Goal: Task Accomplishment & Management: Manage account settings

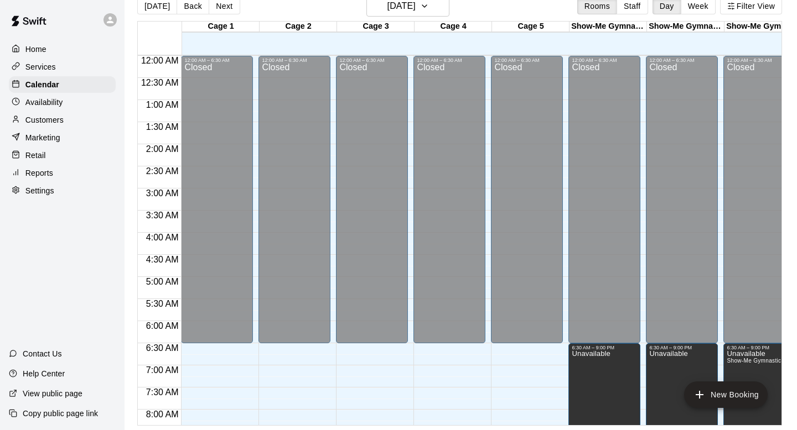
scroll to position [375, 0]
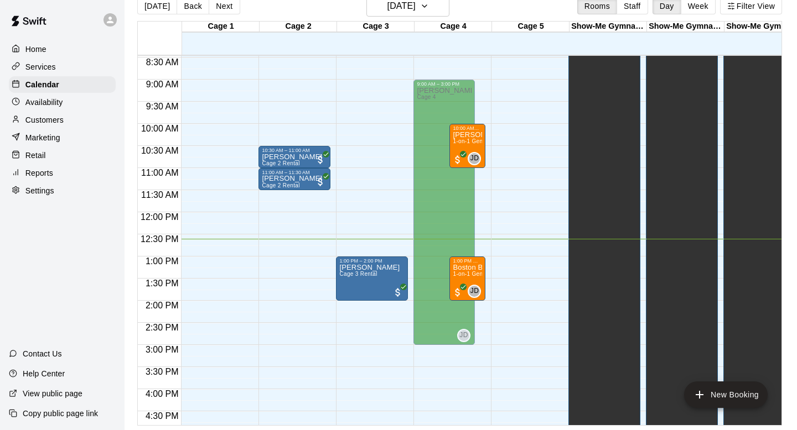
click at [46, 122] on p "Customers" at bounding box center [44, 120] width 38 height 11
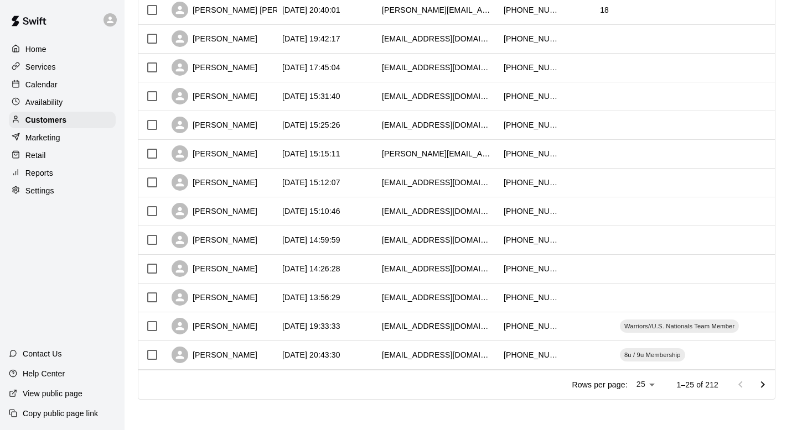
scroll to position [524, 0]
click at [259, 304] on div "[PERSON_NAME]" at bounding box center [221, 297] width 111 height 29
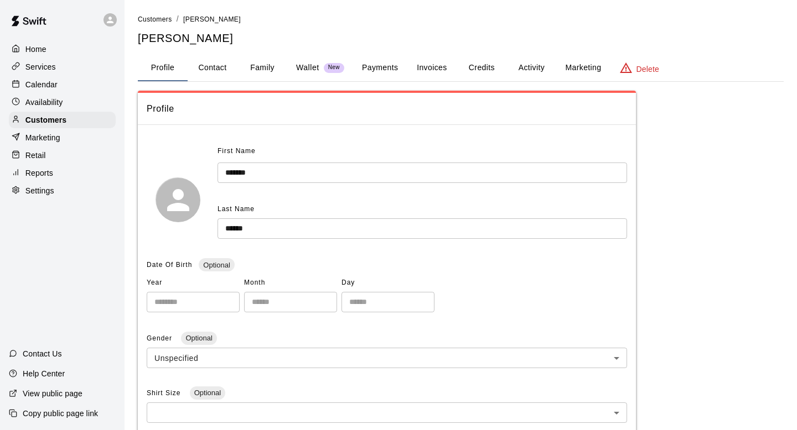
click at [536, 70] on button "Activity" at bounding box center [531, 68] width 50 height 27
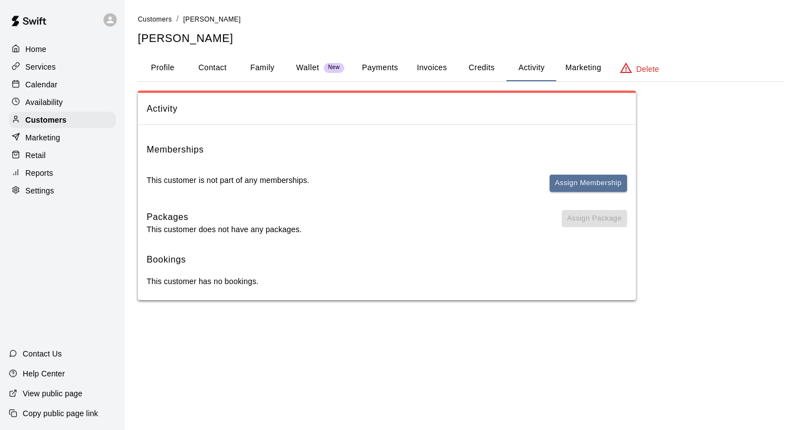
drag, startPoint x: 589, startPoint y: 159, endPoint x: 588, endPoint y: 165, distance: 6.2
click at [588, 159] on div "Memberships This customer is not part of any memberships. Assign Membership" at bounding box center [387, 172] width 480 height 59
click at [582, 186] on button "Assign Membership" at bounding box center [587, 183] width 77 height 17
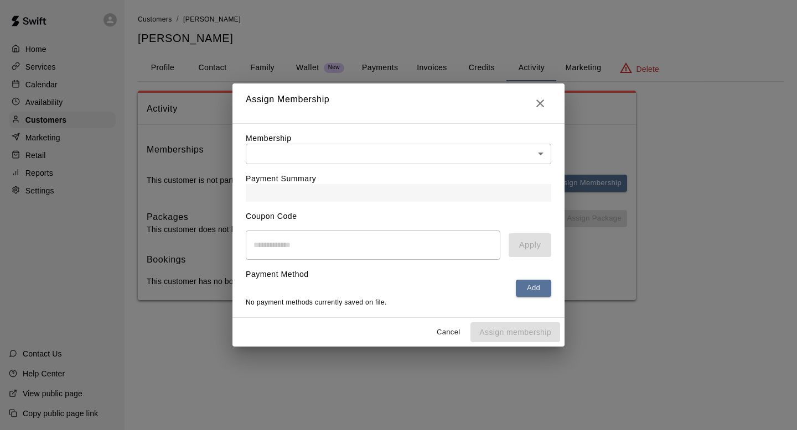
click at [474, 141] on div "Membership ​ ​" at bounding box center [398, 149] width 305 height 32
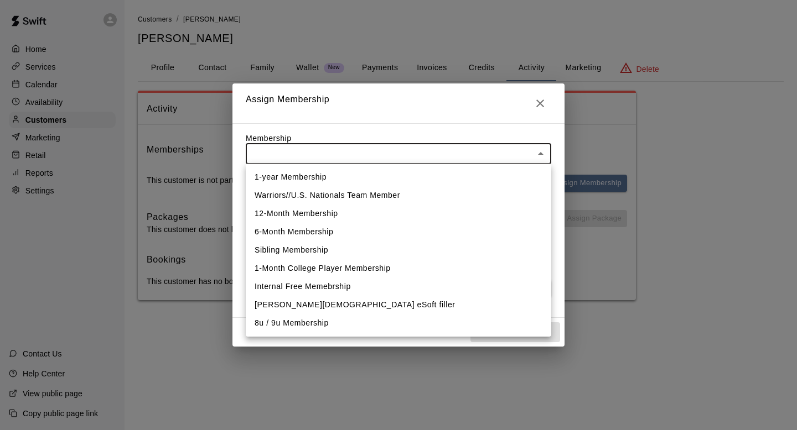
click at [469, 154] on body "Home Services Calendar Availability Customers Marketing Retail Reports Settings…" at bounding box center [398, 161] width 797 height 323
drag, startPoint x: 448, startPoint y: 186, endPoint x: 444, endPoint y: 191, distance: 6.8
click at [444, 192] on ul "1-year Membership Warriors//U.S. Nationals Team Member 12-Month Membership 6-Mo…" at bounding box center [398, 250] width 305 height 173
click at [444, 191] on li "Warriors//U.S. Nationals Team Member" at bounding box center [398, 195] width 305 height 18
type input "**********"
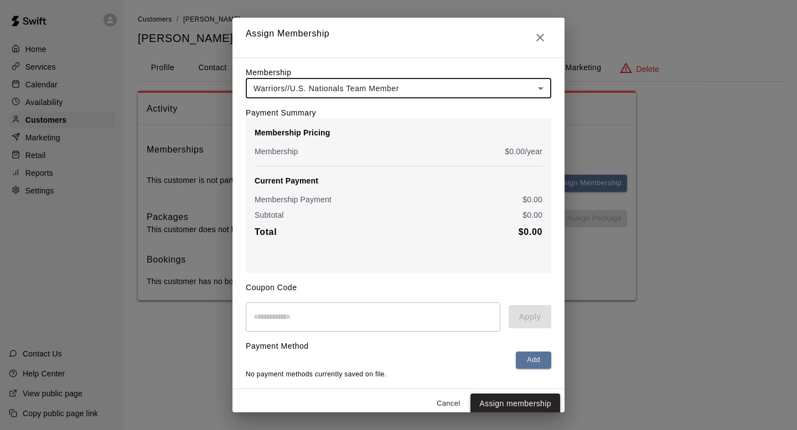
click at [537, 404] on button "Assign membership" at bounding box center [515, 404] width 90 height 20
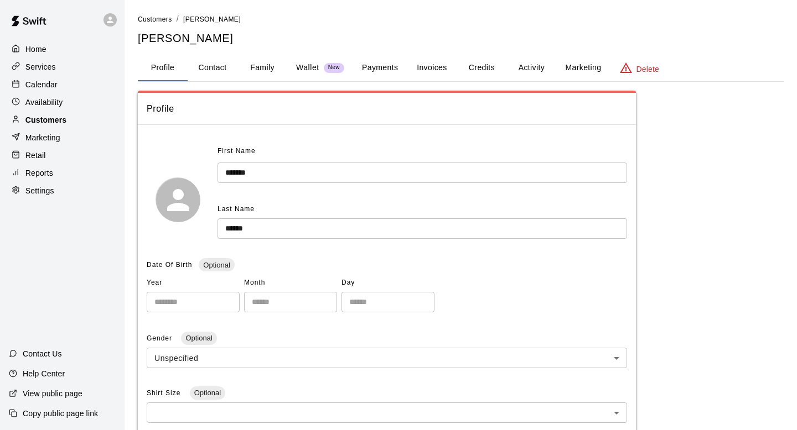
click at [89, 118] on div "Customers" at bounding box center [62, 120] width 107 height 17
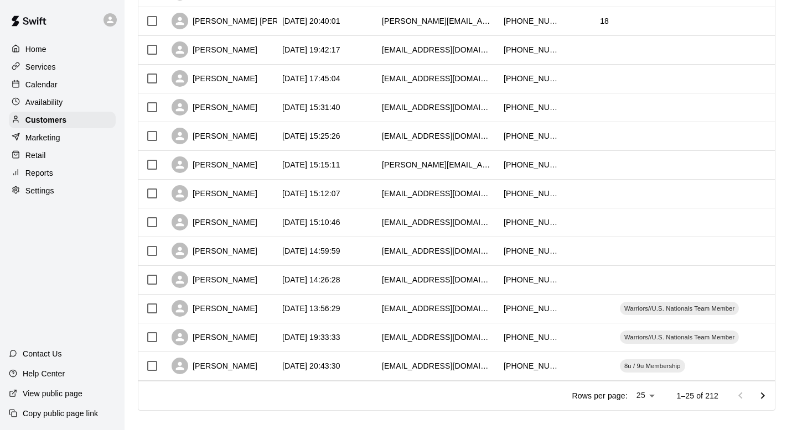
scroll to position [524, 0]
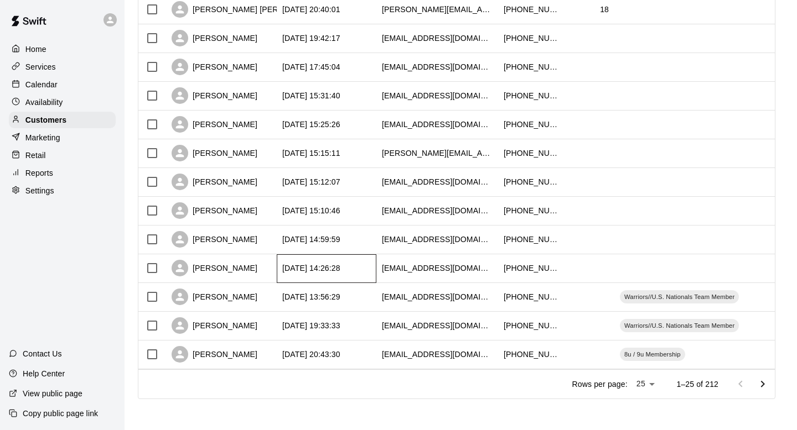
click at [298, 278] on div "[DATE] 14:26:28" at bounding box center [327, 269] width 100 height 29
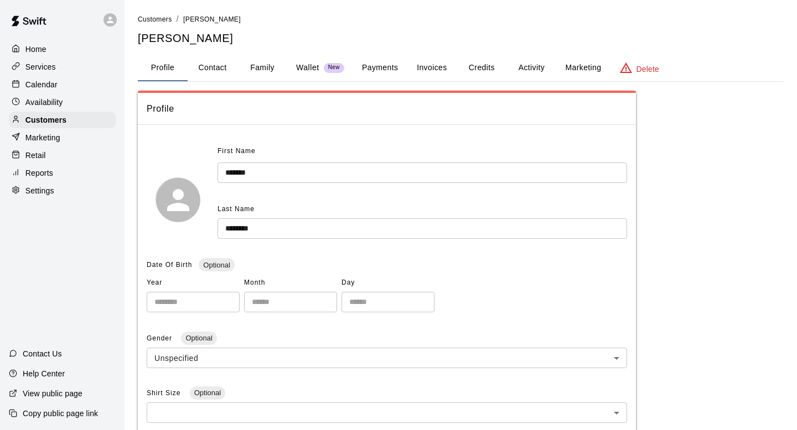
click at [537, 80] on button "Activity" at bounding box center [531, 68] width 50 height 27
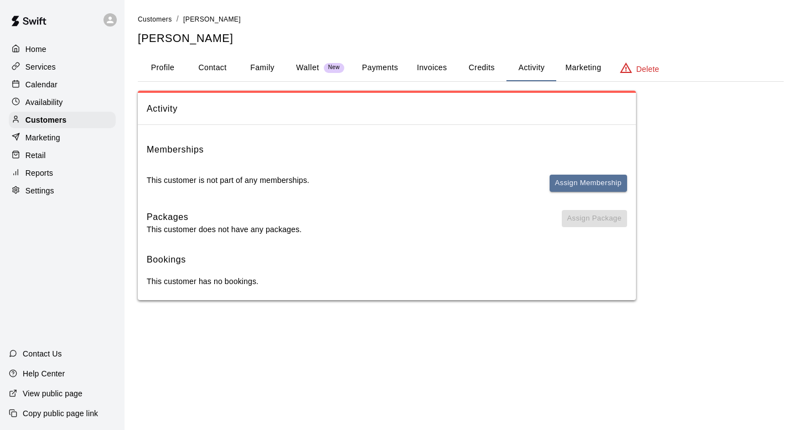
click at [561, 205] on div "Memberships This customer is not part of any memberships. Assign Membership Pac…" at bounding box center [387, 217] width 498 height 167
click at [568, 191] on button "Assign Membership" at bounding box center [587, 183] width 77 height 17
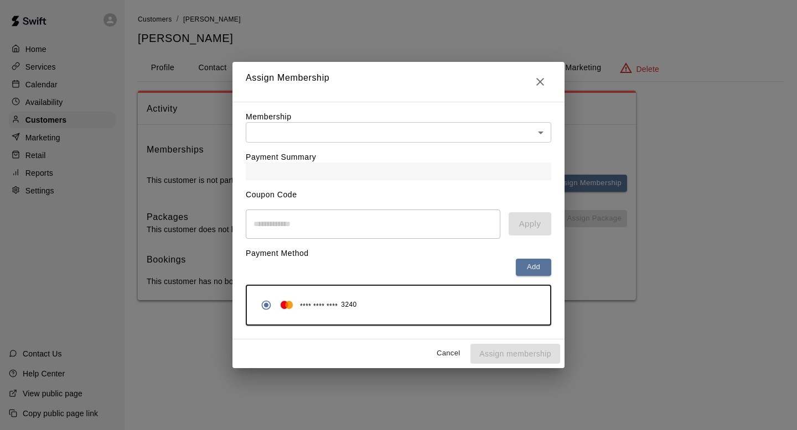
click at [504, 158] on div "Payment Summary" at bounding box center [398, 162] width 305 height 38
click at [520, 129] on body "Home Services Calendar Availability Customers Marketing Retail Reports Settings…" at bounding box center [398, 161] width 797 height 323
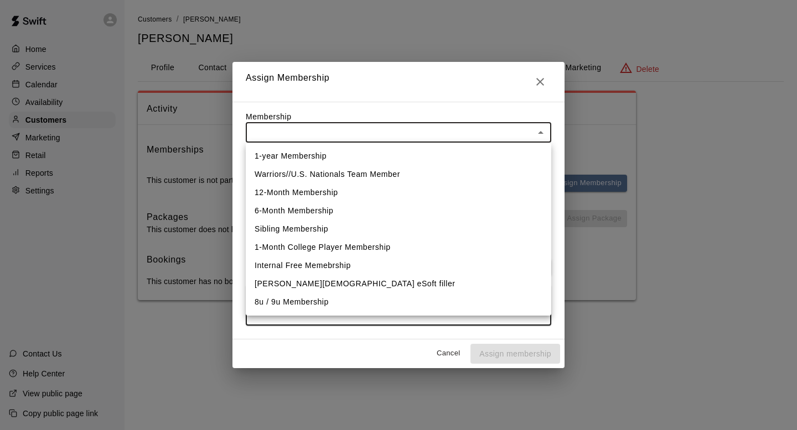
click at [452, 172] on li "Warriors//U.S. Nationals Team Member" at bounding box center [398, 174] width 305 height 18
type input "**********"
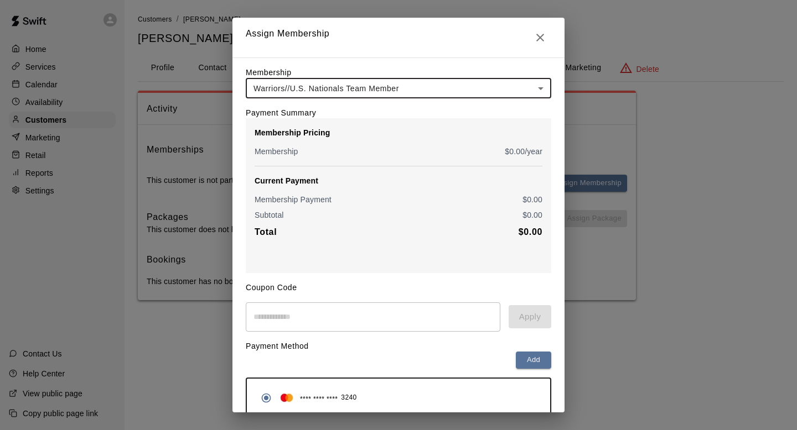
scroll to position [50, 0]
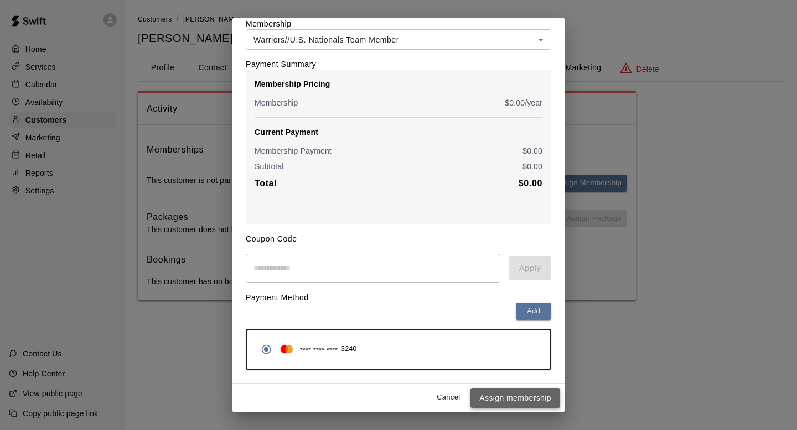
click at [496, 392] on button "Assign membership" at bounding box center [515, 398] width 90 height 20
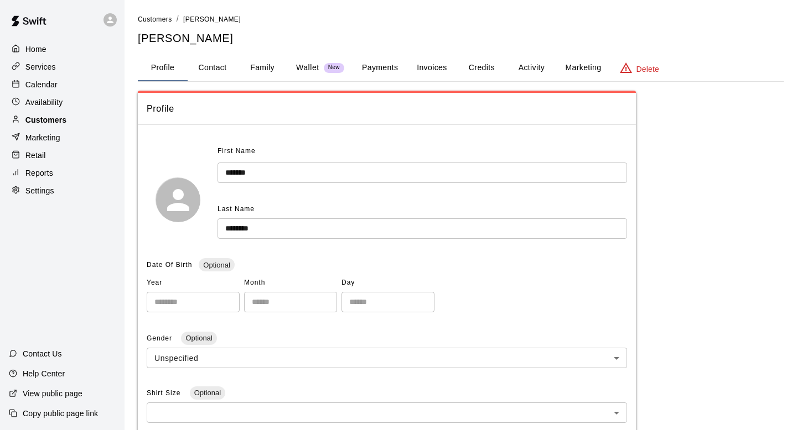
click at [66, 113] on div "Customers" at bounding box center [62, 120] width 107 height 17
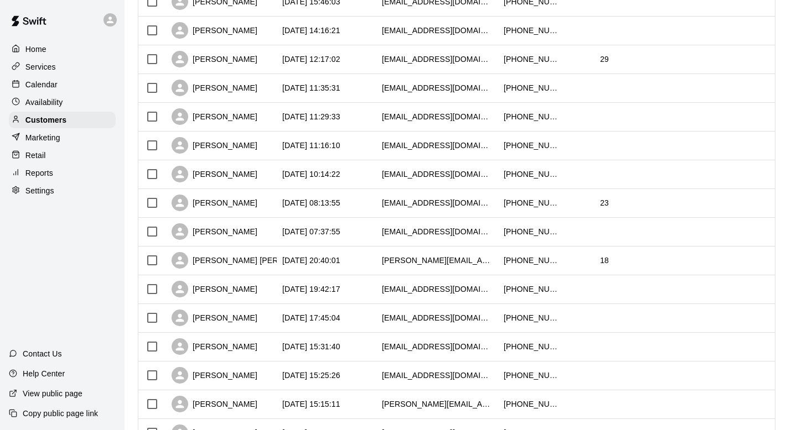
scroll to position [524, 0]
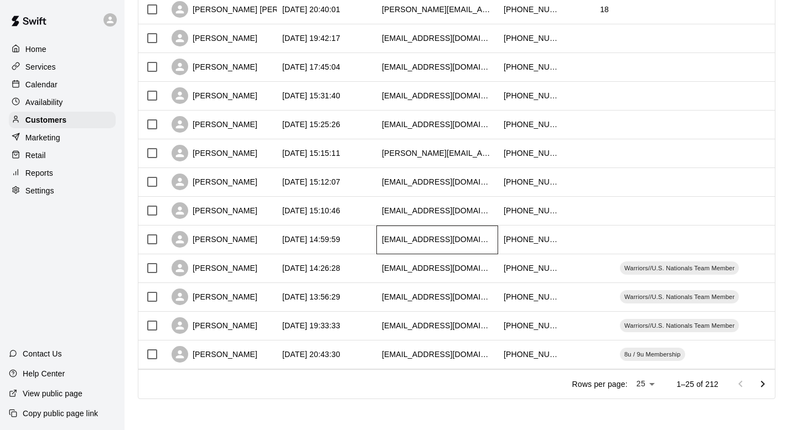
click at [461, 233] on div "[EMAIL_ADDRESS][DOMAIN_NAME]" at bounding box center [437, 240] width 122 height 29
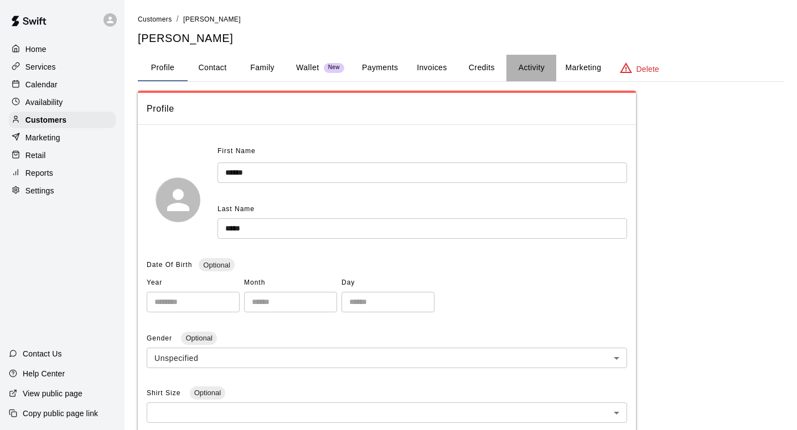
click at [523, 69] on button "Activity" at bounding box center [531, 68] width 50 height 27
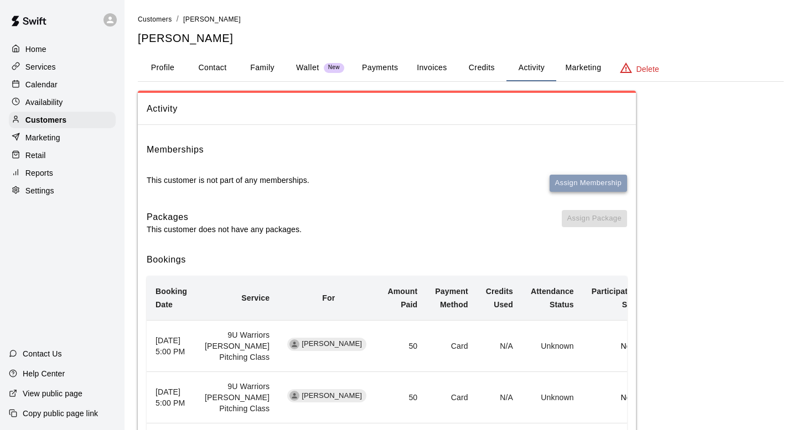
click at [601, 180] on button "Assign Membership" at bounding box center [587, 183] width 77 height 17
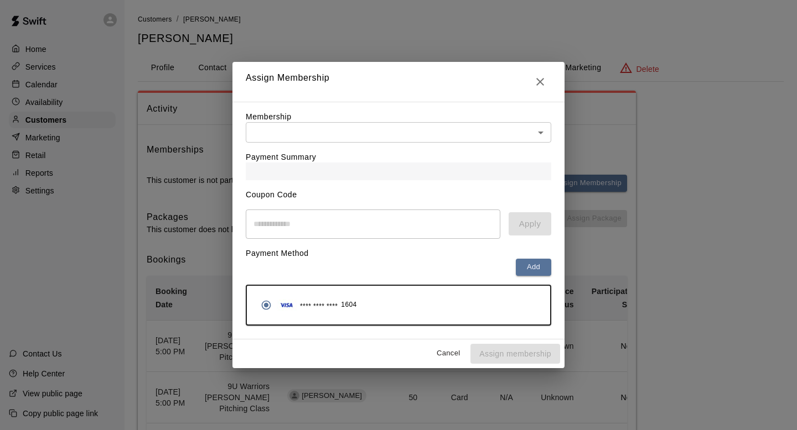
click at [314, 146] on div "Payment Summary" at bounding box center [398, 162] width 305 height 38
click at [333, 127] on body "Home Services Calendar Availability Customers Marketing Retail Reports Settings…" at bounding box center [398, 295] width 797 height 590
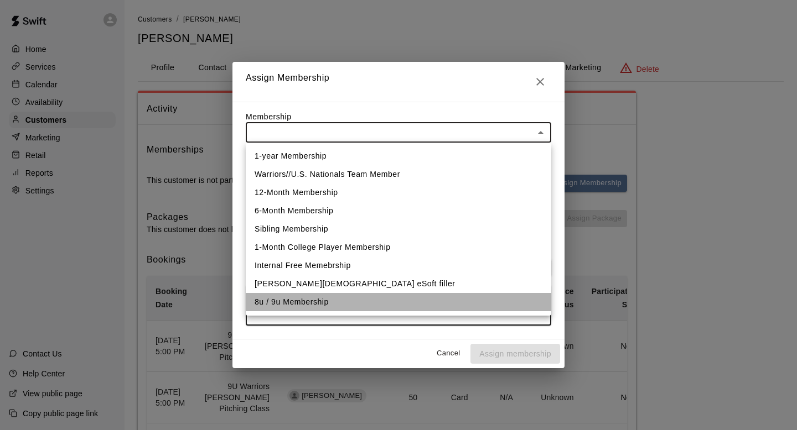
click at [326, 304] on li "8u / 9u Membership" at bounding box center [398, 302] width 305 height 18
type input "**********"
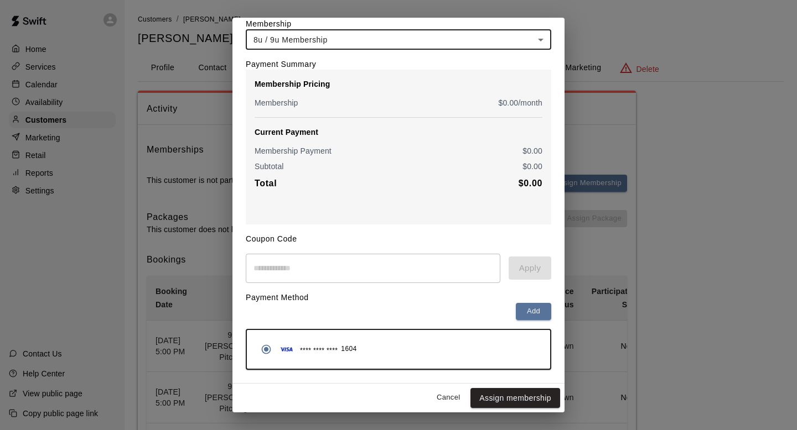
scroll to position [49, 0]
click at [500, 402] on button "Assign membership" at bounding box center [515, 398] width 90 height 20
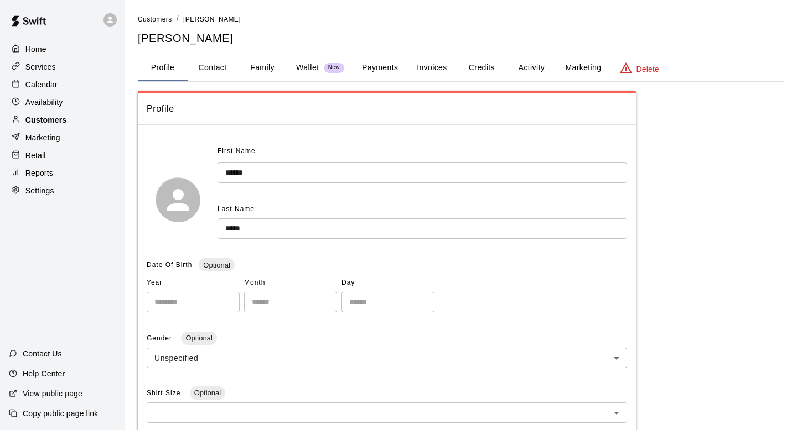
click at [64, 117] on p "Customers" at bounding box center [45, 120] width 41 height 11
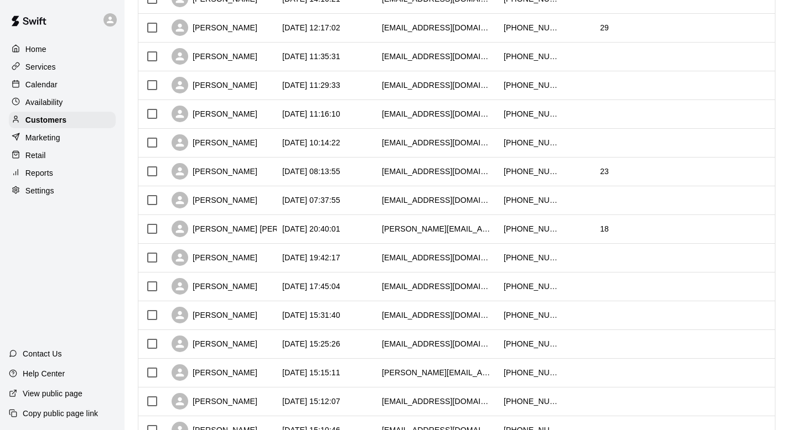
scroll to position [524, 0]
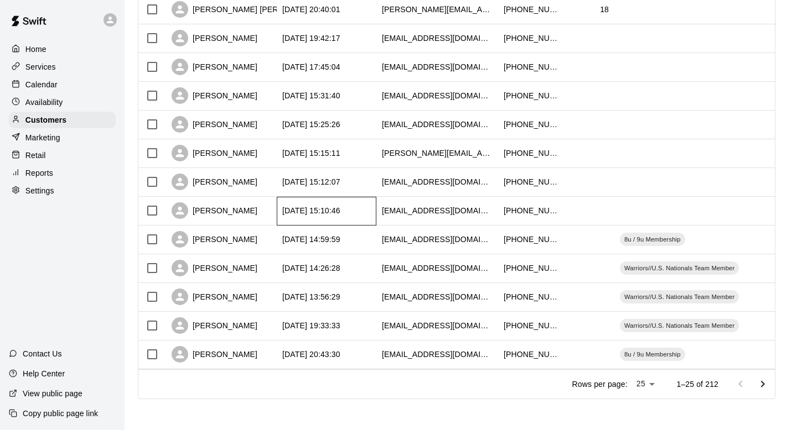
click at [368, 210] on div "[DATE] 15:10:46" at bounding box center [327, 211] width 100 height 29
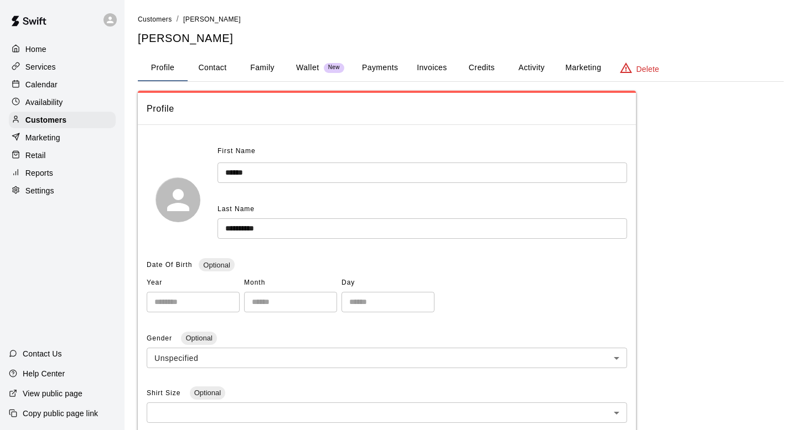
click at [537, 59] on button "Activity" at bounding box center [531, 68] width 50 height 27
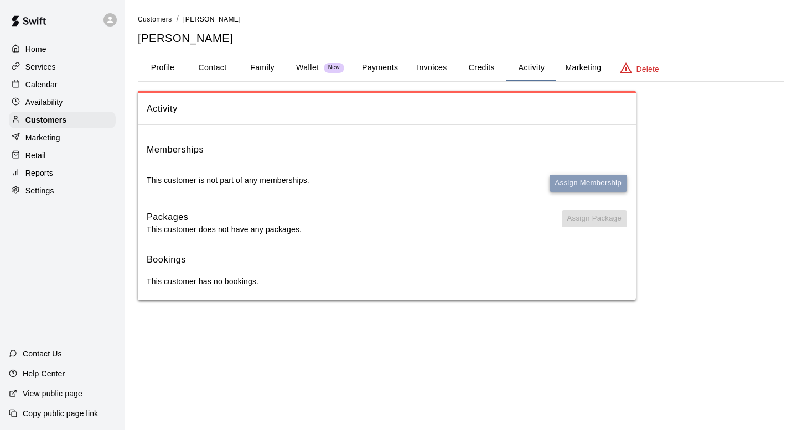
click at [569, 179] on button "Assign Membership" at bounding box center [587, 183] width 77 height 17
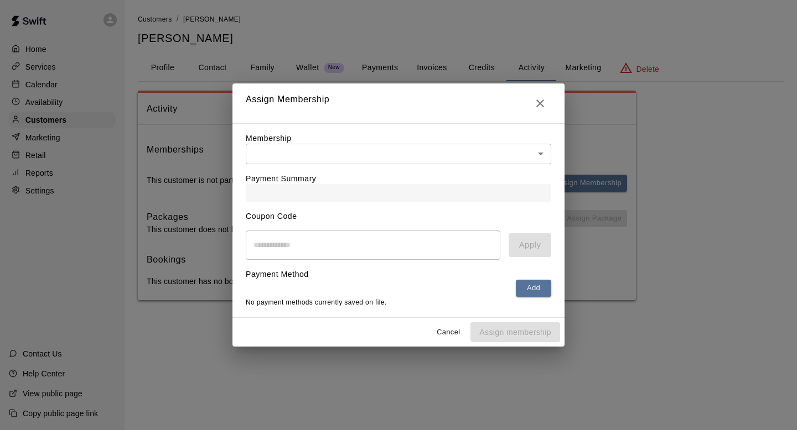
click at [538, 143] on body "Home Services Calendar Availability Customers Marketing Retail Reports Settings…" at bounding box center [398, 161] width 797 height 323
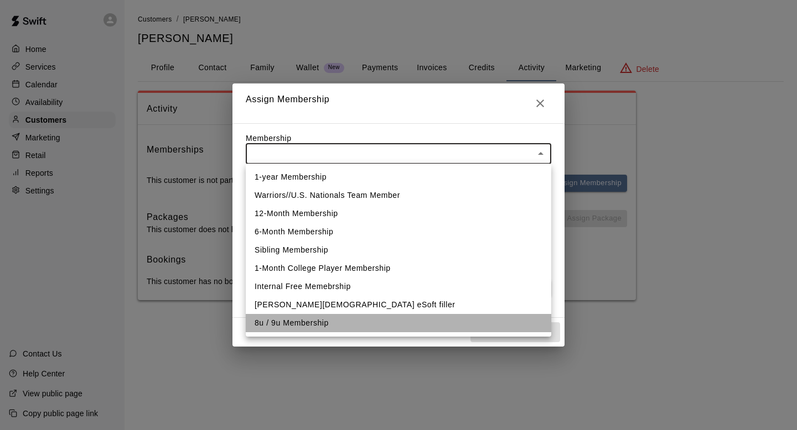
click at [376, 325] on li "8u / 9u Membership" at bounding box center [398, 323] width 305 height 18
type input "**********"
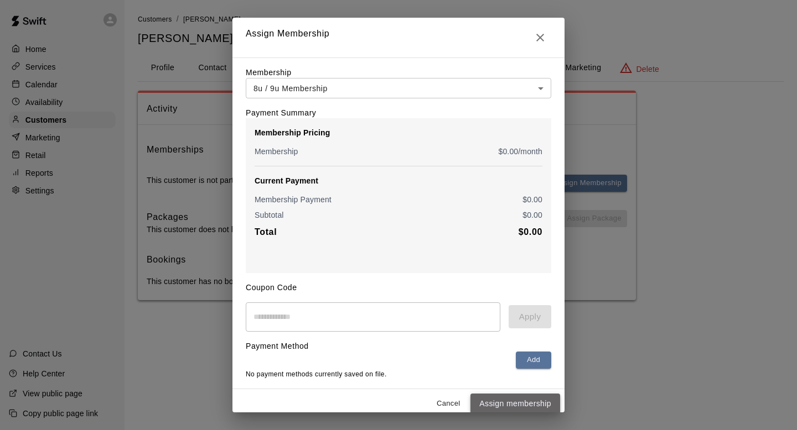
click at [501, 397] on button "Assign membership" at bounding box center [515, 404] width 90 height 20
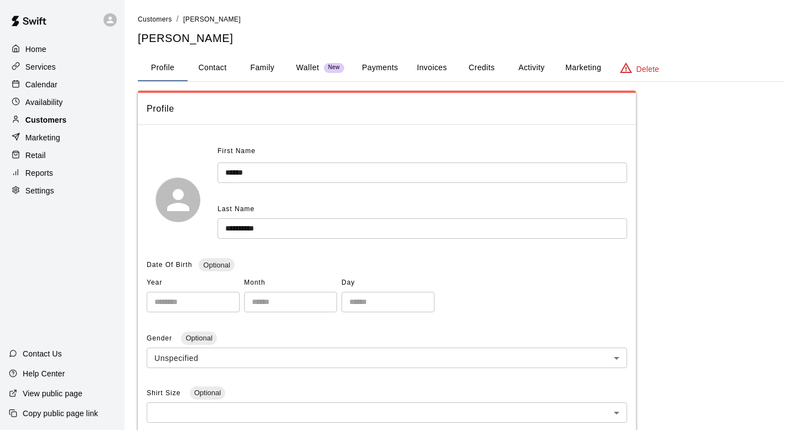
click at [75, 122] on div "Customers" at bounding box center [62, 120] width 107 height 17
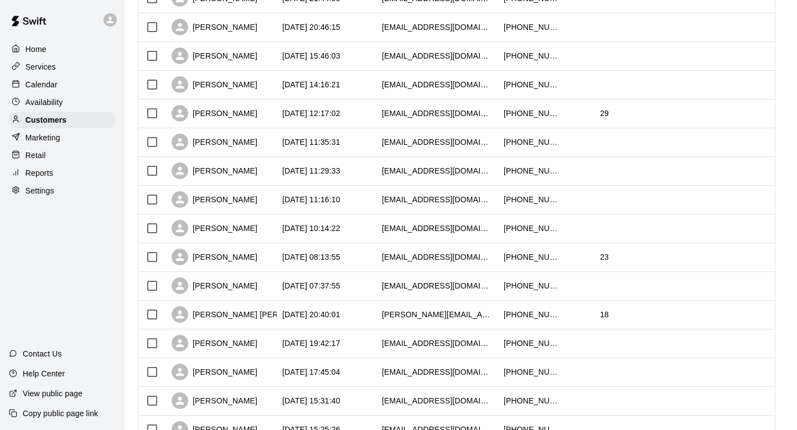
scroll to position [438, 0]
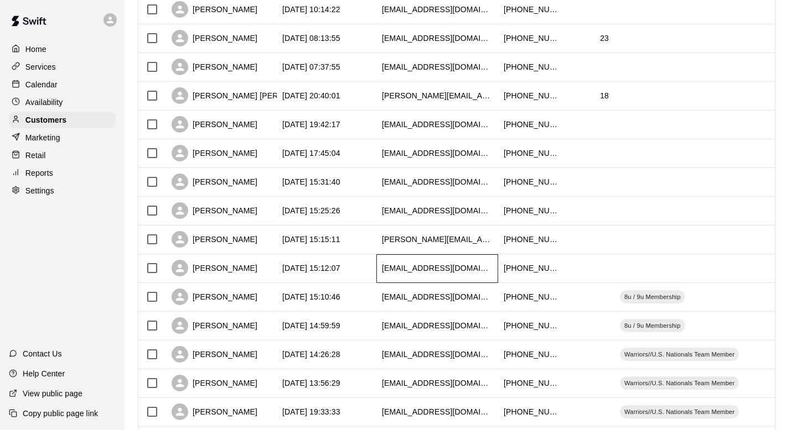
click at [422, 270] on div "[EMAIL_ADDRESS][DOMAIN_NAME]" at bounding box center [437, 268] width 111 height 11
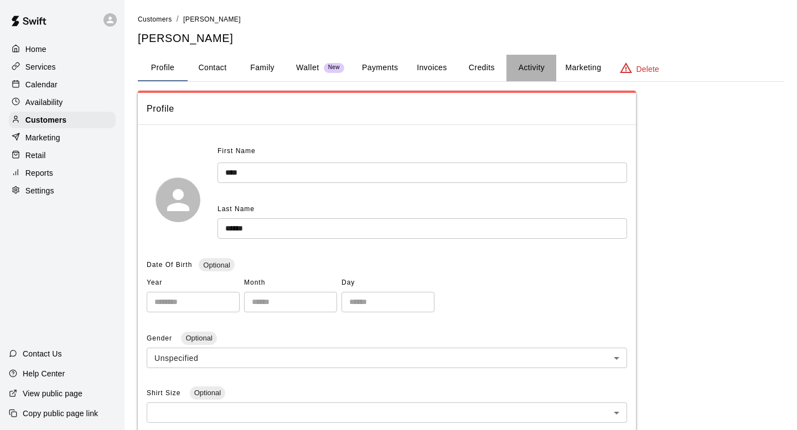
click at [526, 65] on button "Activity" at bounding box center [531, 68] width 50 height 27
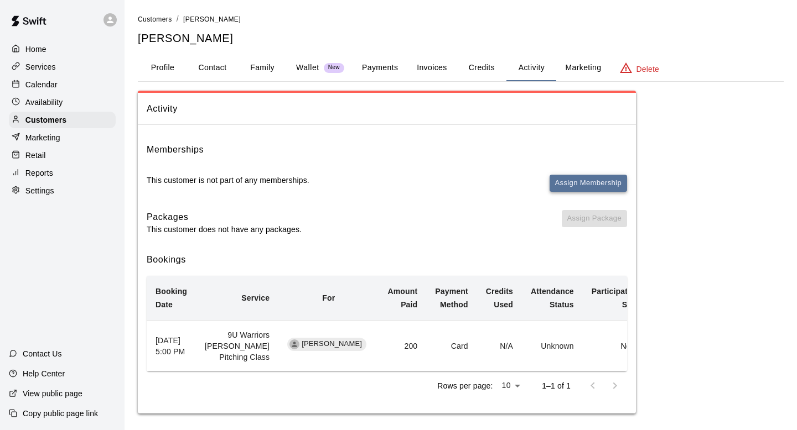
click at [612, 188] on button "Assign Membership" at bounding box center [587, 183] width 77 height 17
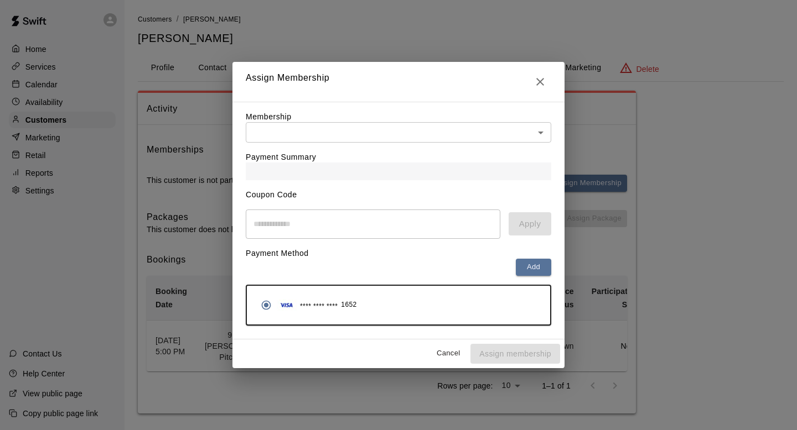
click at [423, 158] on div "Payment Summary" at bounding box center [398, 162] width 305 height 38
click at [434, 132] on body "Home Services Calendar Availability Customers Marketing Retail Reports Settings…" at bounding box center [398, 218] width 797 height 436
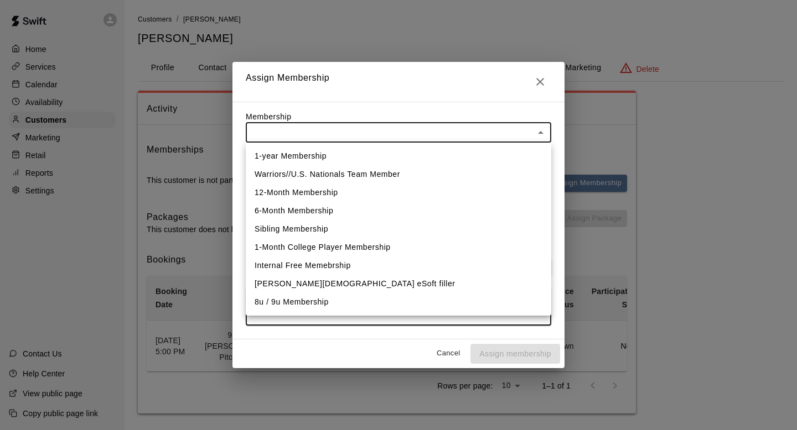
click at [367, 297] on li "8u / 9u Membership" at bounding box center [398, 302] width 305 height 18
type input "**********"
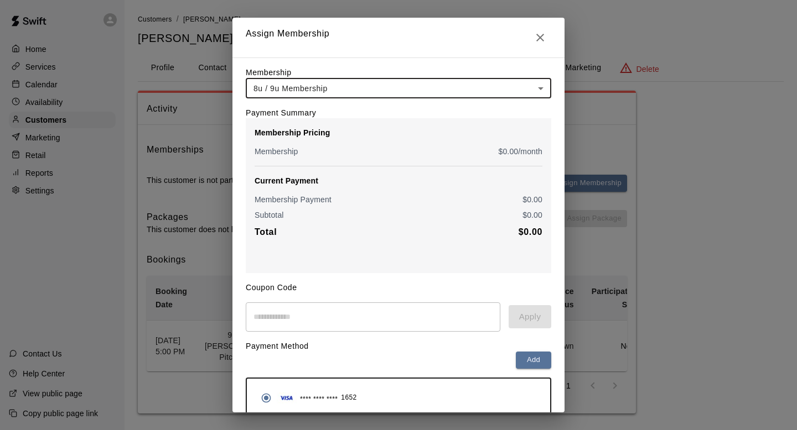
scroll to position [50, 0]
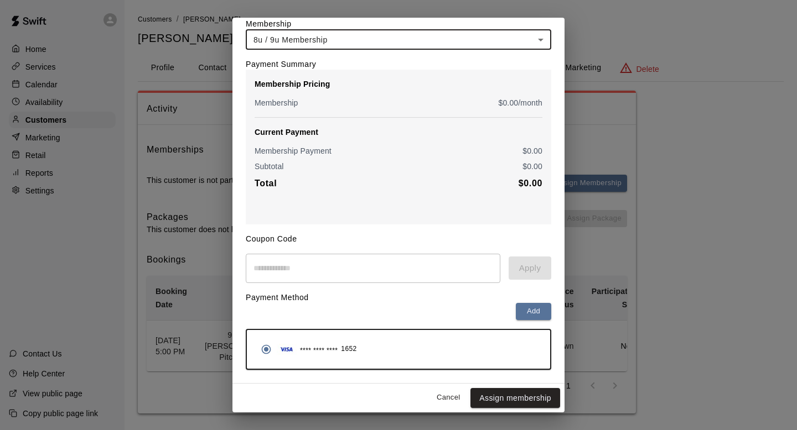
click at [496, 402] on button "Assign membership" at bounding box center [515, 398] width 90 height 20
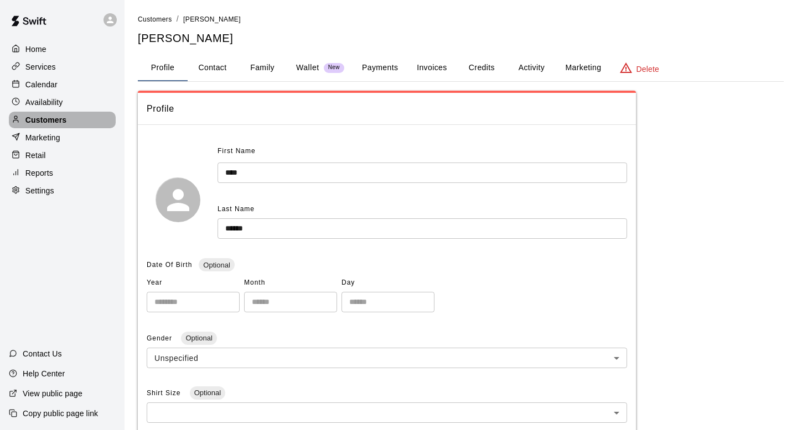
click at [61, 120] on p "Customers" at bounding box center [45, 120] width 41 height 11
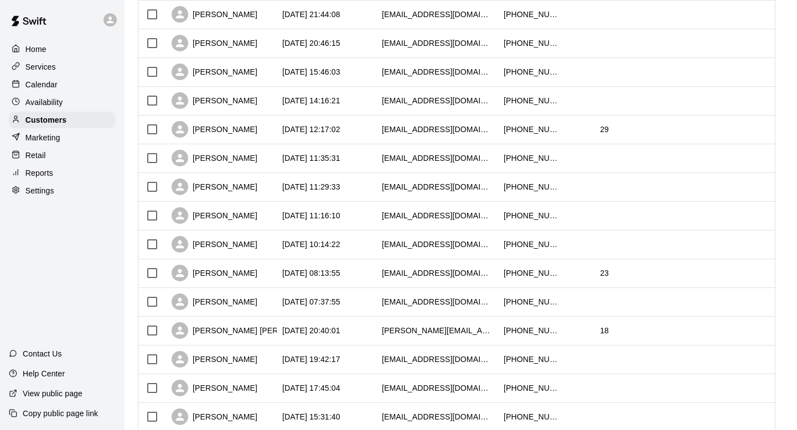
scroll to position [373, 0]
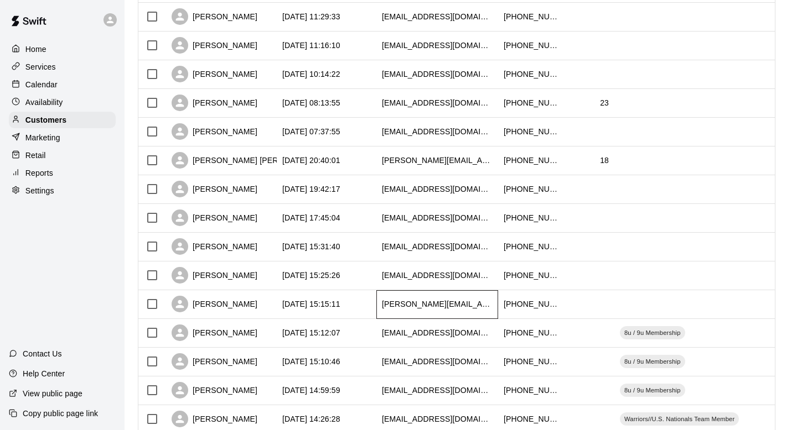
click at [423, 305] on div "[PERSON_NAME][EMAIL_ADDRESS][DOMAIN_NAME]" at bounding box center [437, 304] width 111 height 11
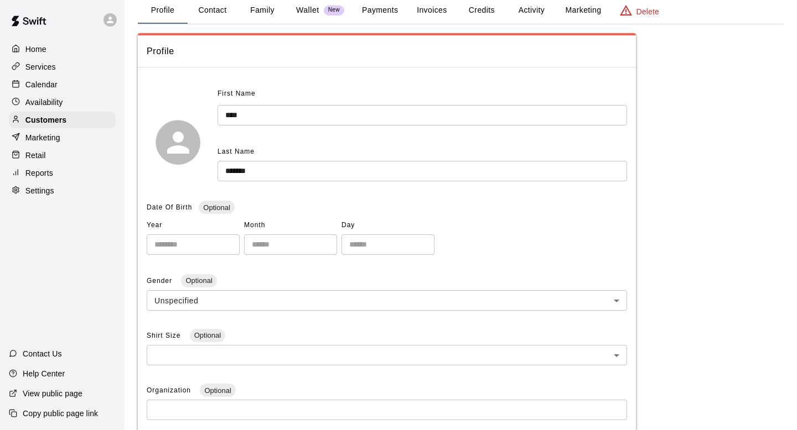
scroll to position [26, 0]
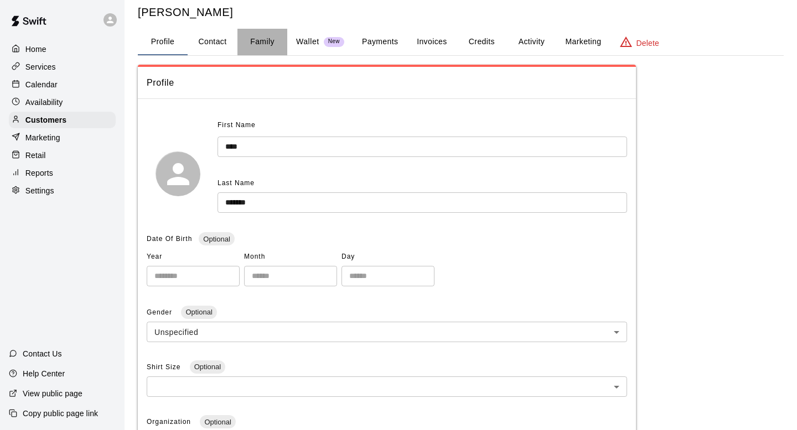
click at [257, 40] on button "Family" at bounding box center [262, 42] width 50 height 27
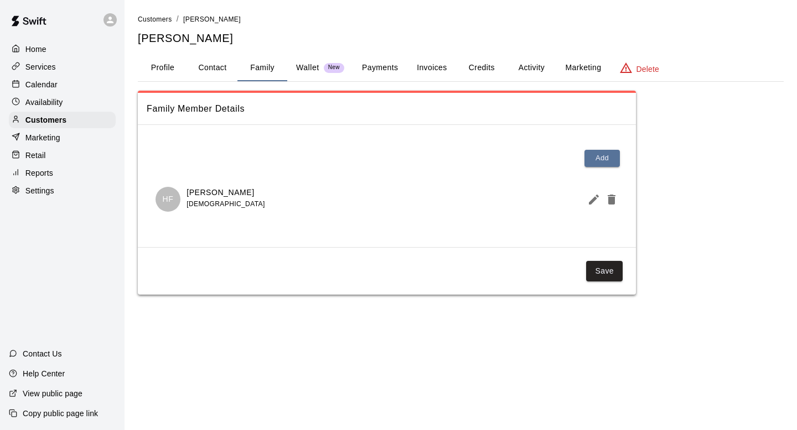
scroll to position [0, 0]
click at [529, 67] on button "Activity" at bounding box center [531, 68] width 50 height 27
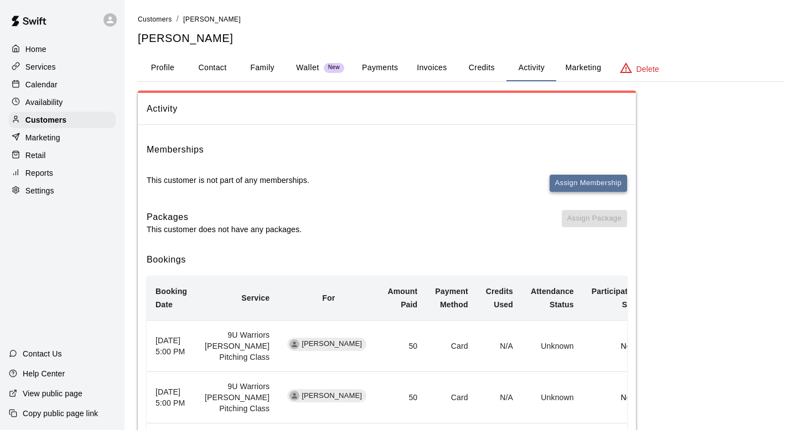
click at [579, 189] on button "Assign Membership" at bounding box center [587, 183] width 77 height 17
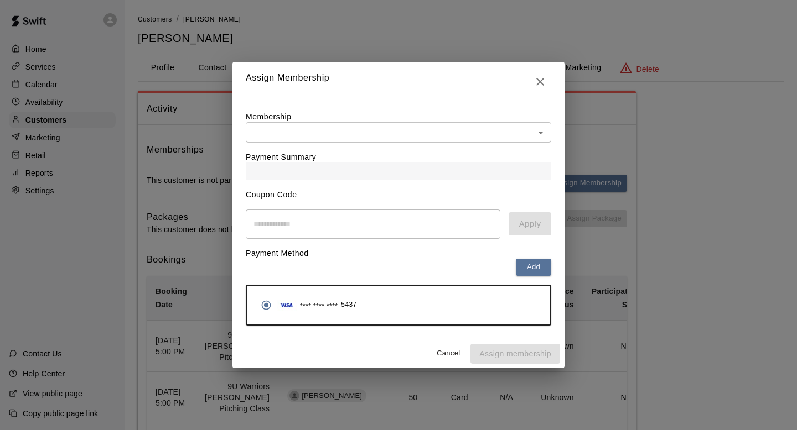
click at [500, 139] on body "Home Services Calendar Availability Customers Marketing Retail Reports Settings…" at bounding box center [398, 295] width 797 height 590
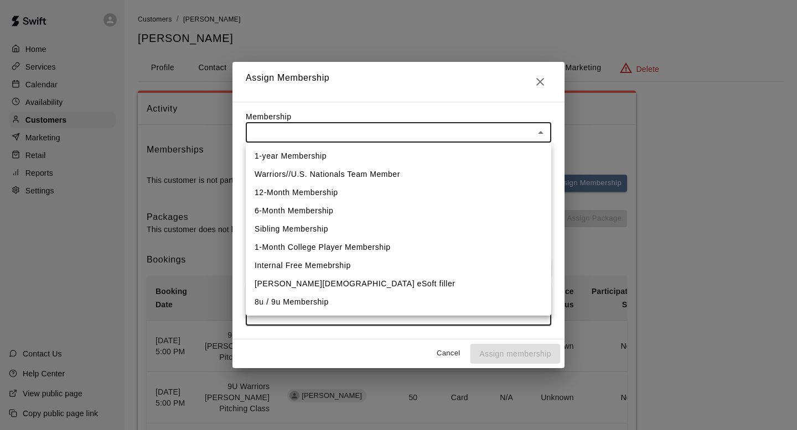
click at [399, 308] on li "8u / 9u Membership" at bounding box center [398, 302] width 305 height 18
type input "**********"
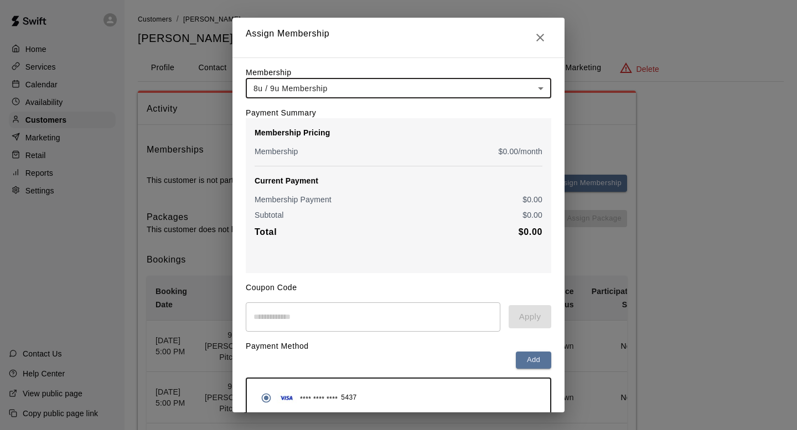
scroll to position [50, 0]
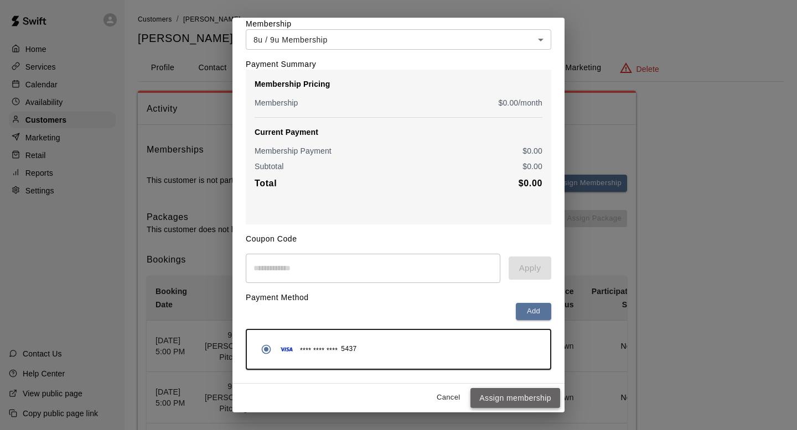
click at [520, 401] on button "Assign membership" at bounding box center [515, 398] width 90 height 20
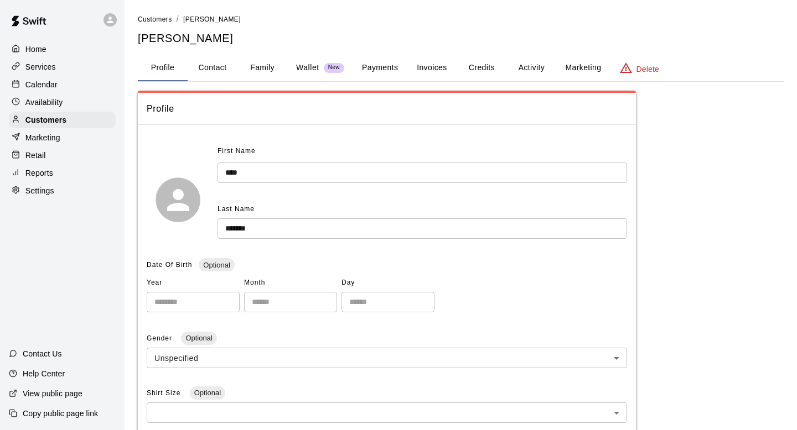
click at [23, 123] on div at bounding box center [19, 120] width 14 height 11
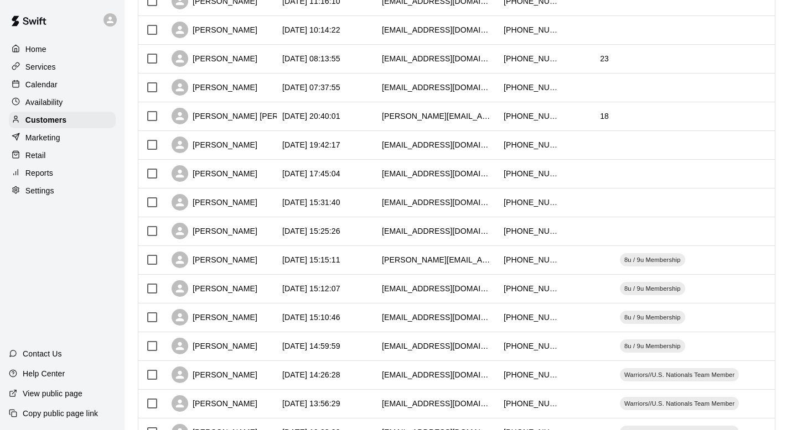
scroll to position [437, 0]
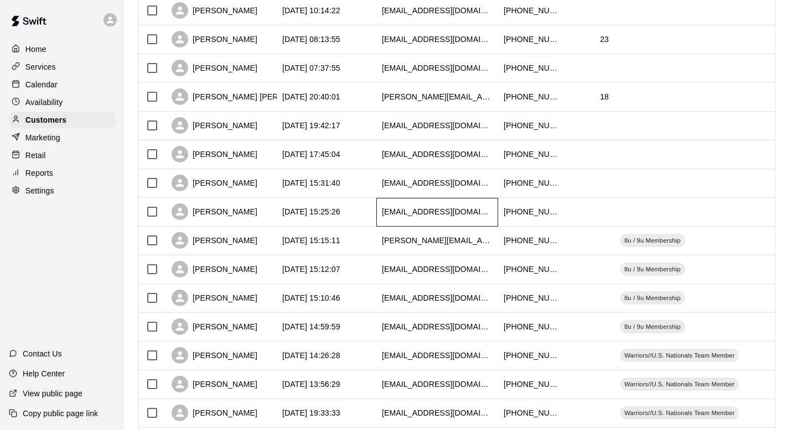
click at [403, 217] on div "[EMAIL_ADDRESS][DOMAIN_NAME]" at bounding box center [437, 211] width 111 height 11
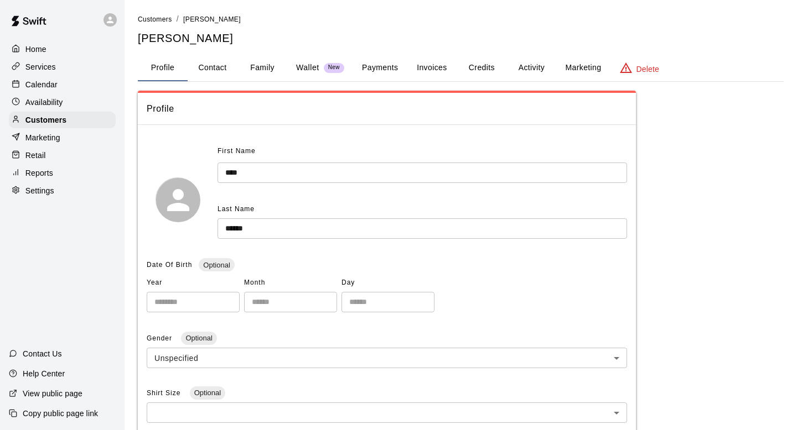
click at [517, 71] on button "Activity" at bounding box center [531, 68] width 50 height 27
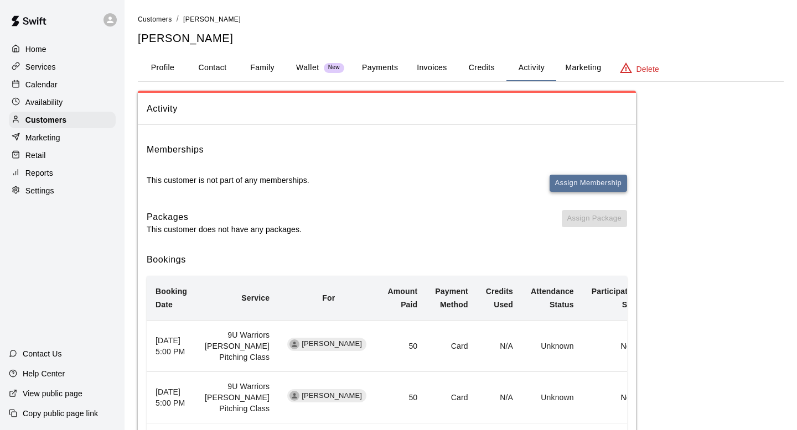
click at [562, 183] on button "Assign Membership" at bounding box center [587, 183] width 77 height 17
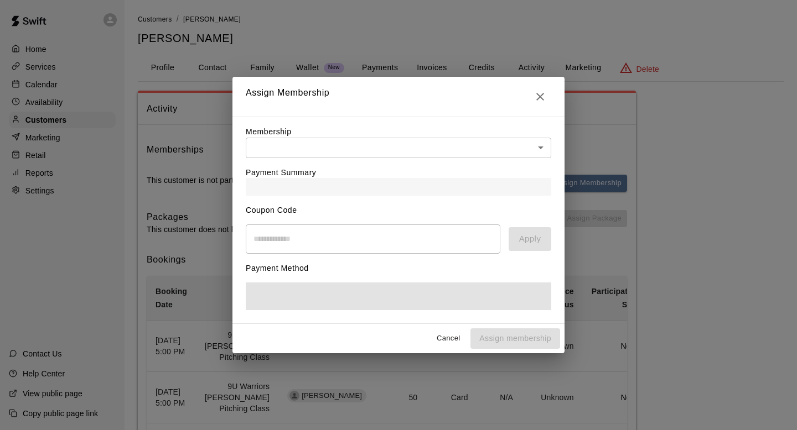
click at [523, 149] on body "Home Services Calendar Availability Customers Marketing Retail Reports Settings…" at bounding box center [398, 295] width 797 height 590
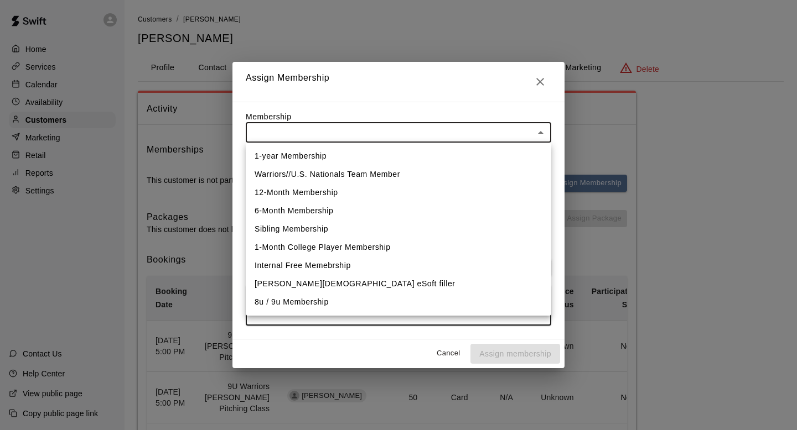
click at [392, 297] on li "8u / 9u Membership" at bounding box center [398, 302] width 305 height 18
type input "**********"
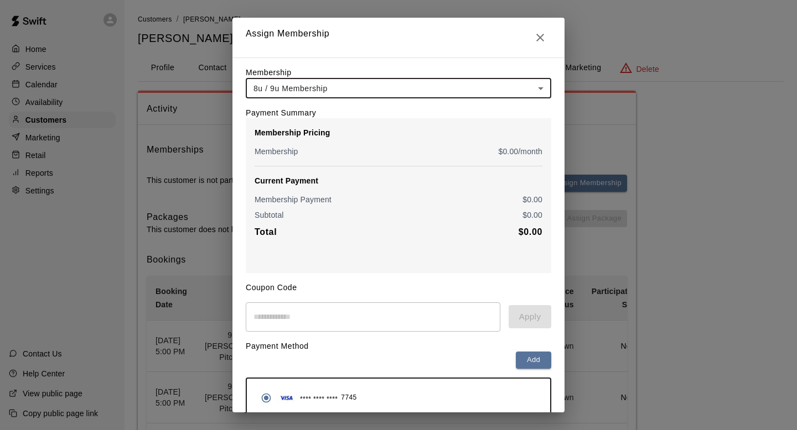
scroll to position [50, 0]
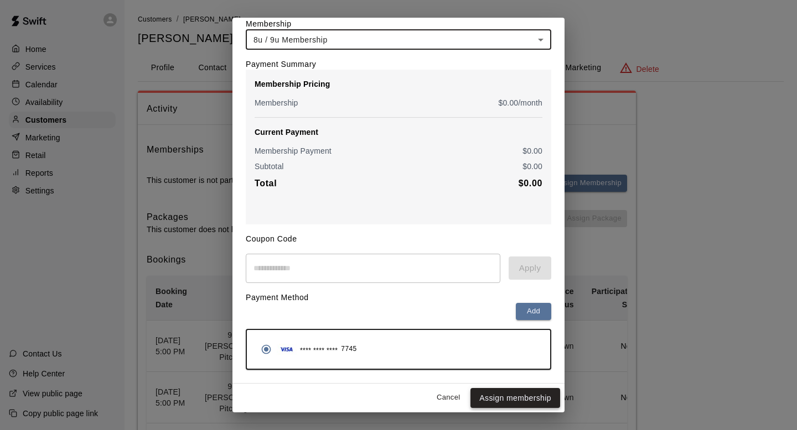
click at [509, 404] on button "Assign membership" at bounding box center [515, 398] width 90 height 20
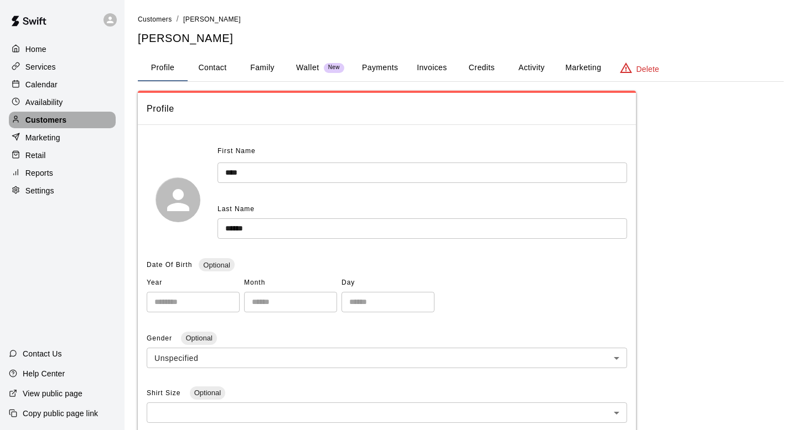
click at [30, 121] on p "Customers" at bounding box center [45, 120] width 41 height 11
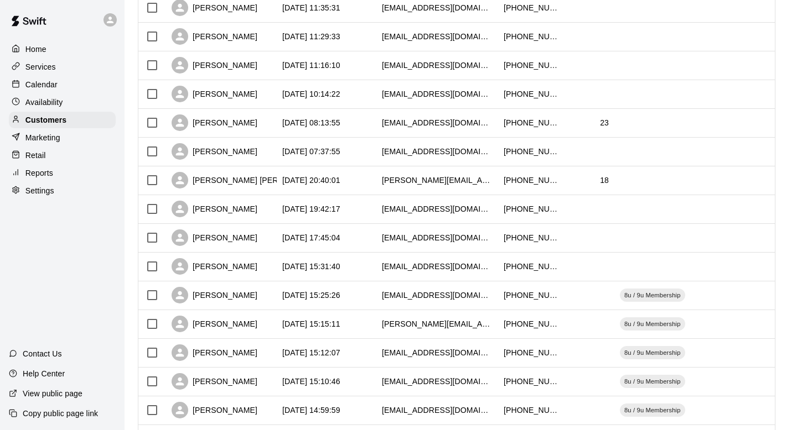
scroll to position [378, 0]
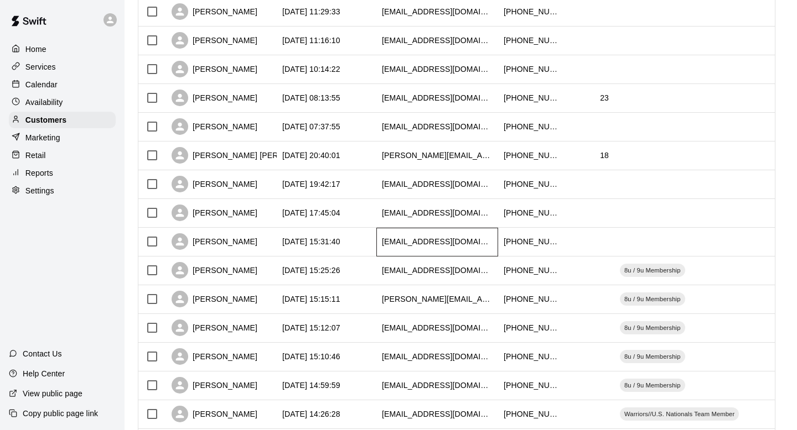
click at [388, 241] on div "[EMAIL_ADDRESS][DOMAIN_NAME]" at bounding box center [437, 241] width 111 height 11
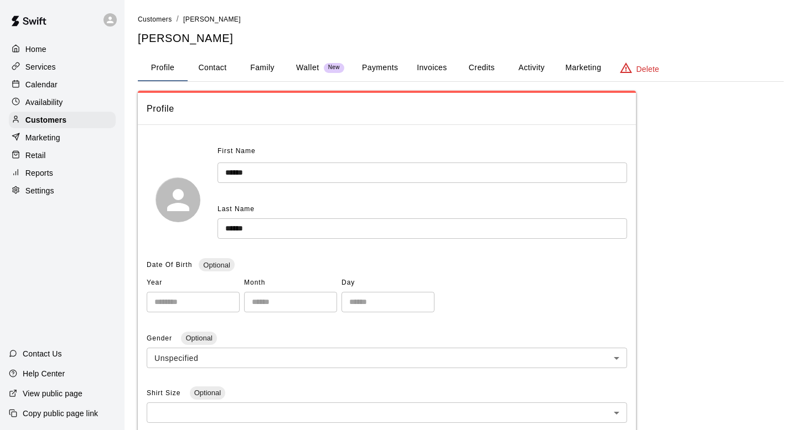
click at [264, 69] on button "Family" at bounding box center [262, 68] width 50 height 27
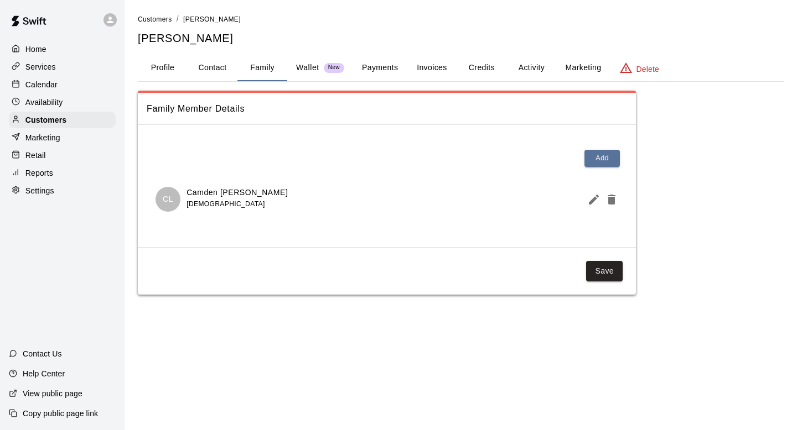
click at [533, 69] on button "Activity" at bounding box center [531, 68] width 50 height 27
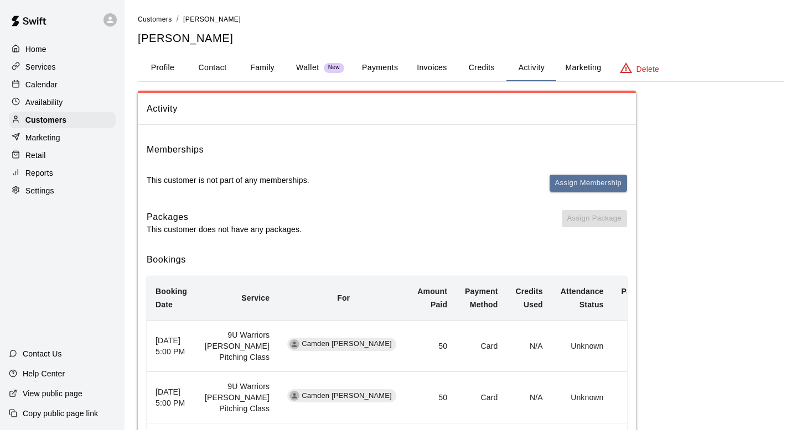
click at [581, 191] on span "Assign Membership" at bounding box center [587, 188] width 77 height 27
click at [581, 184] on button "Assign Membership" at bounding box center [587, 183] width 77 height 17
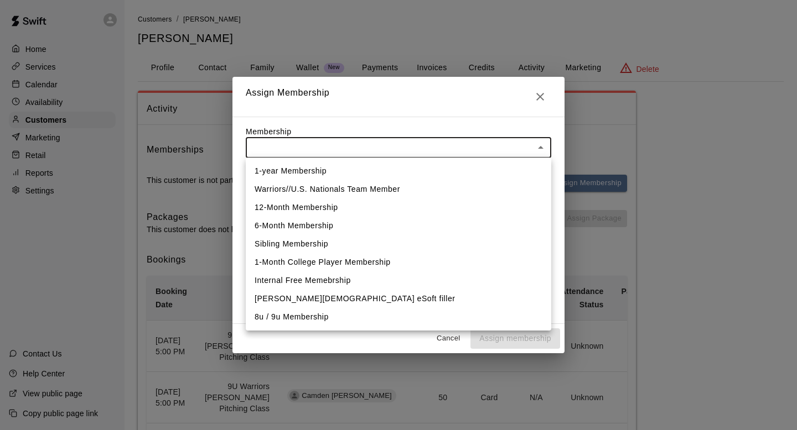
click at [472, 147] on body "Home Services Calendar Availability Customers Marketing Retail Reports Settings…" at bounding box center [398, 295] width 797 height 590
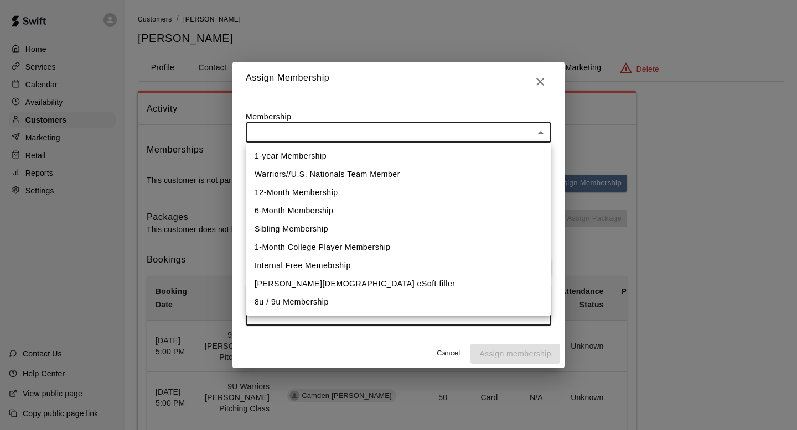
click at [365, 295] on li "8u / 9u Membership" at bounding box center [398, 302] width 305 height 18
type input "**********"
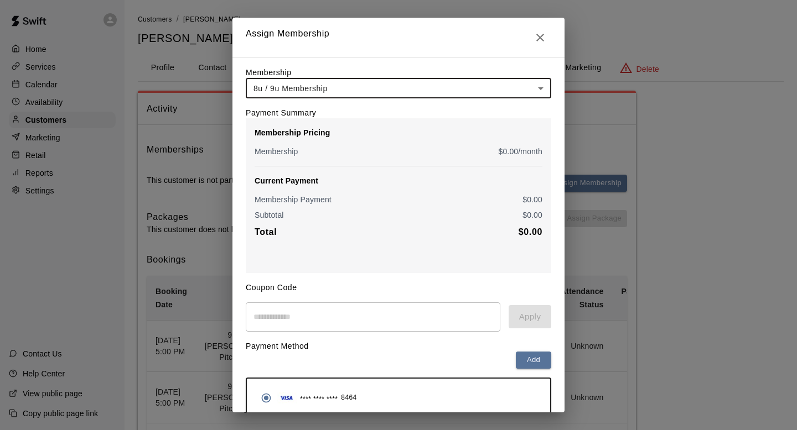
scroll to position [50, 0]
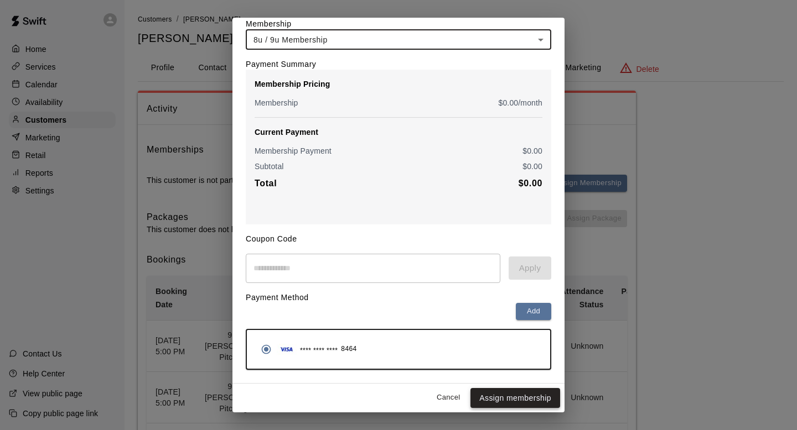
click at [514, 396] on button "Assign membership" at bounding box center [515, 398] width 90 height 20
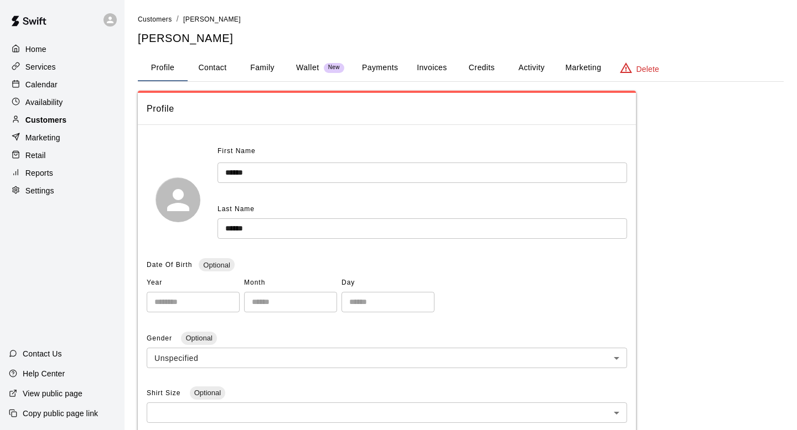
click at [87, 117] on div "Customers" at bounding box center [62, 120] width 107 height 17
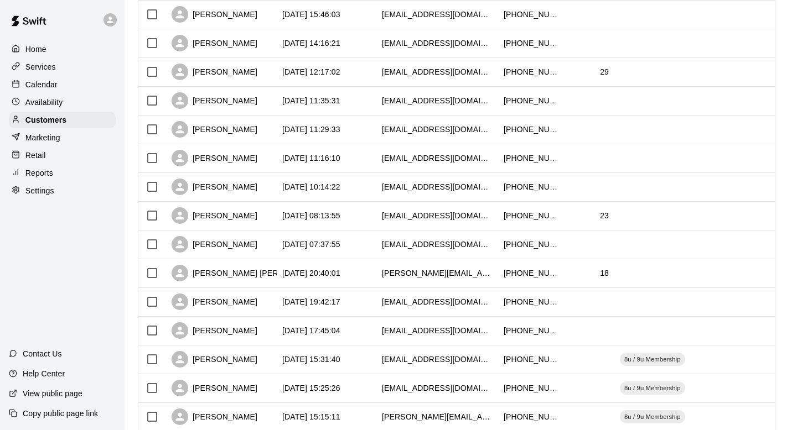
scroll to position [262, 0]
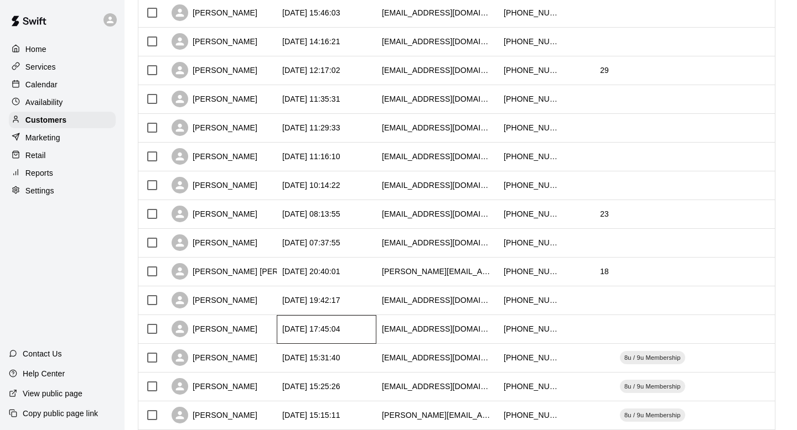
click at [283, 332] on div "[DATE] 17:45:04" at bounding box center [311, 329] width 58 height 11
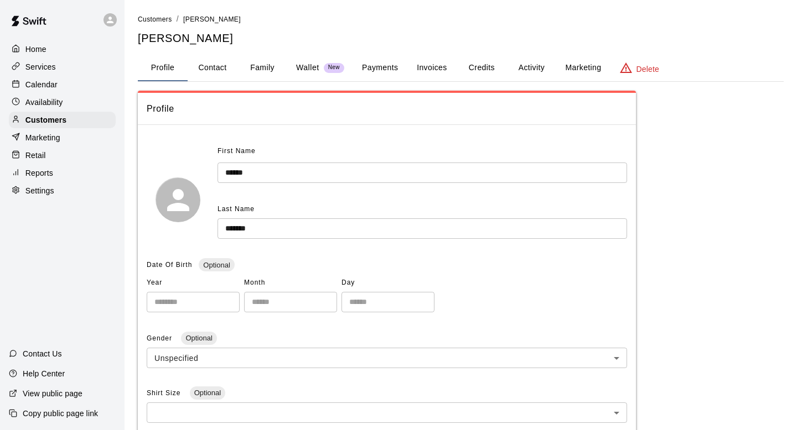
click at [527, 67] on button "Activity" at bounding box center [531, 68] width 50 height 27
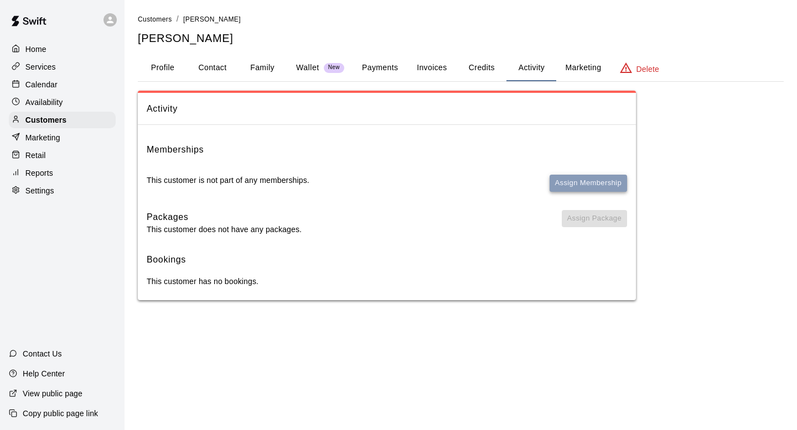
click at [570, 185] on button "Assign Membership" at bounding box center [587, 183] width 77 height 17
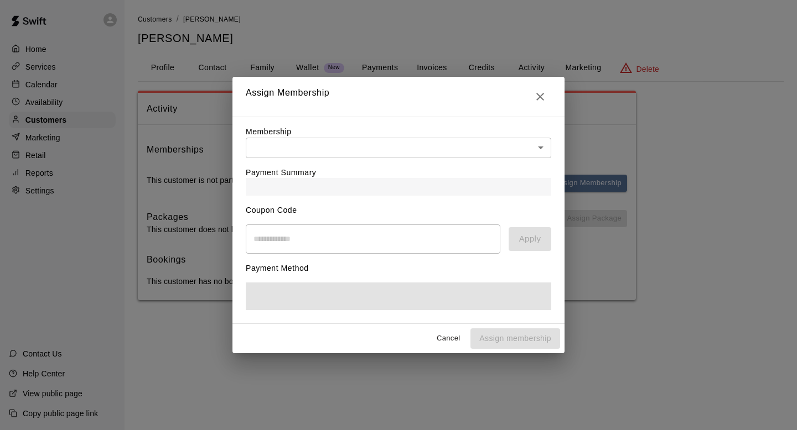
click at [530, 139] on div "Membership ​ ​" at bounding box center [398, 142] width 305 height 32
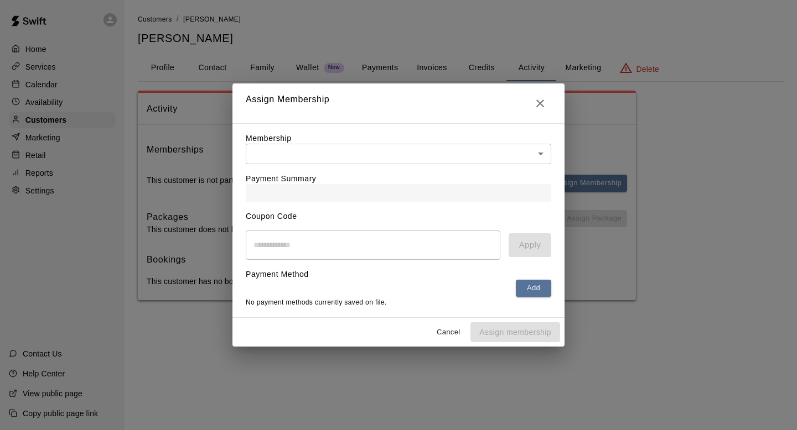
click at [520, 163] on body "Home Services Calendar Availability Customers Marketing Retail Reports Settings…" at bounding box center [398, 161] width 797 height 323
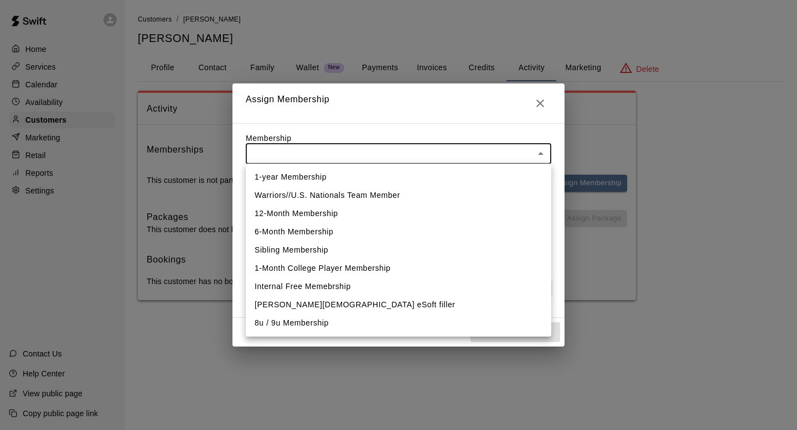
click at [449, 200] on li "Warriors//U.S. Nationals Team Member" at bounding box center [398, 195] width 305 height 18
type input "**********"
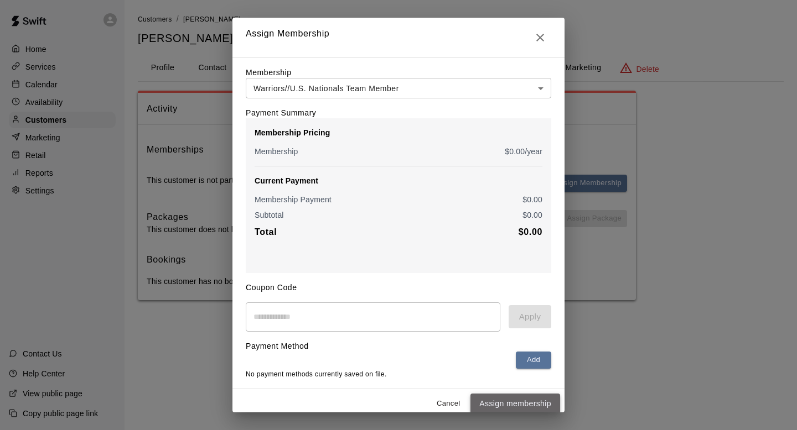
click at [511, 404] on button "Assign membership" at bounding box center [515, 404] width 90 height 20
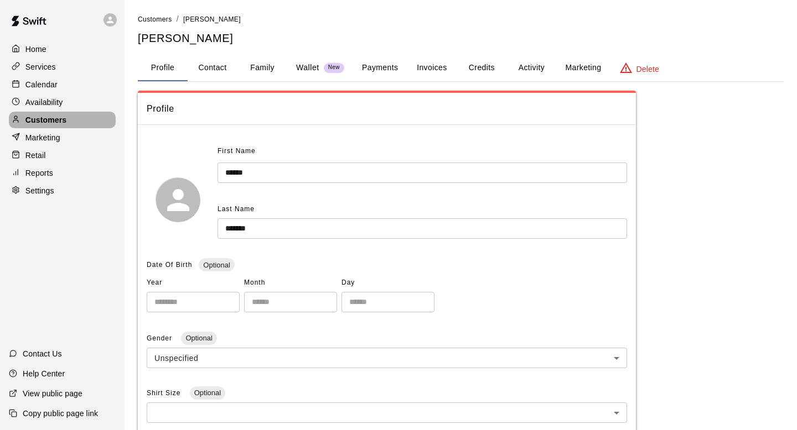
click at [75, 120] on div "Customers" at bounding box center [62, 120] width 107 height 17
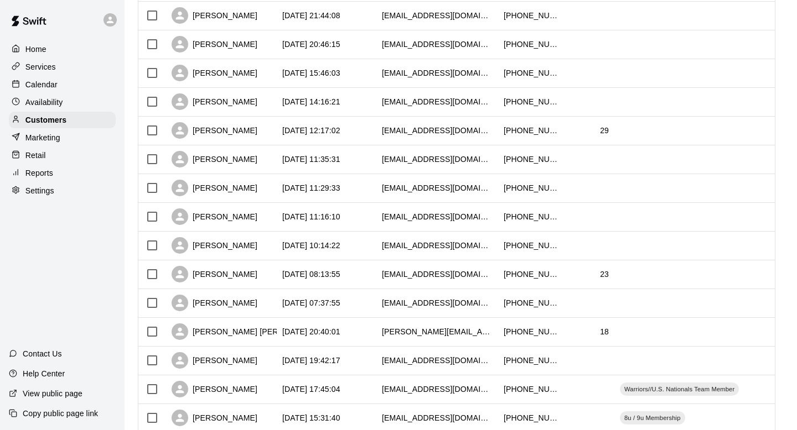
scroll to position [206, 0]
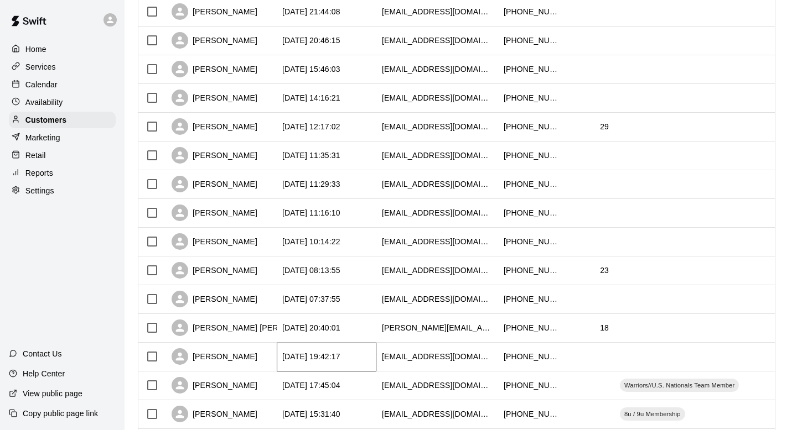
click at [340, 360] on div "[DATE] 19:42:17" at bounding box center [311, 356] width 58 height 11
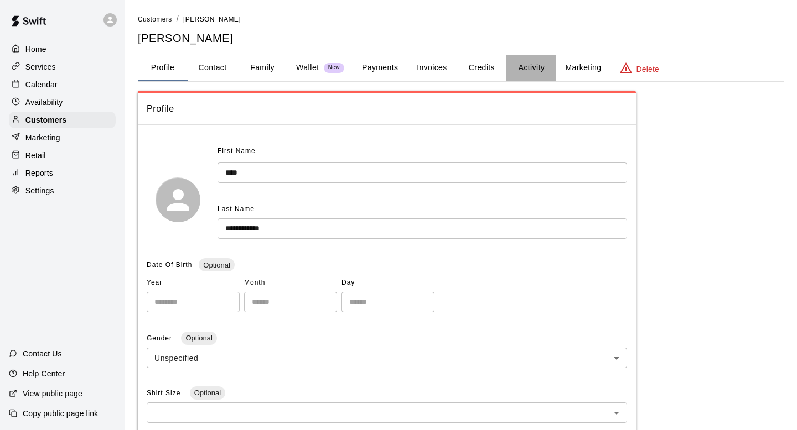
click at [544, 70] on button "Activity" at bounding box center [531, 68] width 50 height 27
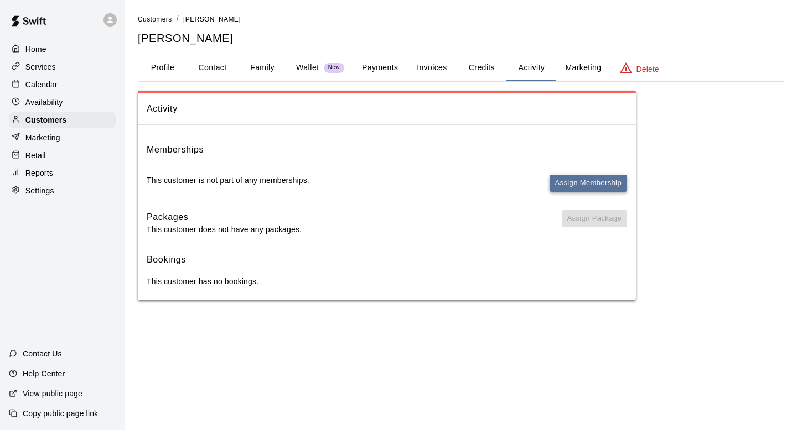
click at [571, 176] on button "Assign Membership" at bounding box center [587, 183] width 77 height 17
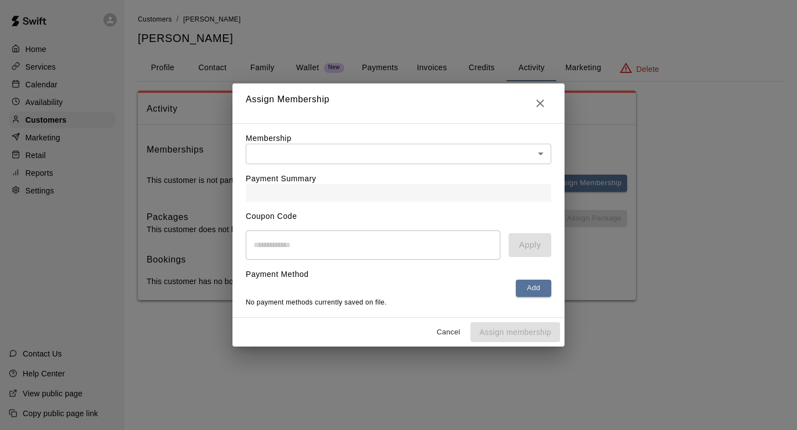
click at [340, 150] on body "Home Services Calendar Availability Customers Marketing Retail Reports Settings…" at bounding box center [398, 161] width 797 height 323
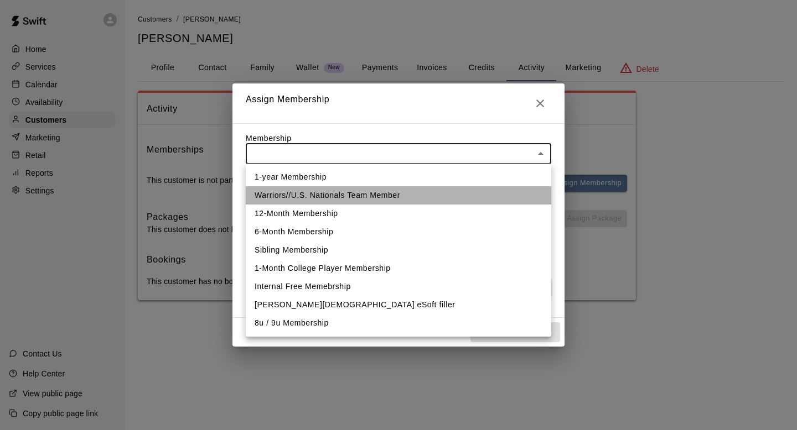
click at [332, 196] on li "Warriors//U.S. Nationals Team Member" at bounding box center [398, 195] width 305 height 18
type input "**********"
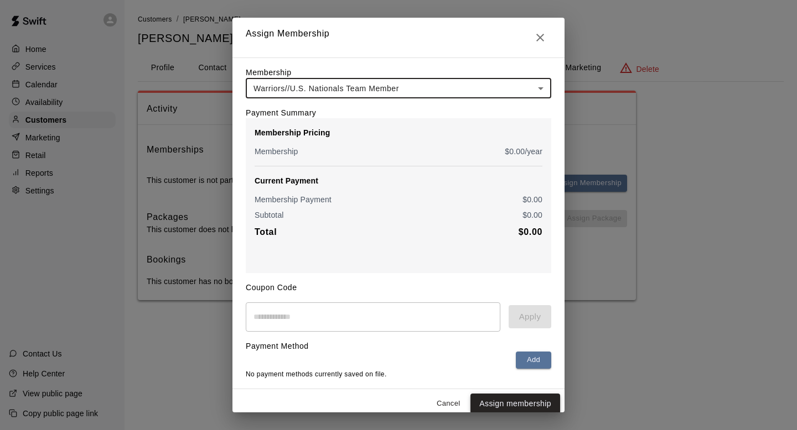
click at [498, 400] on button "Assign membership" at bounding box center [515, 404] width 90 height 20
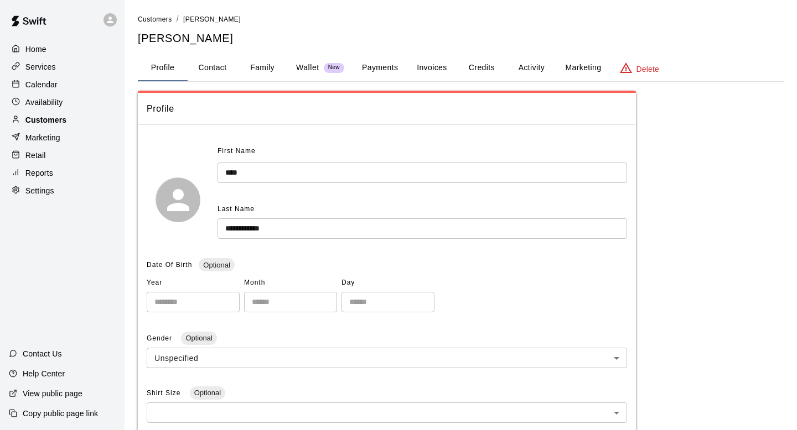
click at [65, 121] on p "Customers" at bounding box center [45, 120] width 41 height 11
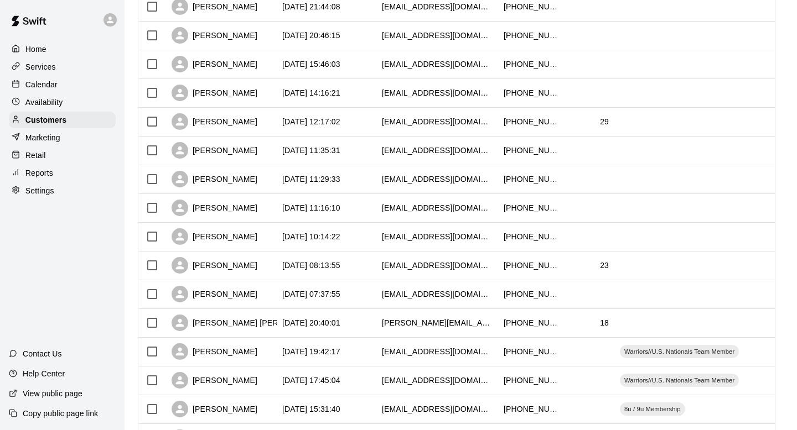
scroll to position [241, 0]
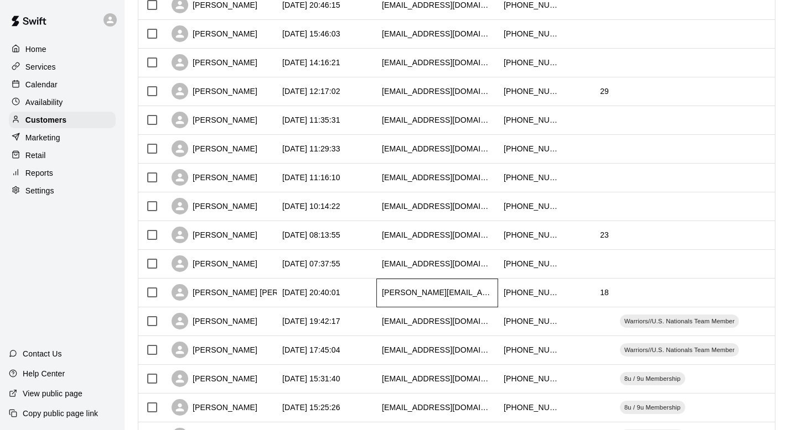
click at [421, 293] on div "[PERSON_NAME][EMAIL_ADDRESS][PERSON_NAME][DOMAIN_NAME]" at bounding box center [437, 292] width 111 height 11
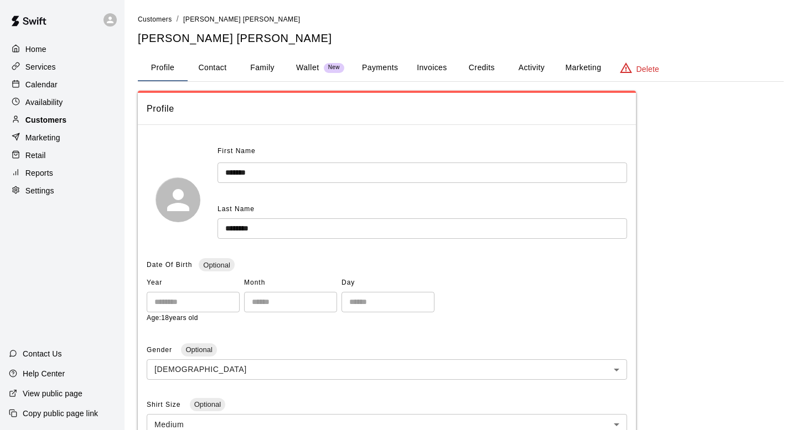
click at [86, 121] on div "Customers" at bounding box center [62, 120] width 107 height 17
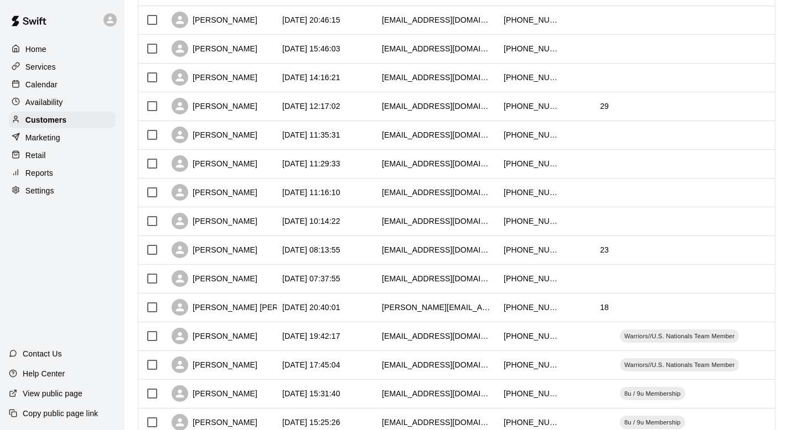
scroll to position [262, 0]
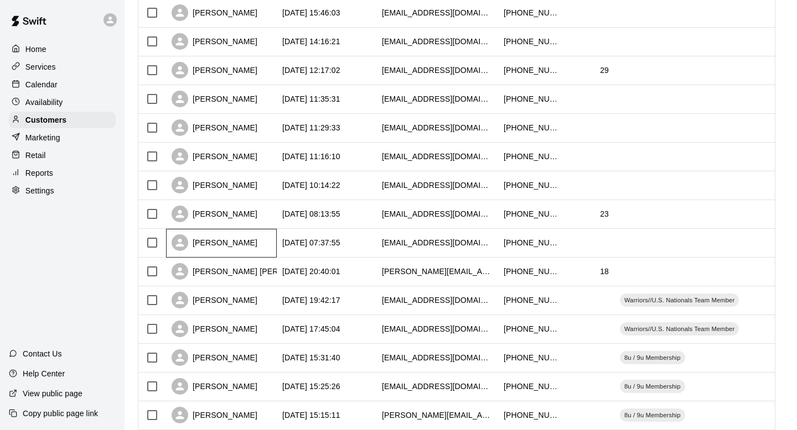
click at [263, 252] on div "[PERSON_NAME]" at bounding box center [221, 243] width 111 height 29
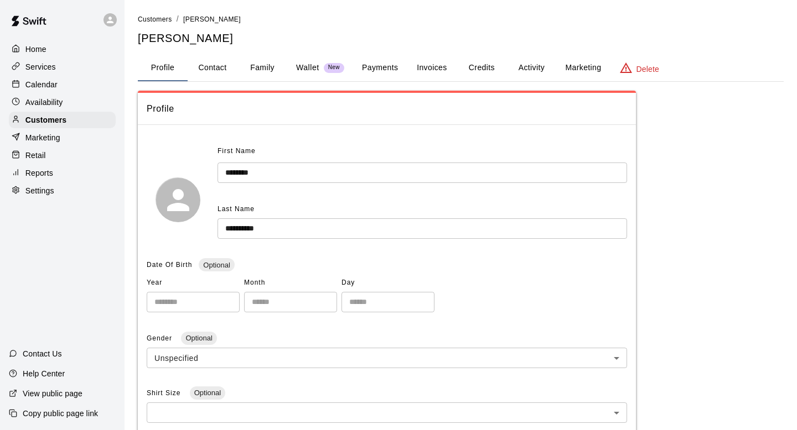
click at [527, 69] on button "Activity" at bounding box center [531, 68] width 50 height 27
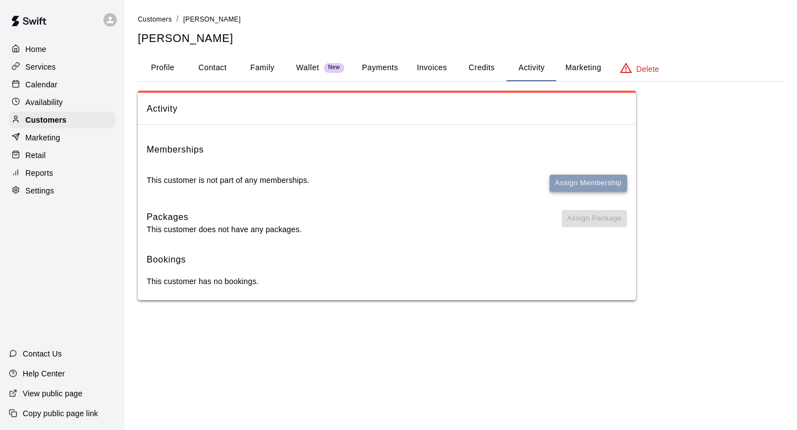
click at [559, 183] on button "Assign Membership" at bounding box center [587, 183] width 77 height 17
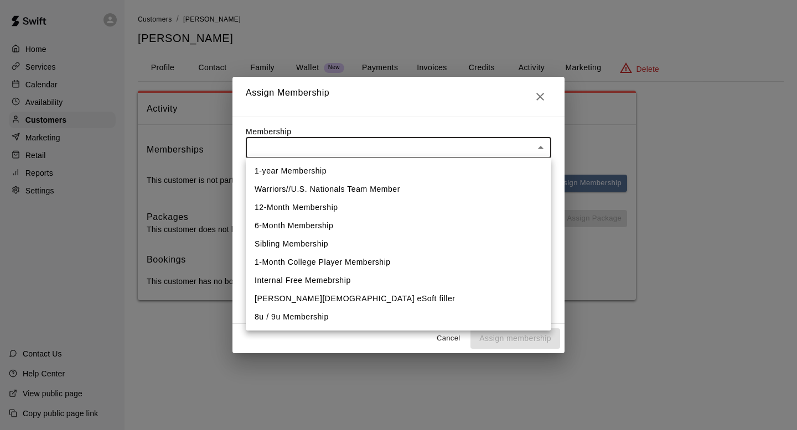
click at [487, 146] on body "Home Services Calendar Availability Customers Marketing Retail Reports Settings…" at bounding box center [398, 161] width 797 height 323
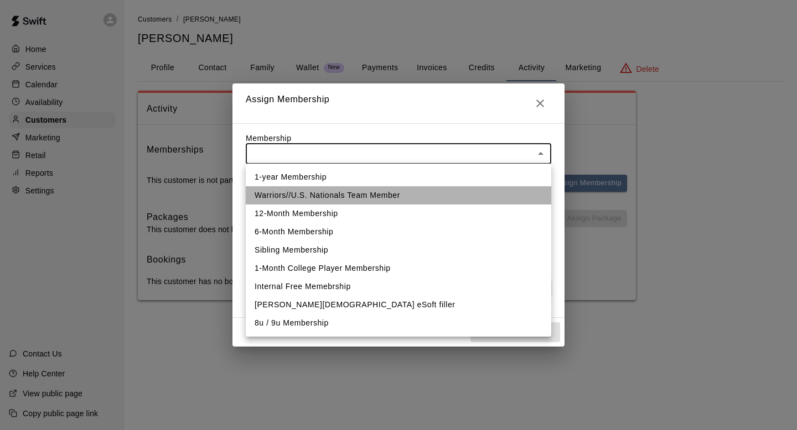
click at [401, 198] on li "Warriors//U.S. Nationals Team Member" at bounding box center [398, 195] width 305 height 18
type input "**********"
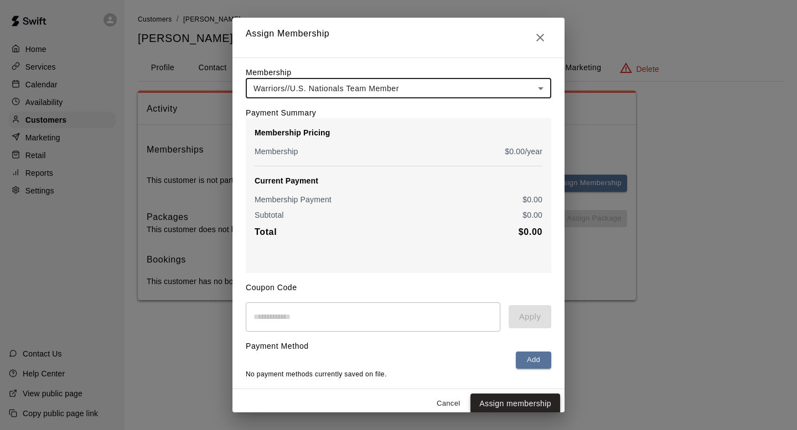
scroll to position [8, 0]
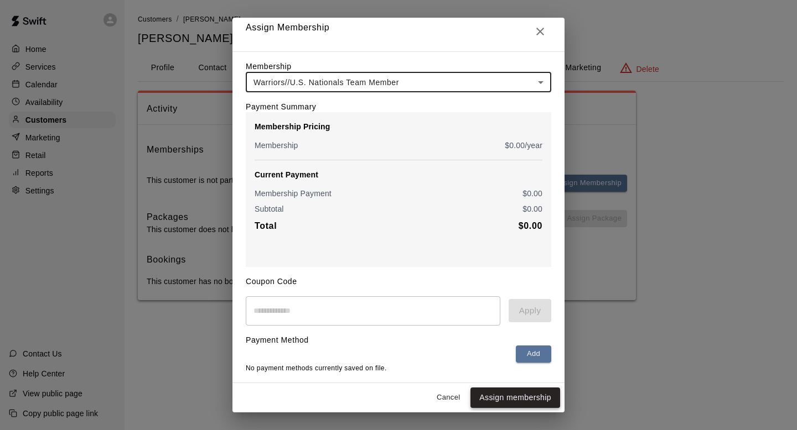
click at [524, 399] on button "Assign membership" at bounding box center [515, 398] width 90 height 20
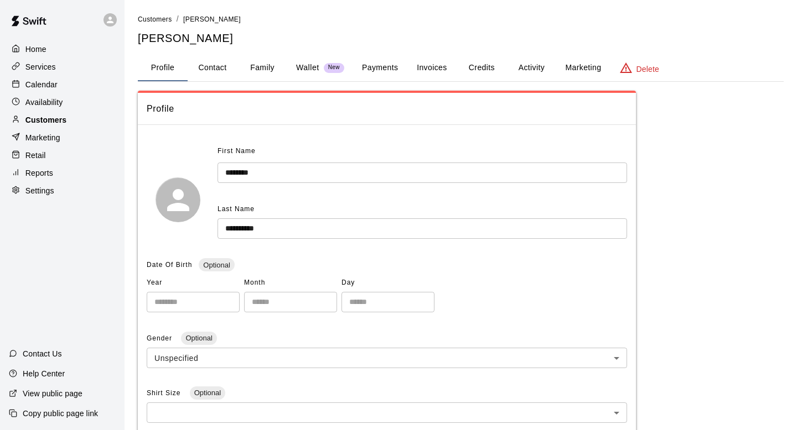
click at [97, 126] on div "Customers" at bounding box center [62, 120] width 107 height 17
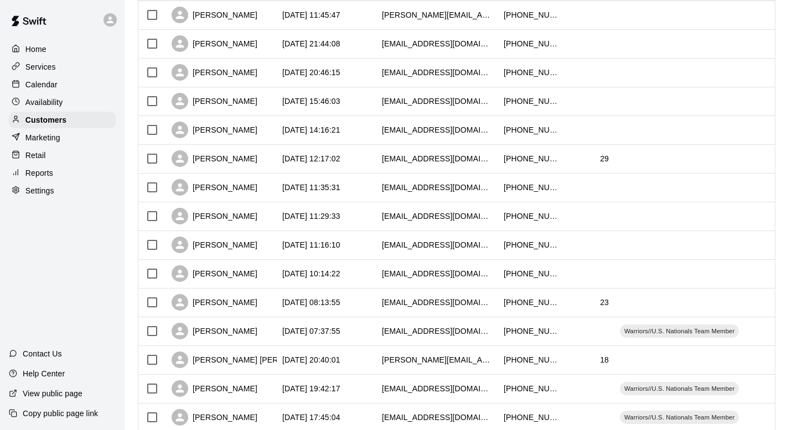
scroll to position [239, 0]
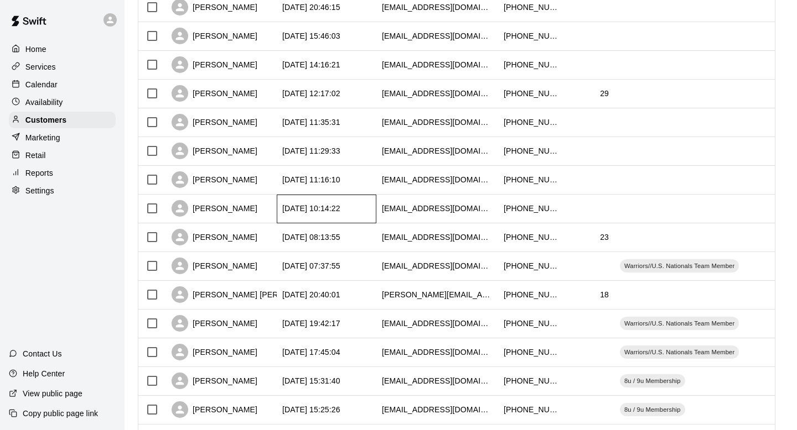
click at [376, 212] on div "[DATE] 10:14:22" at bounding box center [327, 209] width 100 height 29
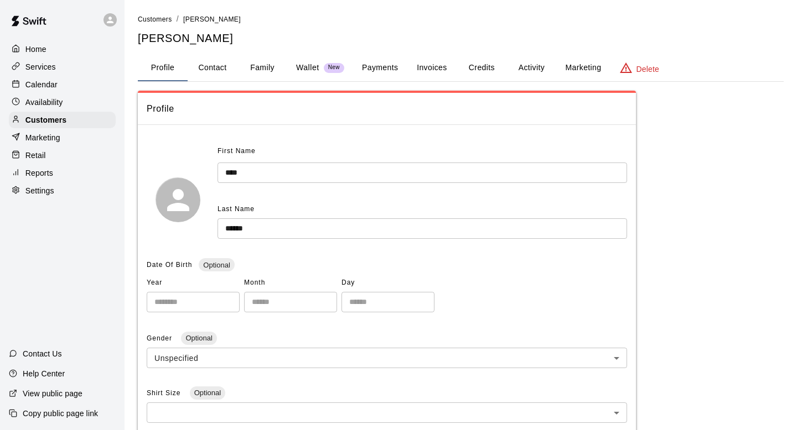
click at [571, 70] on button "Marketing" at bounding box center [583, 68] width 54 height 27
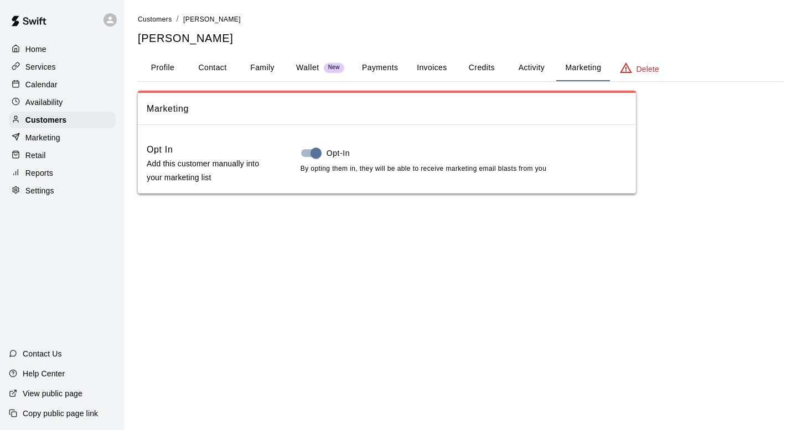
click at [503, 66] on button "Credits" at bounding box center [481, 68] width 50 height 27
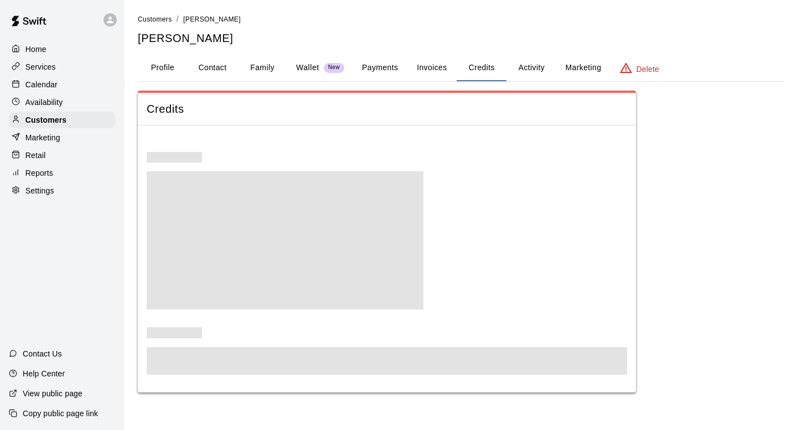
click at [529, 66] on button "Activity" at bounding box center [531, 68] width 50 height 27
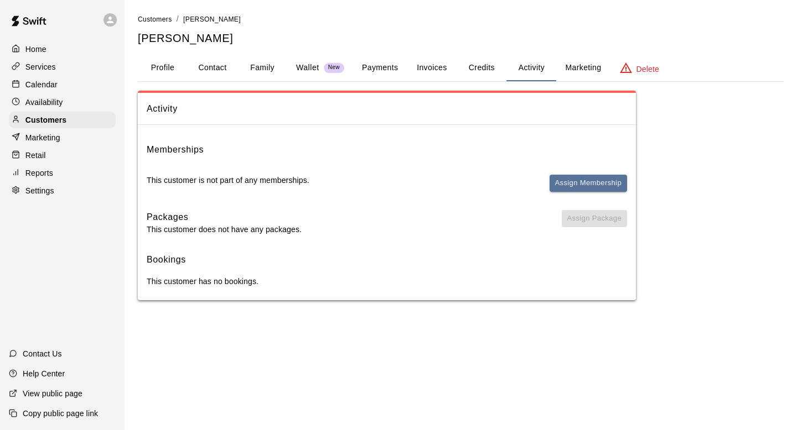
click at [578, 174] on div "Memberships This customer is not part of any memberships. Assign Membership" at bounding box center [387, 172] width 480 height 59
click at [572, 184] on button "Assign Membership" at bounding box center [587, 183] width 77 height 17
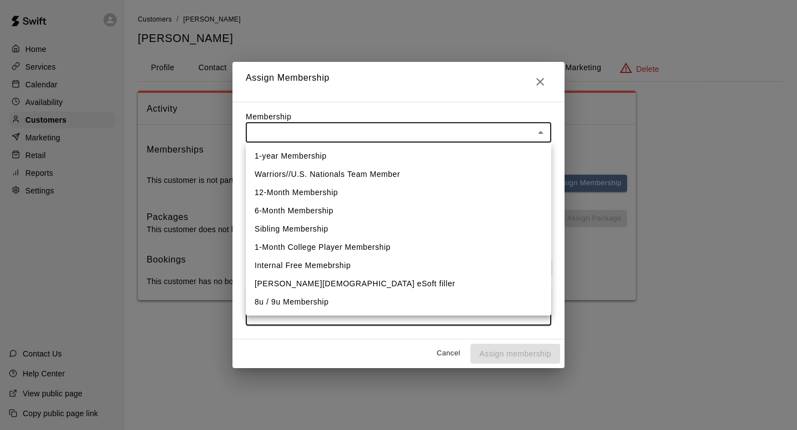
click at [532, 129] on body "Home Services Calendar Availability Customers Marketing Retail Reports Settings…" at bounding box center [398, 161] width 797 height 323
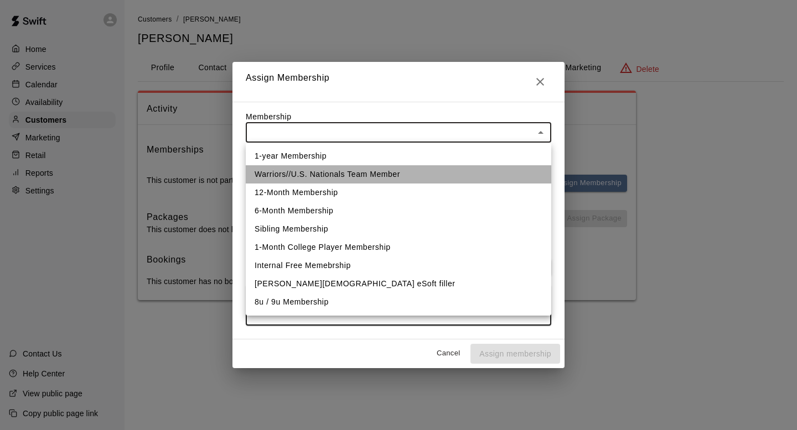
click at [427, 167] on li "Warriors//U.S. Nationals Team Member" at bounding box center [398, 174] width 305 height 18
type input "**********"
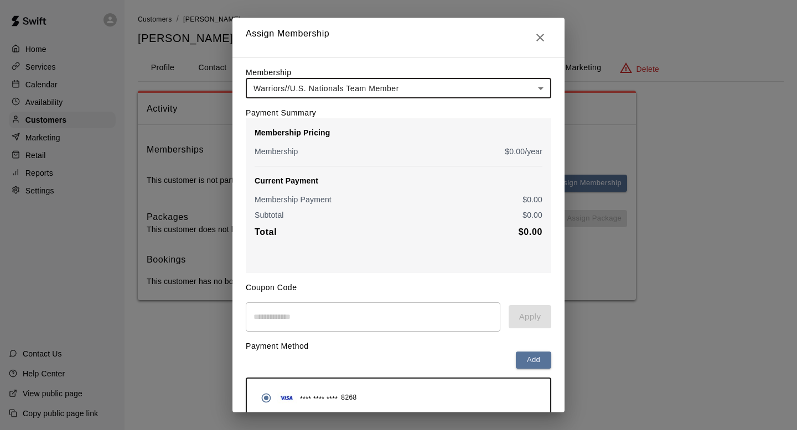
scroll to position [50, 0]
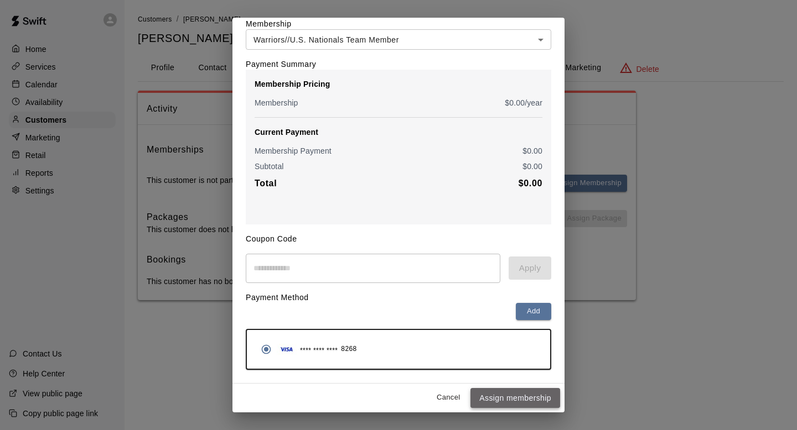
click at [512, 404] on button "Assign membership" at bounding box center [515, 398] width 90 height 20
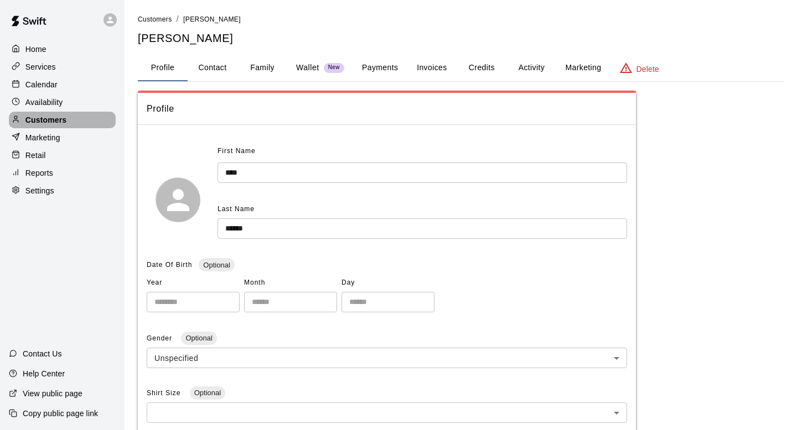
click at [95, 115] on div "Customers" at bounding box center [62, 120] width 107 height 17
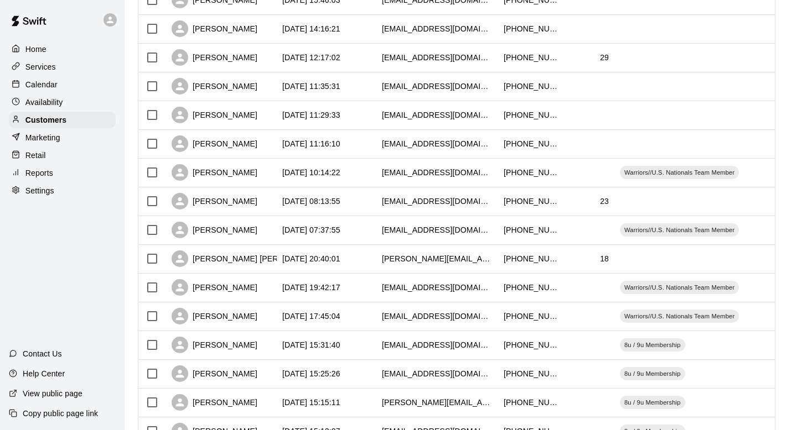
scroll to position [272, 0]
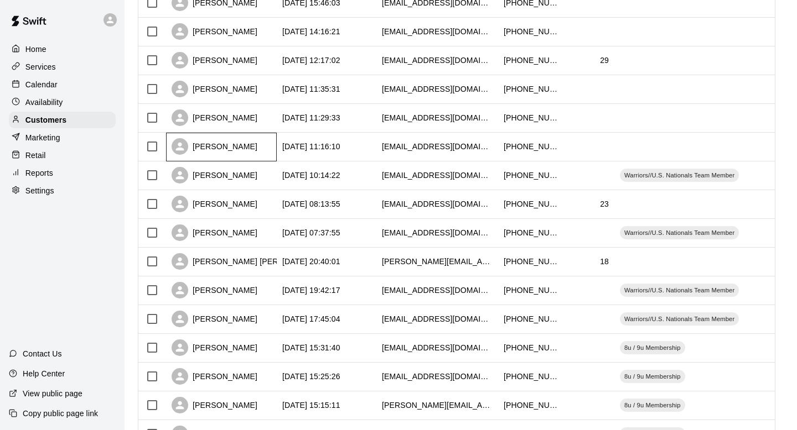
click at [227, 146] on div "[PERSON_NAME]" at bounding box center [215, 146] width 86 height 17
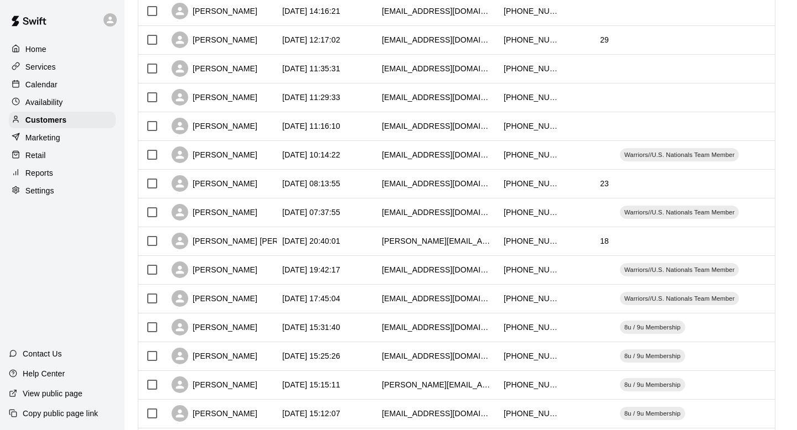
scroll to position [289, 0]
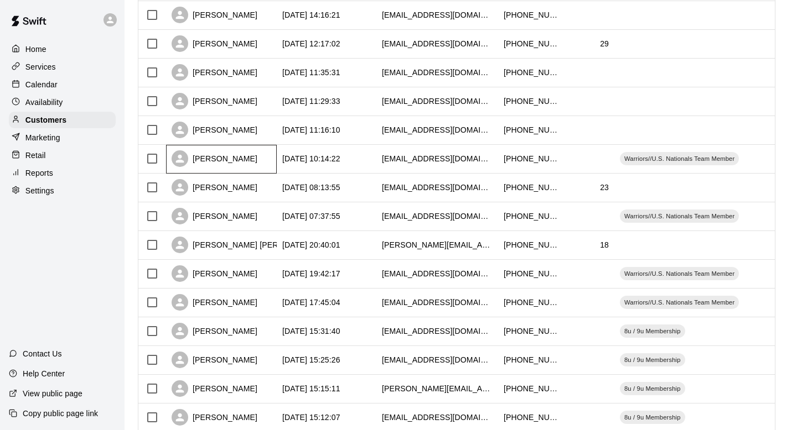
click at [229, 147] on div "[PERSON_NAME]" at bounding box center [221, 159] width 111 height 29
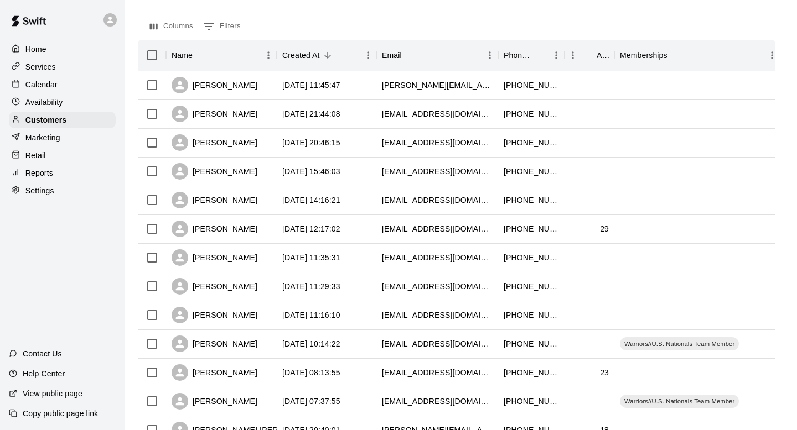
scroll to position [103, 0]
click at [225, 315] on div "[PERSON_NAME]" at bounding box center [215, 316] width 86 height 17
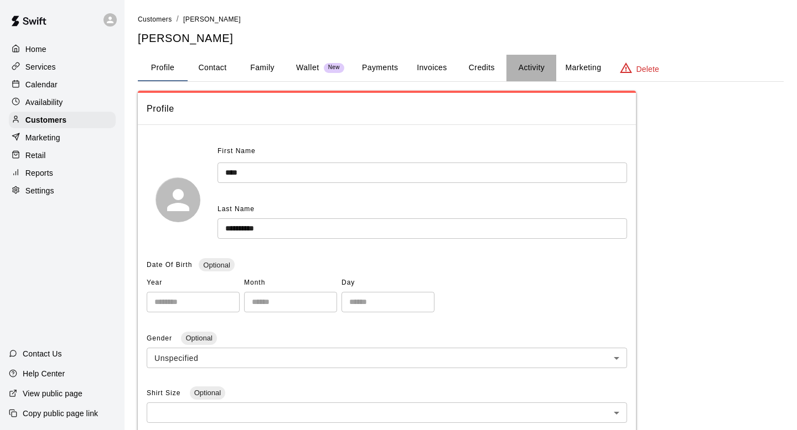
click at [513, 74] on button "Activity" at bounding box center [531, 68] width 50 height 27
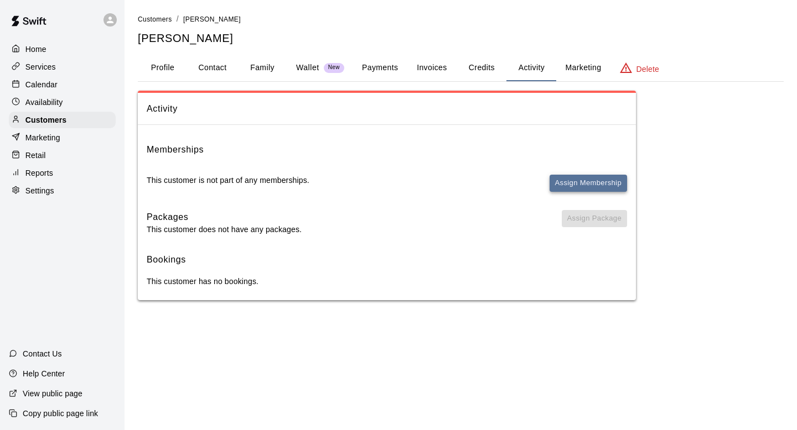
click at [565, 177] on button "Assign Membership" at bounding box center [587, 183] width 77 height 17
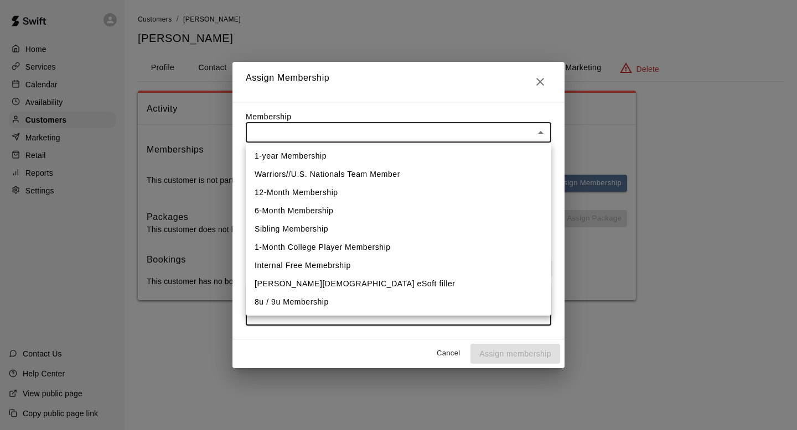
click at [378, 142] on body "Home Services Calendar Availability Customers Marketing Retail Reports Settings…" at bounding box center [398, 161] width 797 height 323
click at [351, 304] on li "8u / 9u Membership" at bounding box center [398, 302] width 305 height 18
type input "**********"
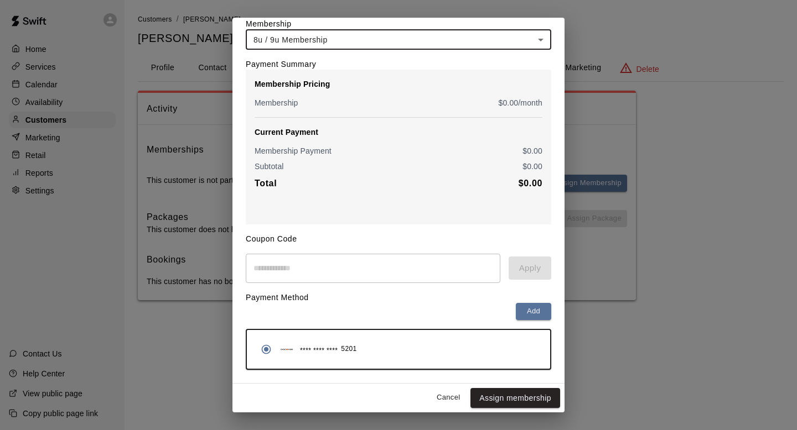
scroll to position [49, 0]
click at [506, 405] on button "Assign membership" at bounding box center [515, 398] width 90 height 20
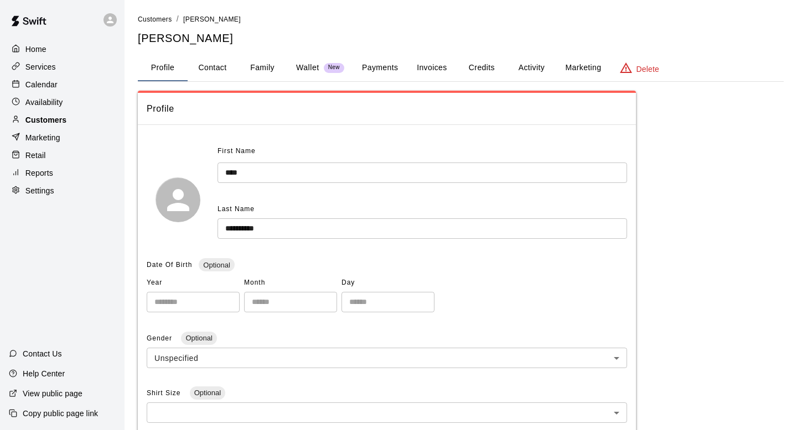
click at [71, 123] on div "Customers" at bounding box center [62, 120] width 107 height 17
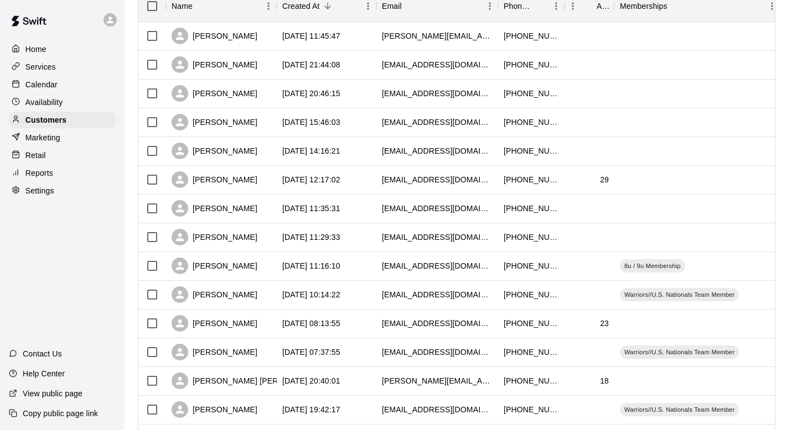
scroll to position [153, 0]
click at [287, 241] on div "[DATE] 11:29:33" at bounding box center [311, 236] width 58 height 11
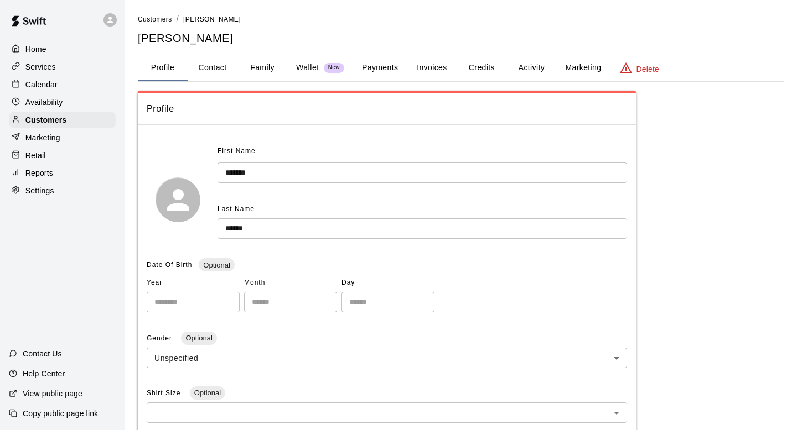
click at [529, 56] on button "Activity" at bounding box center [531, 68] width 50 height 27
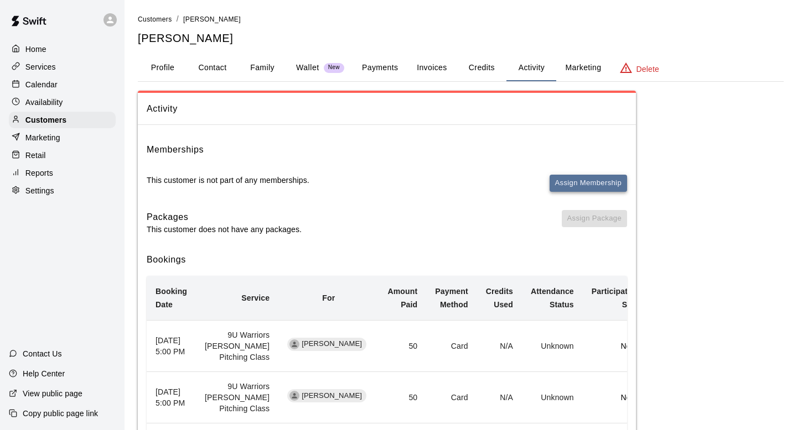
click at [558, 183] on button "Assign Membership" at bounding box center [587, 183] width 77 height 17
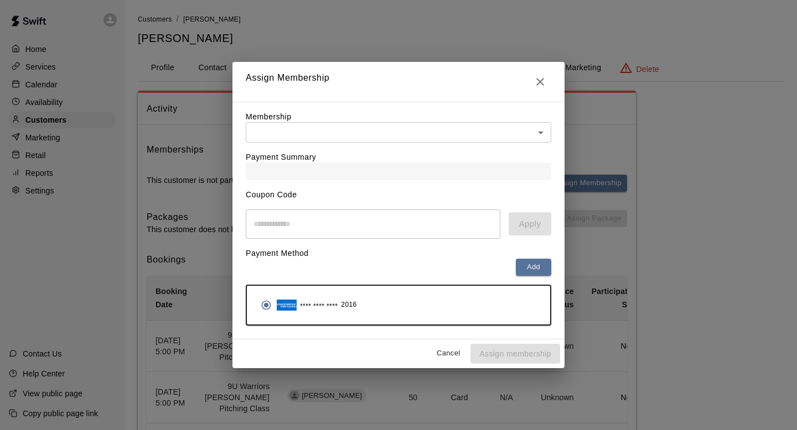
click at [450, 132] on body "Home Services Calendar Availability Customers Marketing Retail Reports Settings…" at bounding box center [398, 295] width 797 height 590
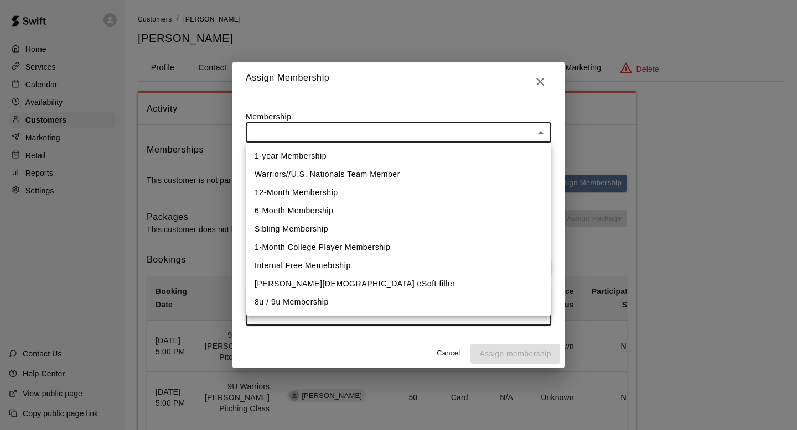
click at [303, 305] on li "8u / 9u Membership" at bounding box center [398, 302] width 305 height 18
type input "**********"
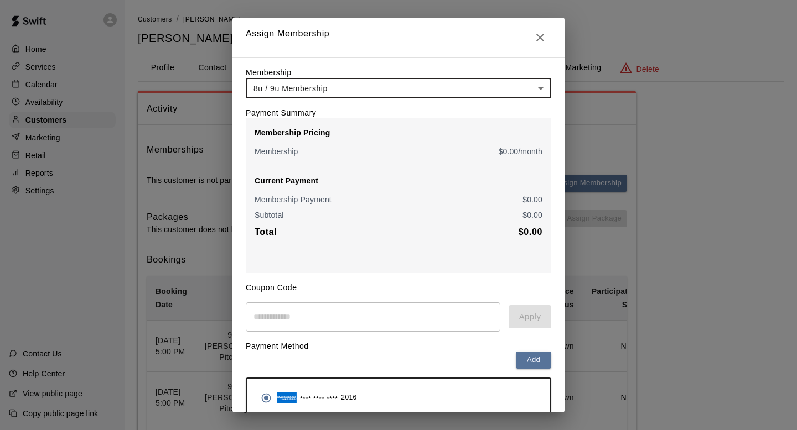
scroll to position [50, 0]
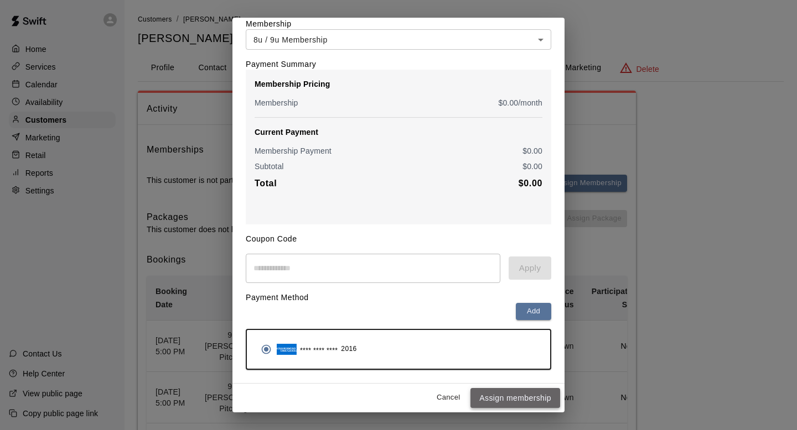
click at [501, 397] on button "Assign membership" at bounding box center [515, 398] width 90 height 20
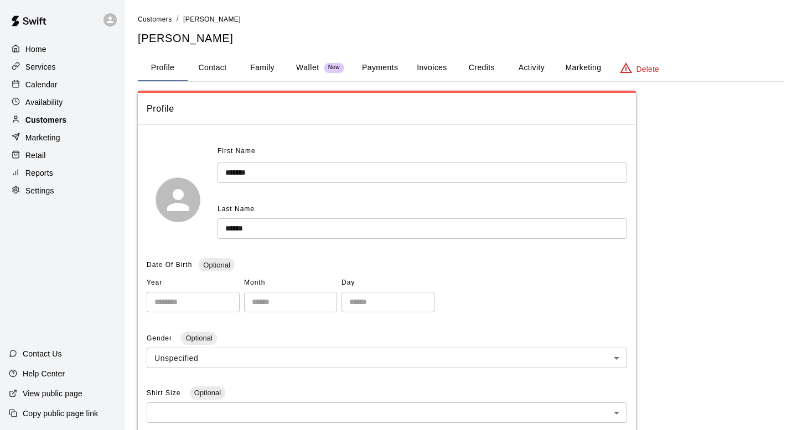
click at [67, 125] on div "Customers" at bounding box center [62, 120] width 107 height 17
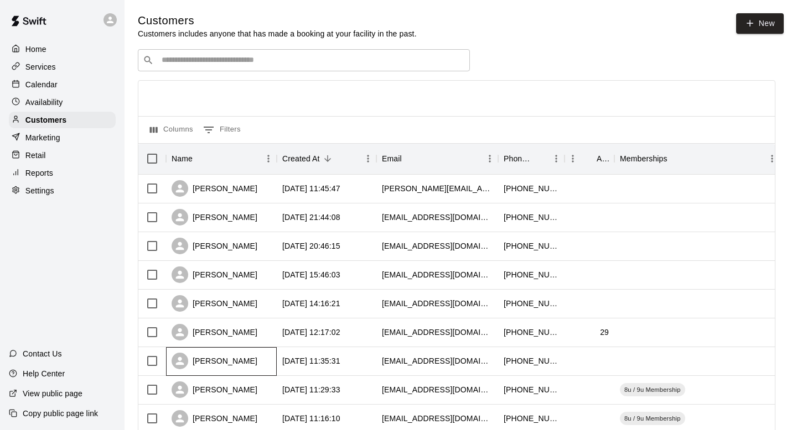
click at [273, 359] on div "[PERSON_NAME]" at bounding box center [221, 361] width 111 height 29
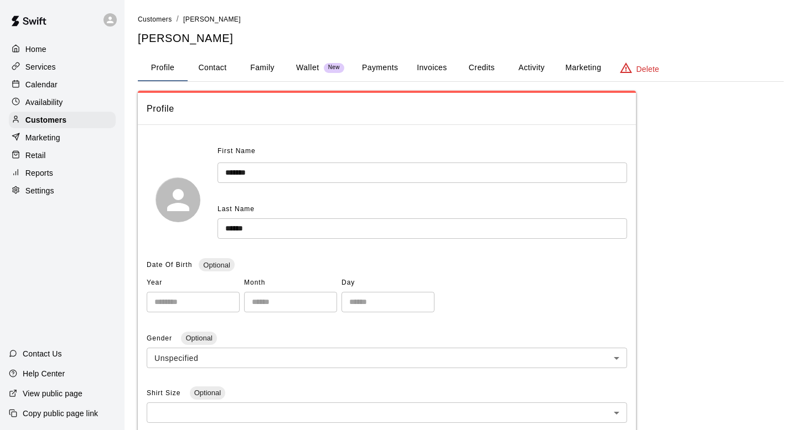
click at [541, 65] on button "Activity" at bounding box center [531, 68] width 50 height 27
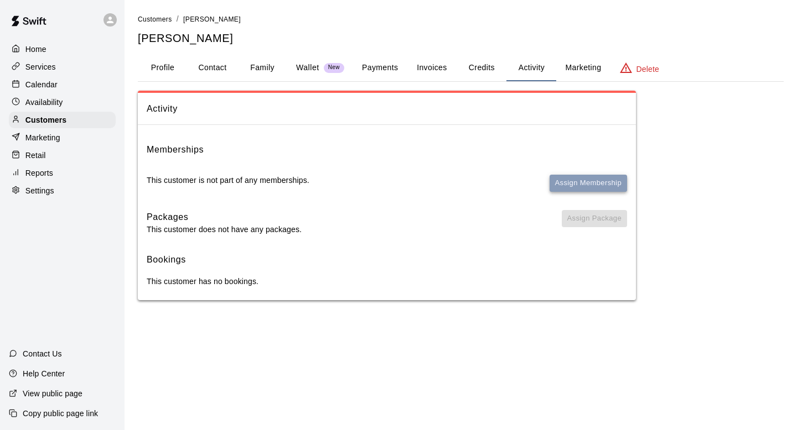
click at [571, 181] on button "Assign Membership" at bounding box center [587, 183] width 77 height 17
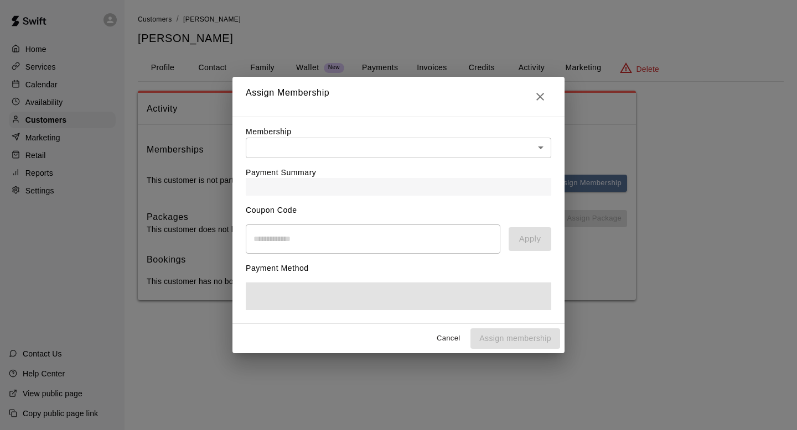
click at [528, 147] on body "Home Services Calendar Availability Customers Marketing Retail Reports Settings…" at bounding box center [398, 161] width 797 height 323
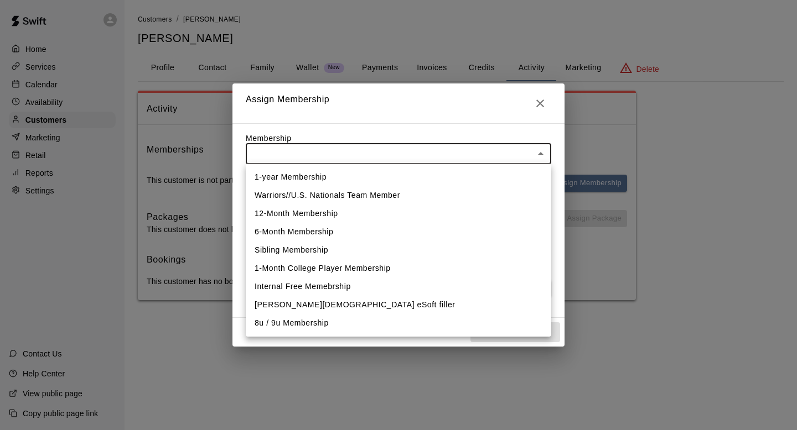
click at [407, 193] on li "Warriors//U.S. Nationals Team Member" at bounding box center [398, 195] width 305 height 18
type input "**********"
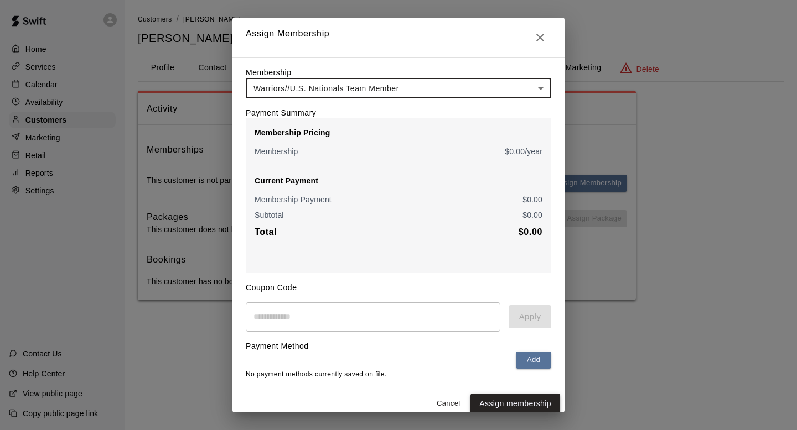
click at [496, 396] on button "Assign membership" at bounding box center [515, 404] width 90 height 20
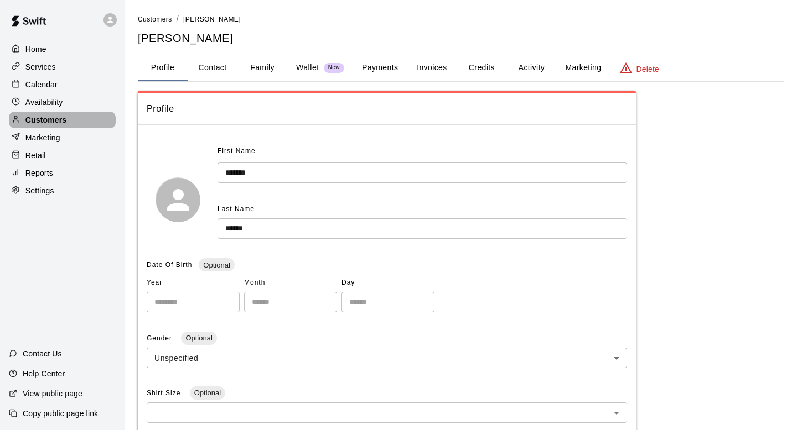
click at [26, 118] on p "Customers" at bounding box center [45, 120] width 41 height 11
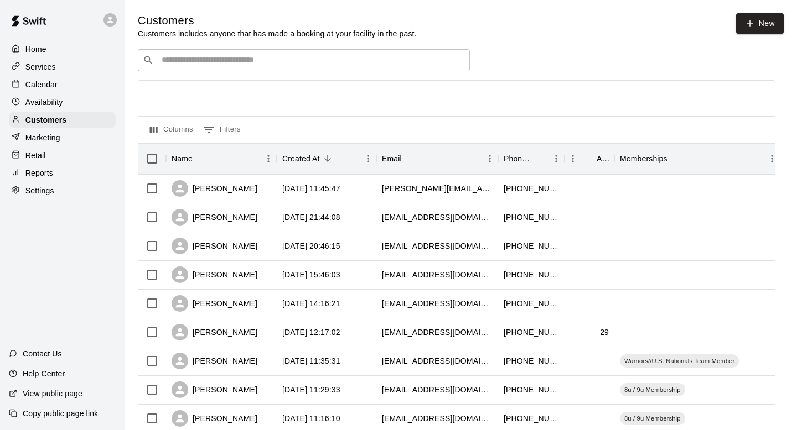
click at [288, 309] on div "[DATE] 14:16:21" at bounding box center [311, 303] width 58 height 11
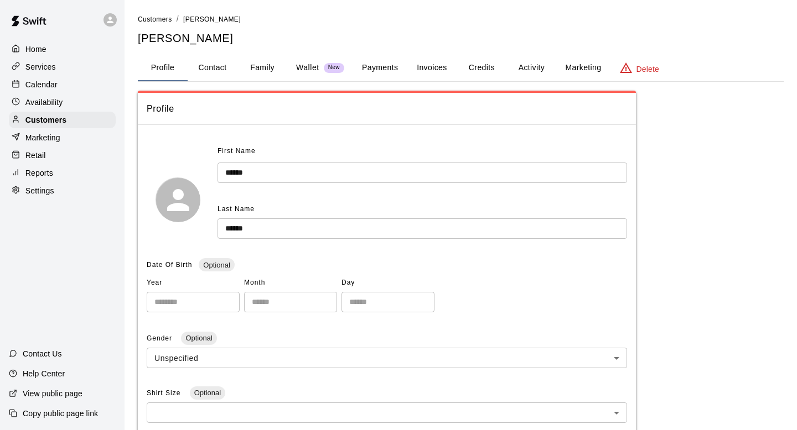
click at [546, 70] on button "Activity" at bounding box center [531, 68] width 50 height 27
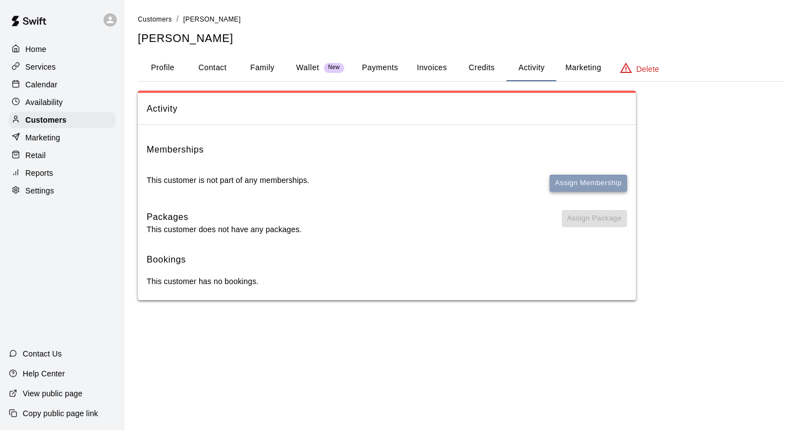
click at [567, 188] on button "Assign Membership" at bounding box center [587, 183] width 77 height 17
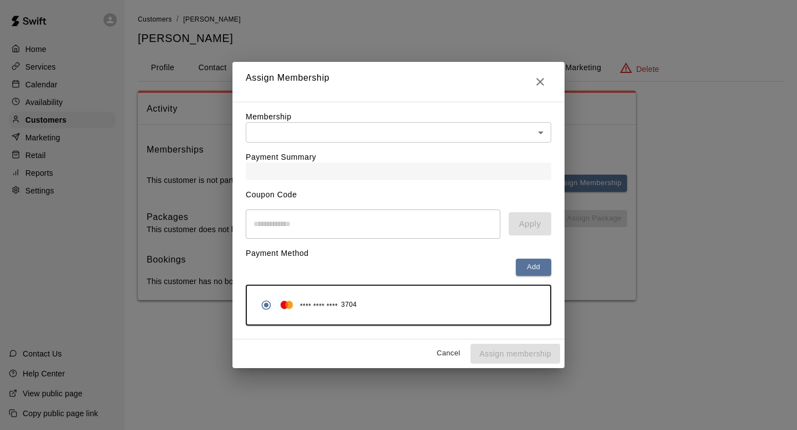
click at [370, 149] on div "Payment Summary" at bounding box center [398, 162] width 305 height 38
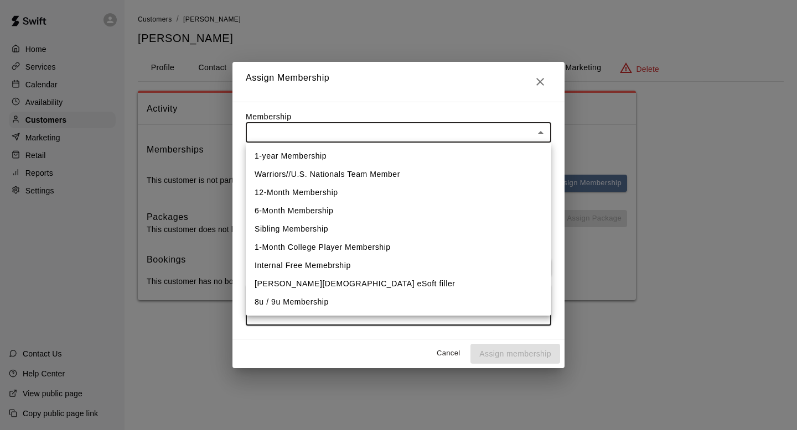
click at [363, 139] on body "Home Services Calendar Availability Customers Marketing Retail Reports Settings…" at bounding box center [398, 161] width 797 height 323
click at [342, 175] on li "Warriors//U.S. Nationals Team Member" at bounding box center [398, 174] width 305 height 18
type input "**********"
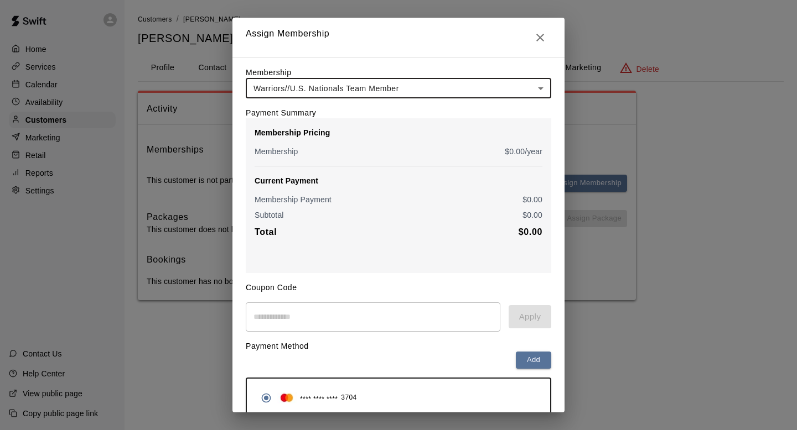
scroll to position [50, 0]
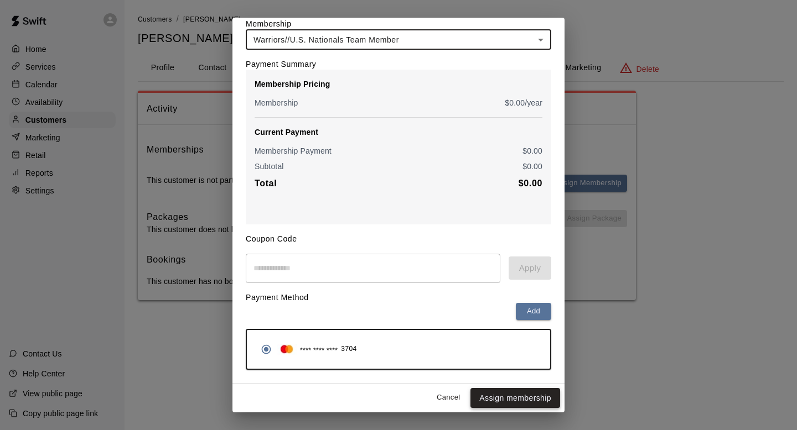
click at [497, 394] on button "Assign membership" at bounding box center [515, 398] width 90 height 20
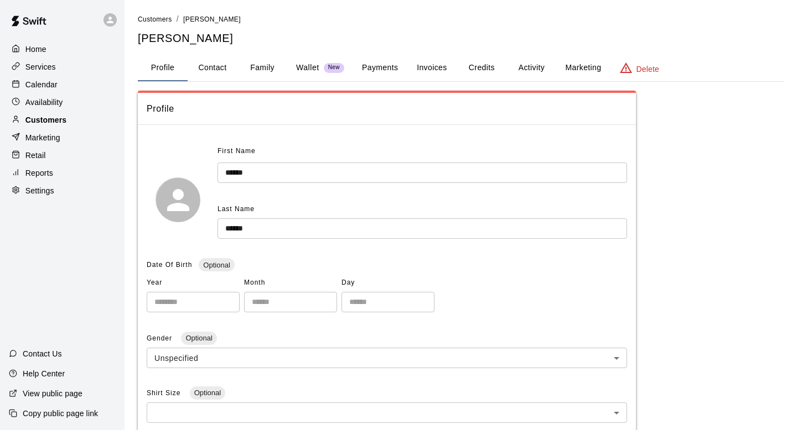
click at [62, 115] on p "Customers" at bounding box center [45, 120] width 41 height 11
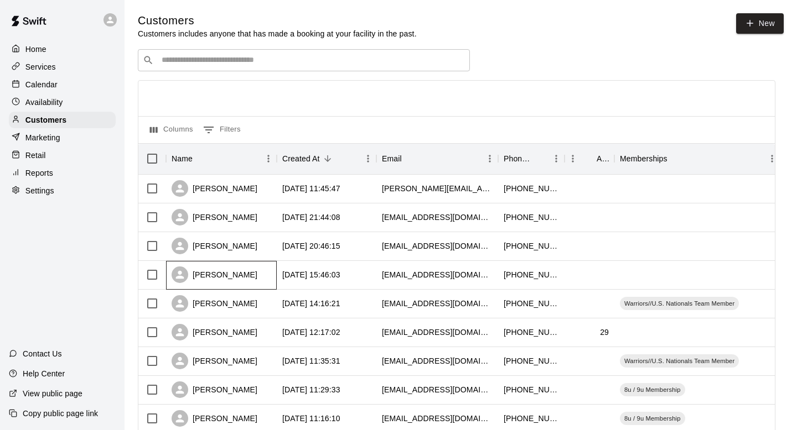
click at [252, 280] on div "[PERSON_NAME]" at bounding box center [221, 275] width 111 height 29
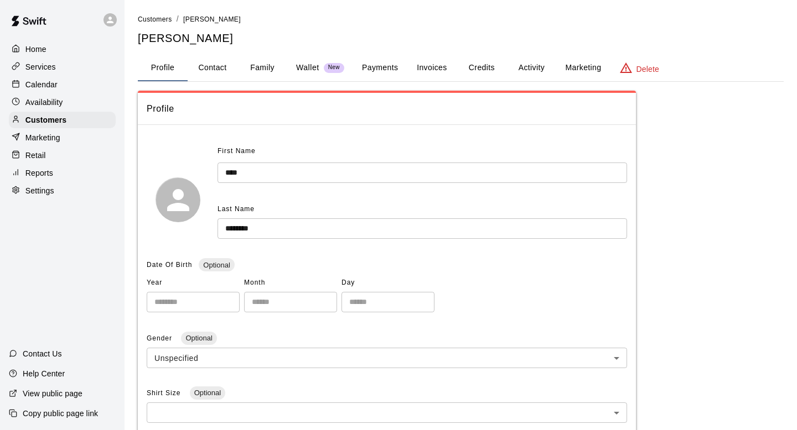
click at [520, 67] on button "Activity" at bounding box center [531, 68] width 50 height 27
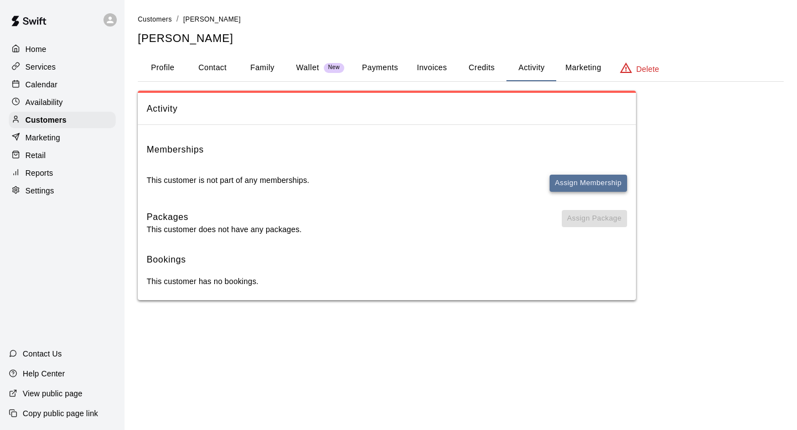
click at [559, 181] on button "Assign Membership" at bounding box center [587, 183] width 77 height 17
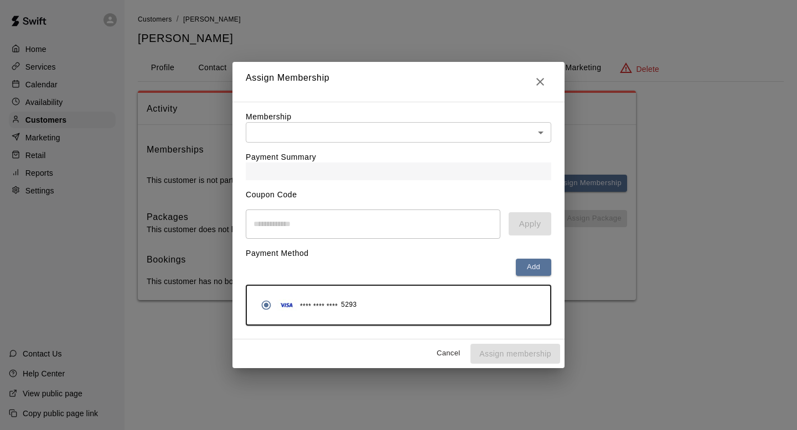
click at [495, 143] on div "Payment Summary" at bounding box center [398, 162] width 305 height 38
click at [485, 135] on body "Home Services Calendar Availability Customers Marketing Retail Reports Settings…" at bounding box center [398, 161] width 797 height 323
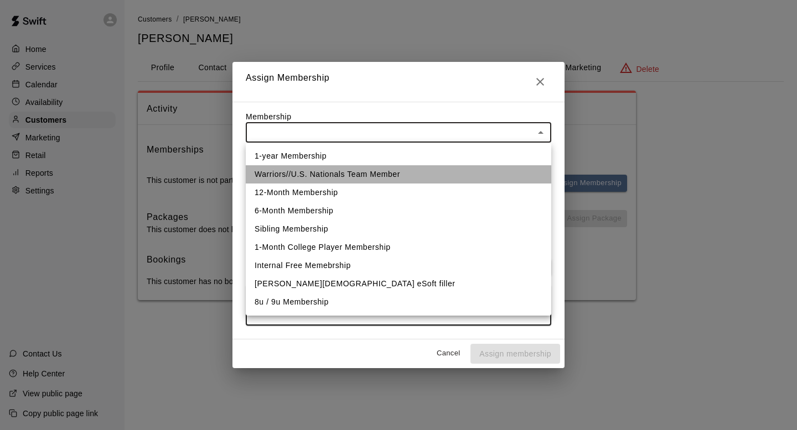
click at [446, 176] on li "Warriors//U.S. Nationals Team Member" at bounding box center [398, 174] width 305 height 18
type input "**********"
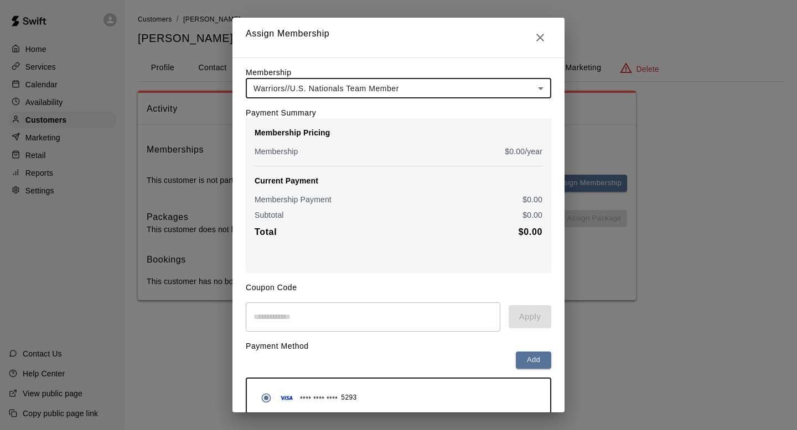
scroll to position [50, 0]
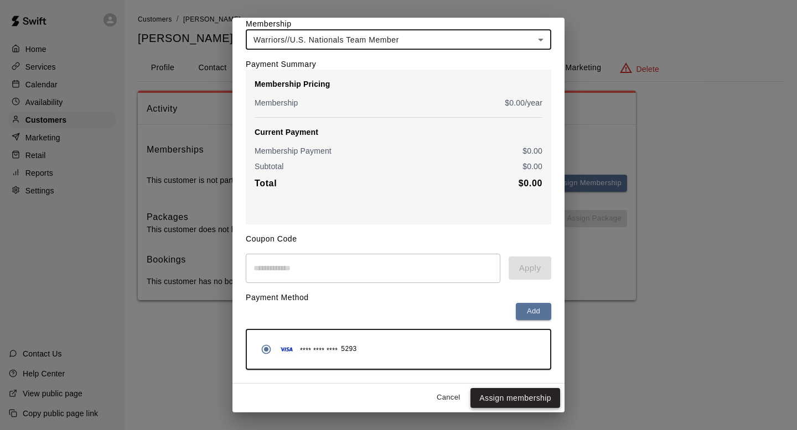
click at [493, 394] on button "Assign membership" at bounding box center [515, 398] width 90 height 20
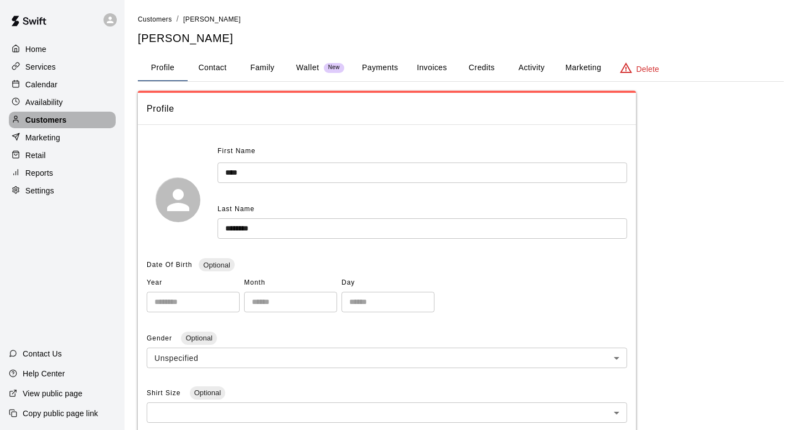
click at [69, 120] on div "Customers" at bounding box center [62, 120] width 107 height 17
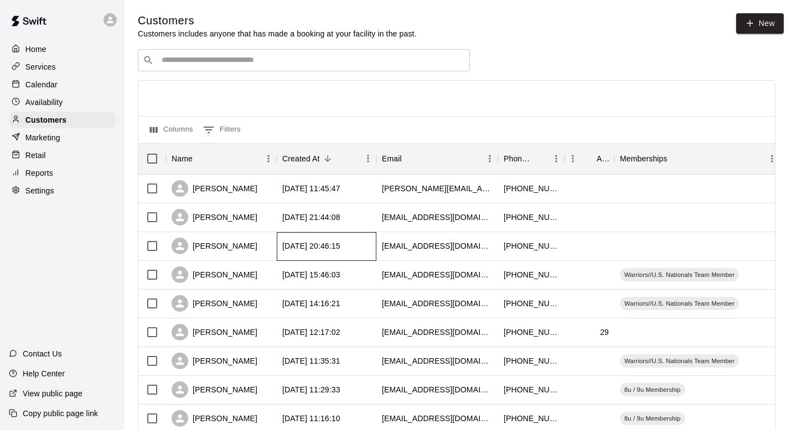
click at [284, 249] on div "[DATE] 20:46:15" at bounding box center [311, 246] width 58 height 11
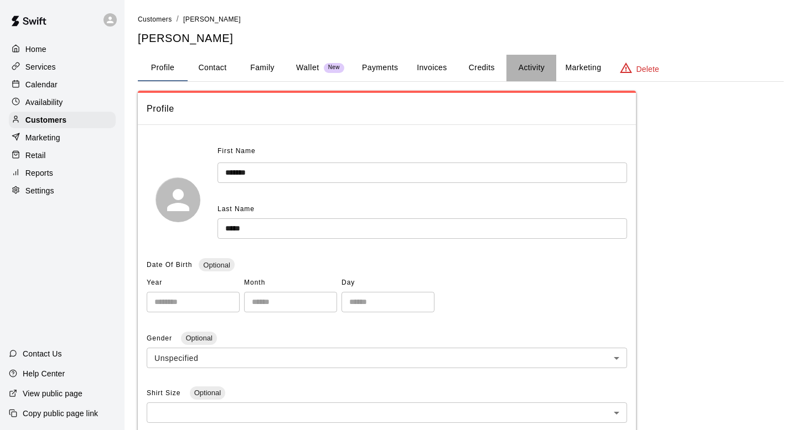
click at [534, 73] on button "Activity" at bounding box center [531, 68] width 50 height 27
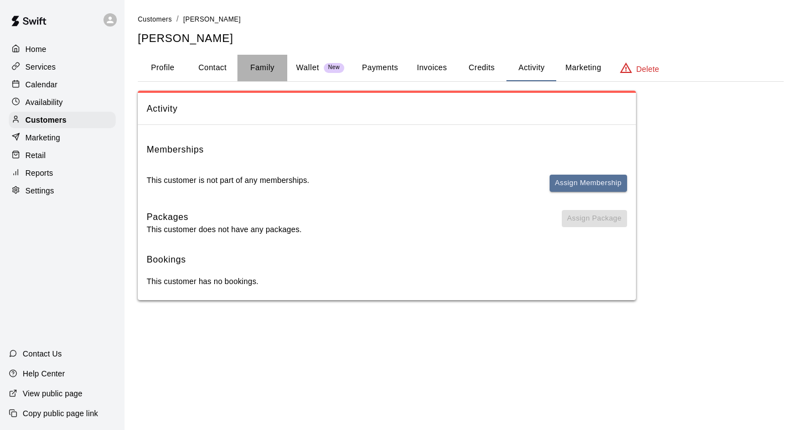
click at [253, 66] on button "Family" at bounding box center [262, 68] width 50 height 27
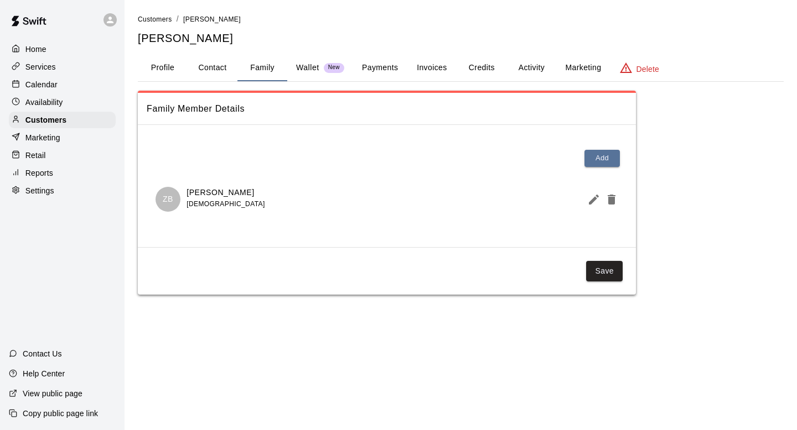
click at [517, 67] on button "Activity" at bounding box center [531, 68] width 50 height 27
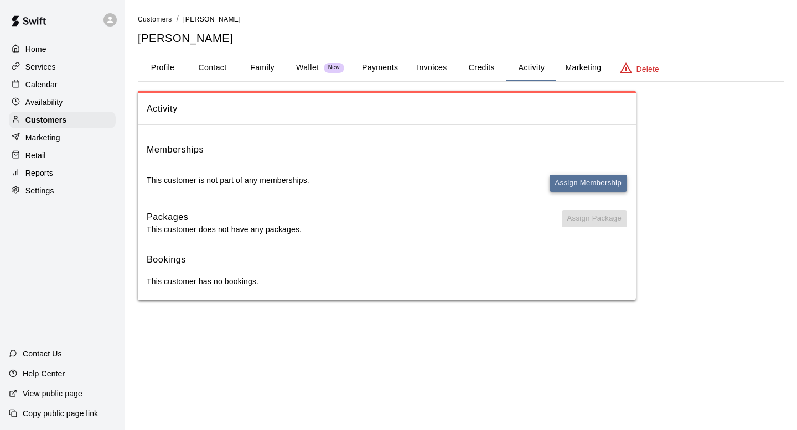
click at [561, 181] on button "Assign Membership" at bounding box center [587, 183] width 77 height 17
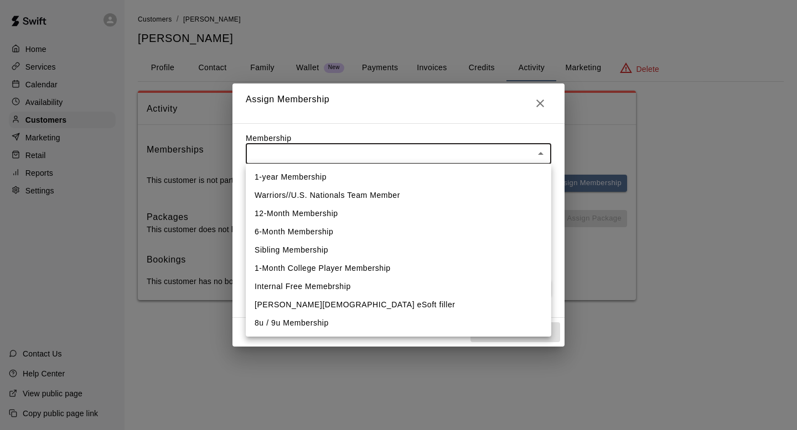
click at [463, 151] on body "Home Services Calendar Availability Customers Marketing Retail Reports Settings…" at bounding box center [398, 161] width 797 height 323
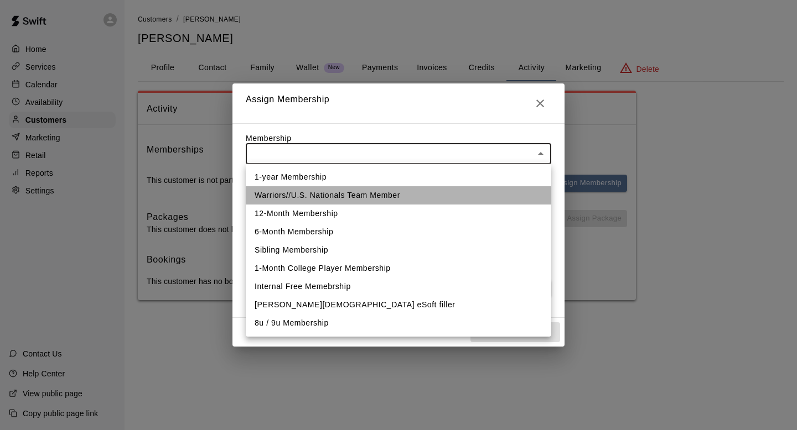
click at [393, 201] on li "Warriors//U.S. Nationals Team Member" at bounding box center [398, 195] width 305 height 18
type input "**********"
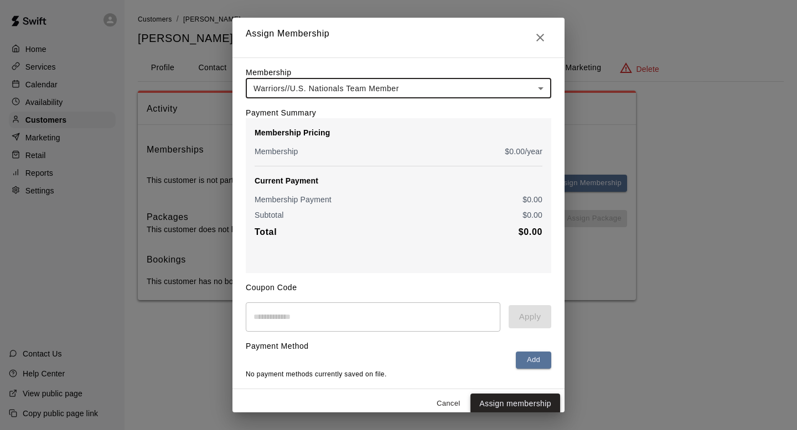
click at [491, 400] on button "Assign membership" at bounding box center [515, 404] width 90 height 20
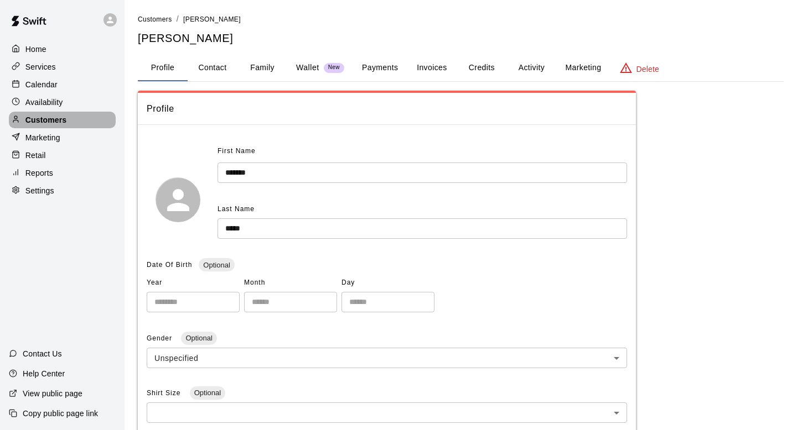
click at [41, 120] on p "Customers" at bounding box center [45, 120] width 41 height 11
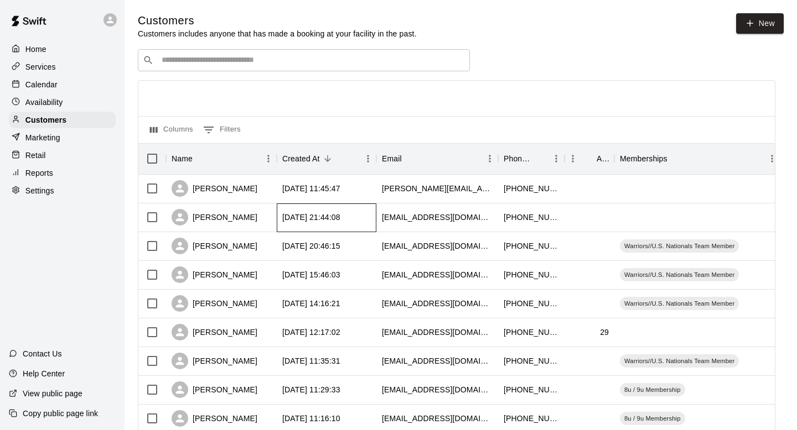
click at [284, 216] on div "[DATE] 21:44:08" at bounding box center [311, 217] width 58 height 11
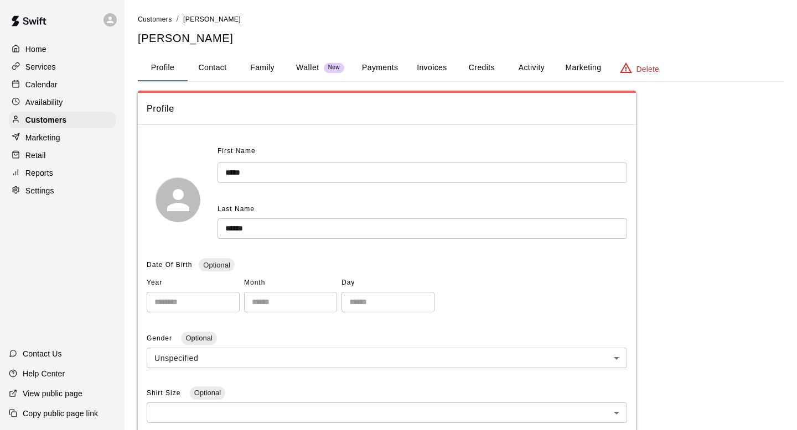
click at [541, 56] on button "Activity" at bounding box center [531, 68] width 50 height 27
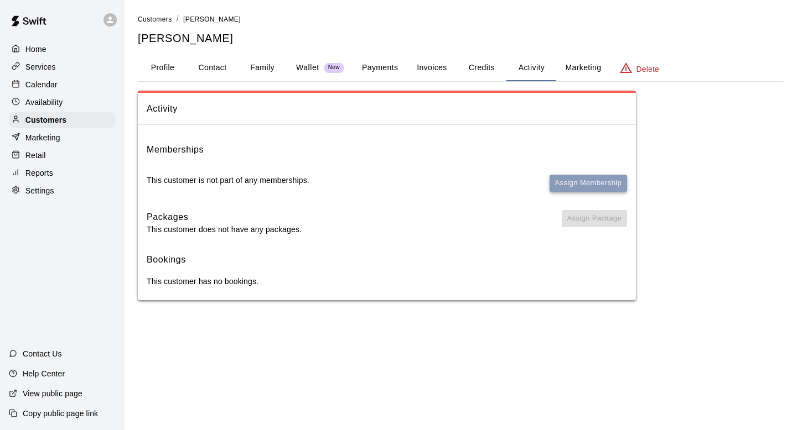
click at [559, 183] on button "Assign Membership" at bounding box center [587, 183] width 77 height 17
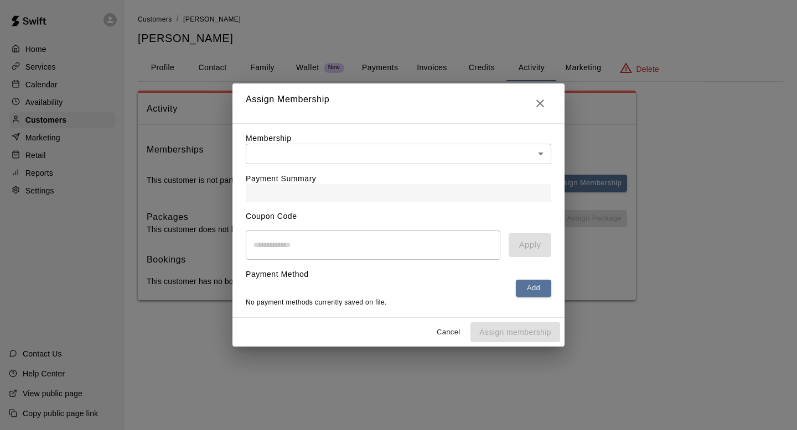
click at [475, 133] on div "Membership ​ ​" at bounding box center [398, 149] width 305 height 32
click at [476, 156] on body "Home Services Calendar Availability Customers Marketing Retail Reports Settings…" at bounding box center [398, 161] width 797 height 323
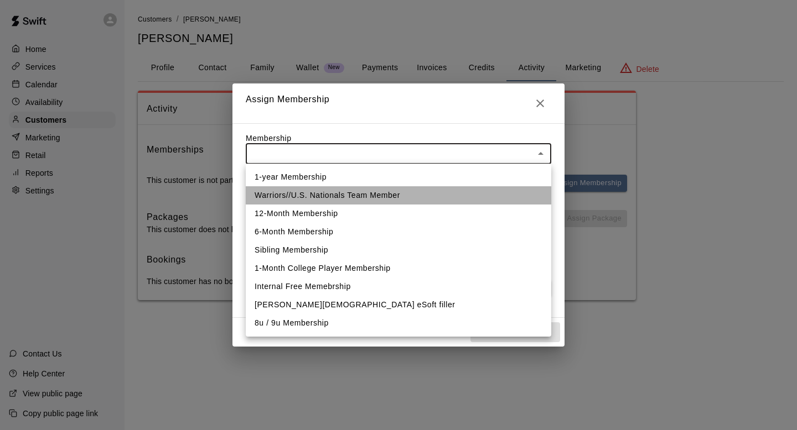
click at [432, 195] on li "Warriors//U.S. Nationals Team Member" at bounding box center [398, 195] width 305 height 18
type input "**********"
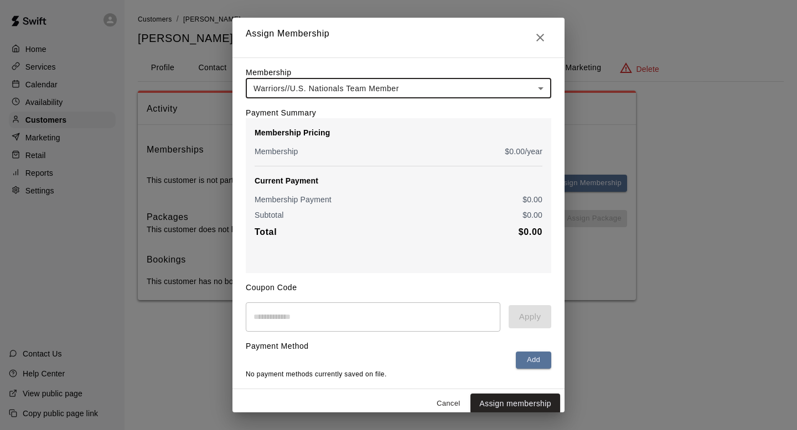
scroll to position [8, 0]
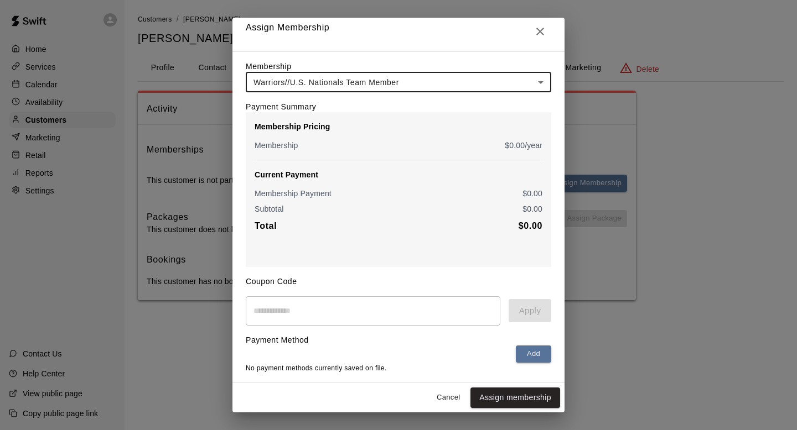
click at [491, 398] on button "Assign membership" at bounding box center [515, 398] width 90 height 20
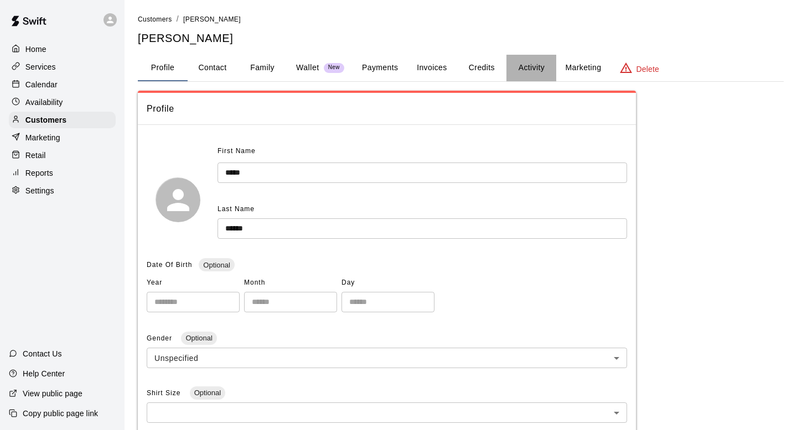
click at [547, 67] on button "Activity" at bounding box center [531, 68] width 50 height 27
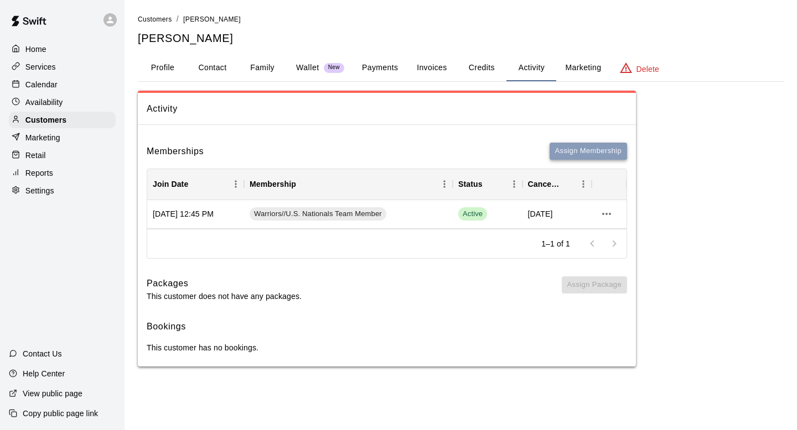
click at [568, 149] on button "Assign Membership" at bounding box center [587, 151] width 77 height 17
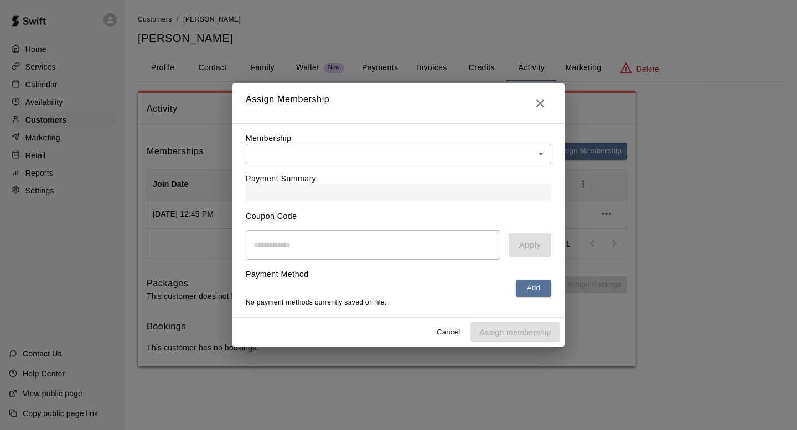
click at [538, 105] on icon "Close" at bounding box center [539, 103] width 13 height 13
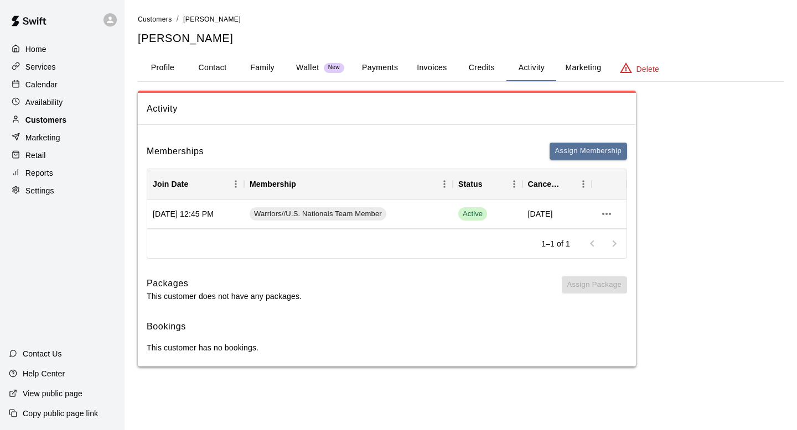
click at [32, 124] on p "Customers" at bounding box center [45, 120] width 41 height 11
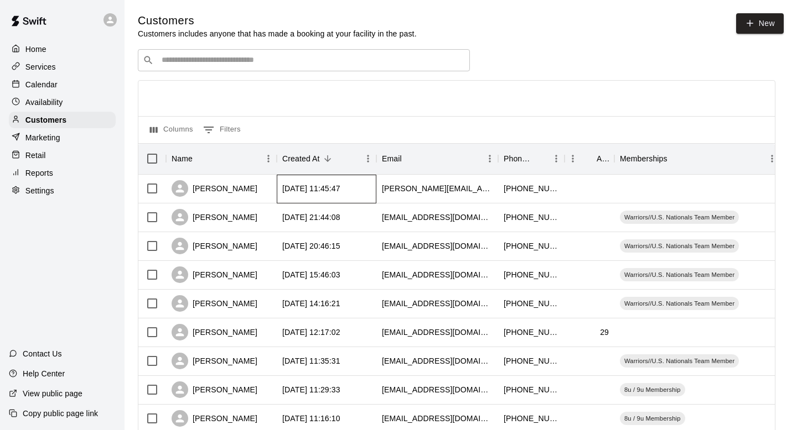
click at [340, 192] on div "[DATE] 11:45:47" at bounding box center [311, 188] width 58 height 11
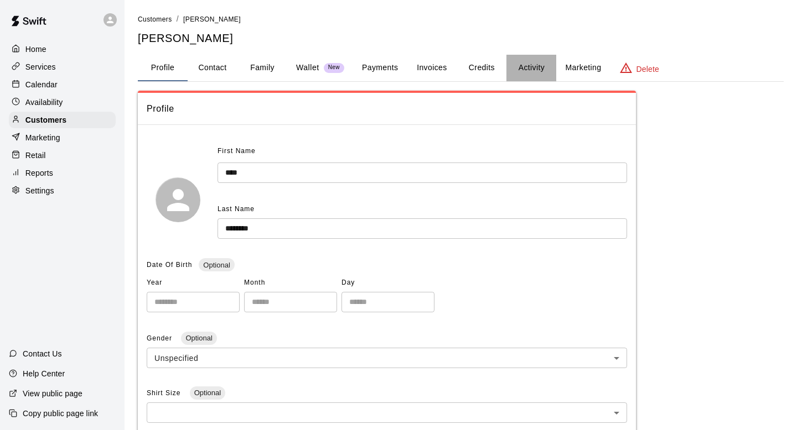
click at [534, 60] on button "Activity" at bounding box center [531, 68] width 50 height 27
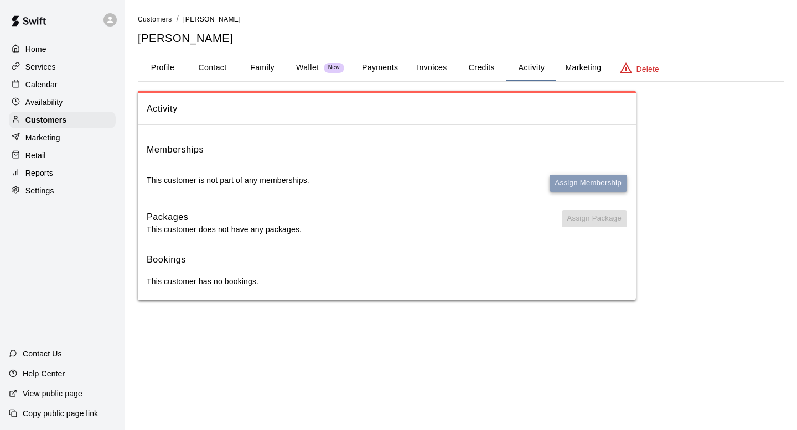
click at [574, 183] on button "Assign Membership" at bounding box center [587, 183] width 77 height 17
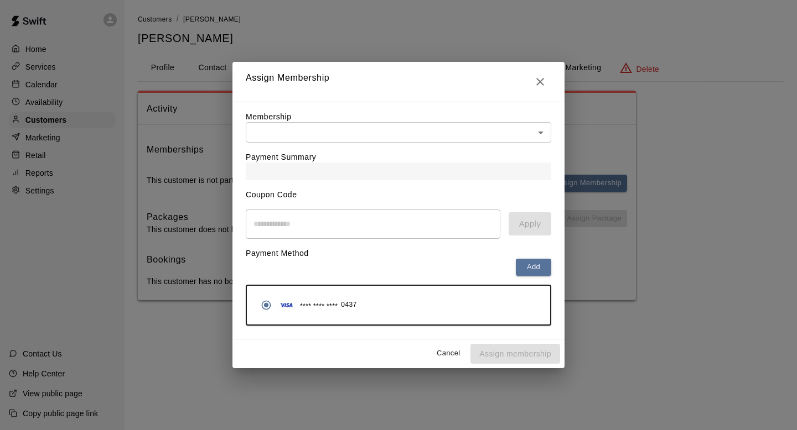
click at [414, 132] on body "Home Services Calendar Availability Customers Marketing Retail Reports Settings…" at bounding box center [398, 161] width 797 height 323
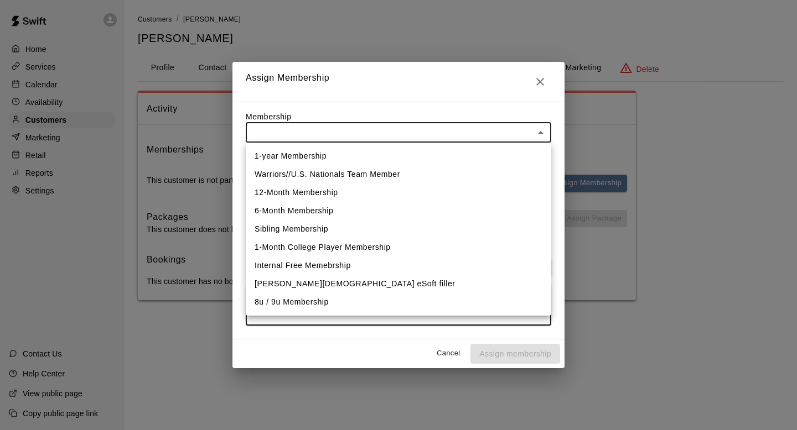
click at [366, 180] on li "Warriors//U.S. Nationals Team Member" at bounding box center [398, 174] width 305 height 18
type input "**********"
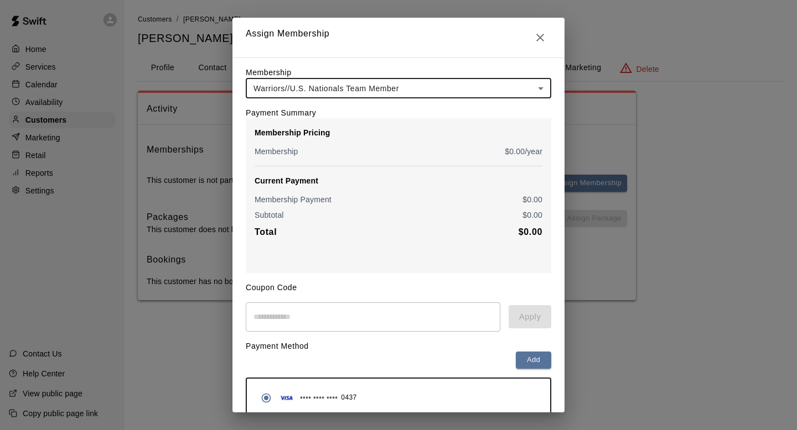
scroll to position [50, 0]
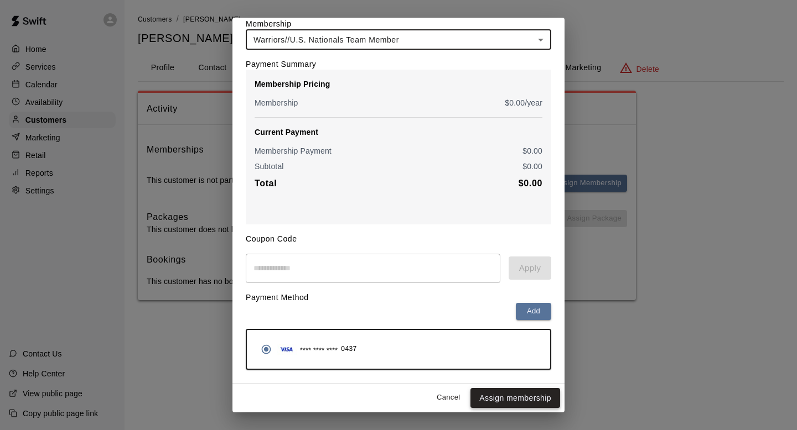
click at [509, 404] on button "Assign membership" at bounding box center [515, 398] width 90 height 20
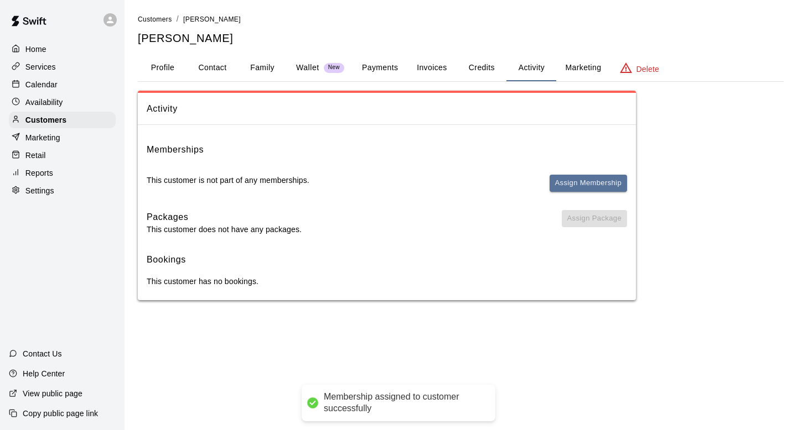
scroll to position [0, 0]
